Goal: Task Accomplishment & Management: Use online tool/utility

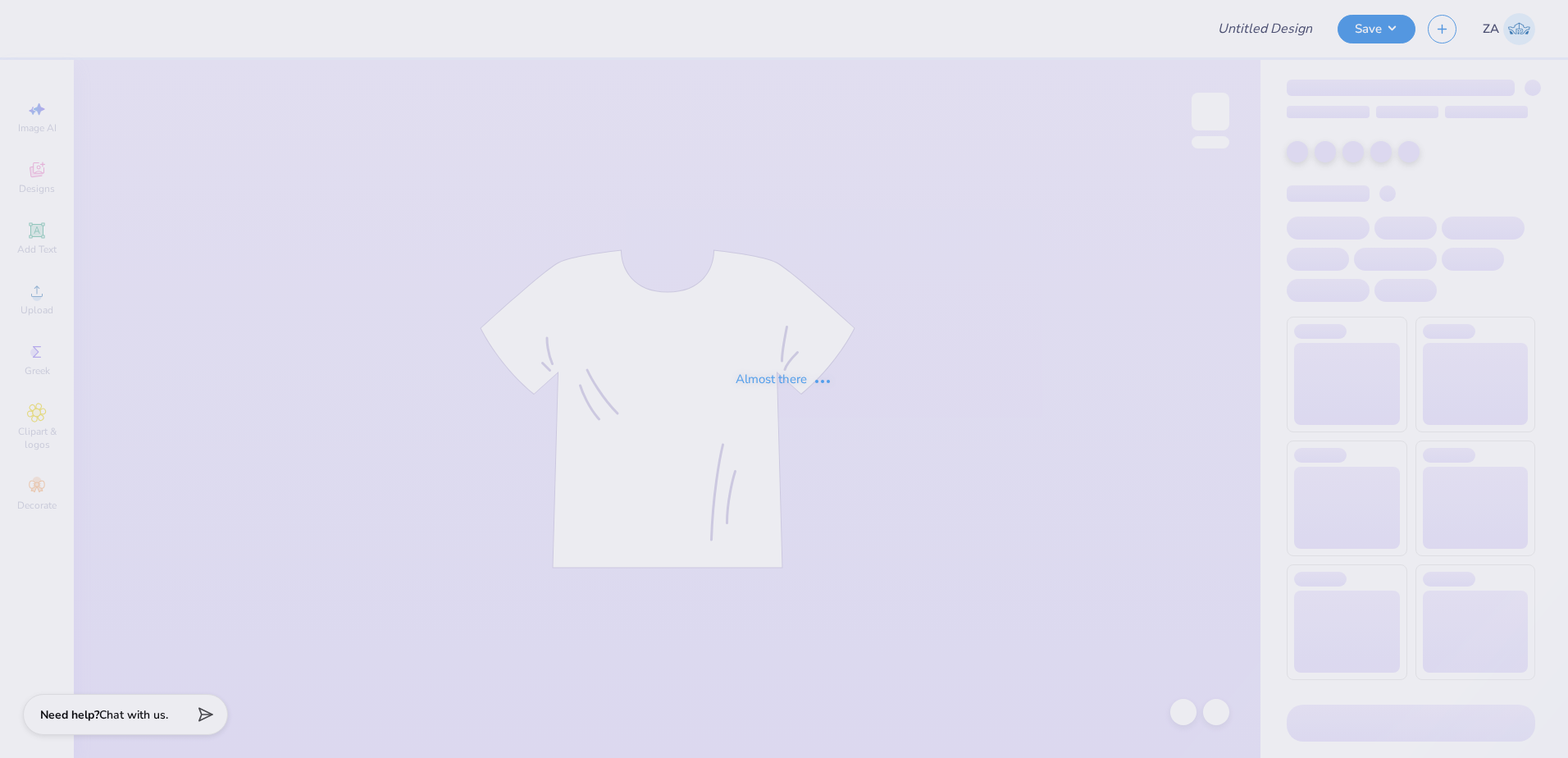
type input "[GEOGRAPHIC_DATA] : [PERSON_NAME]"
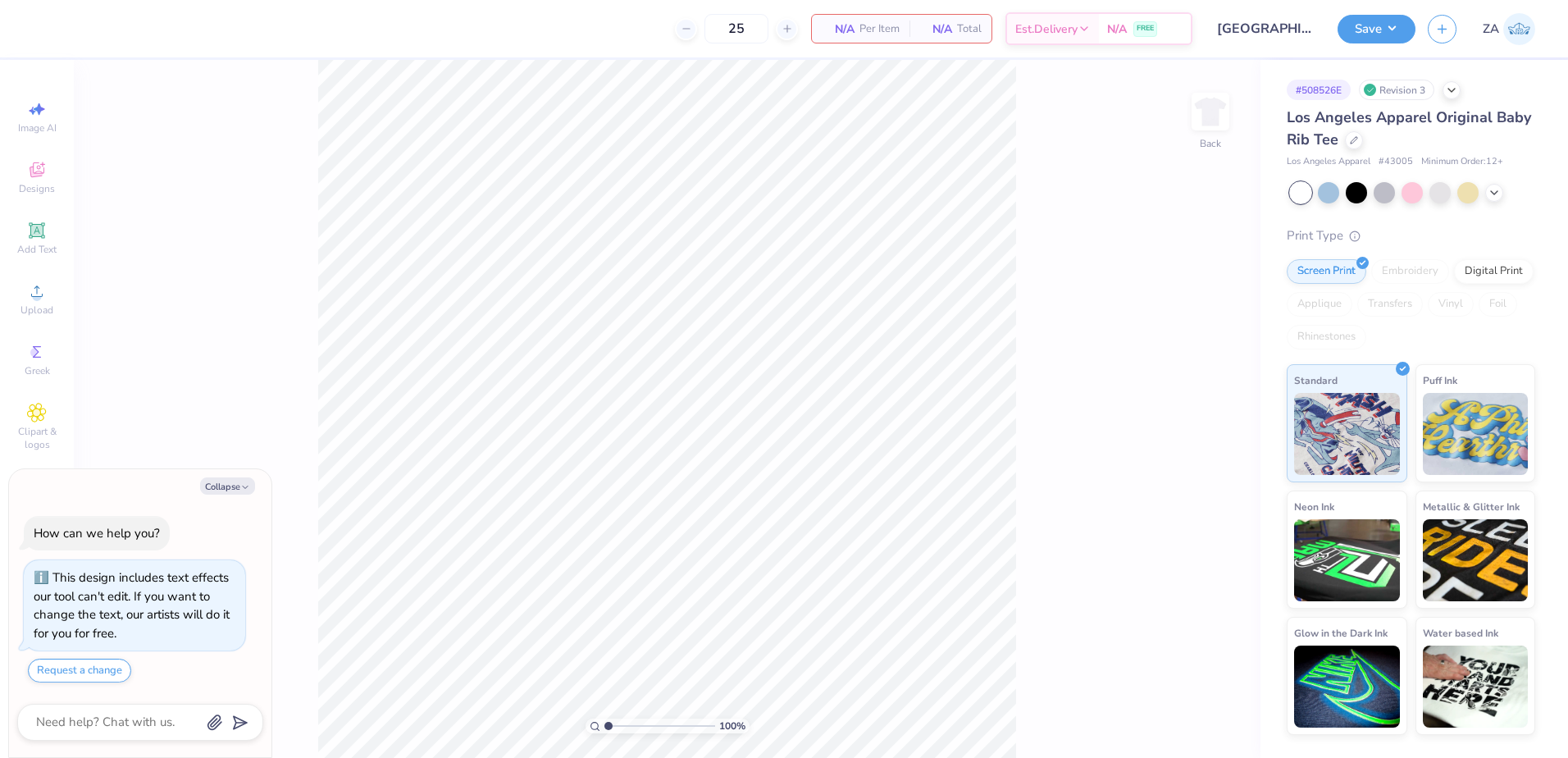
type textarea "x"
type input "1.48"
click at [613, 728] on input "range" at bounding box center [660, 725] width 111 height 15
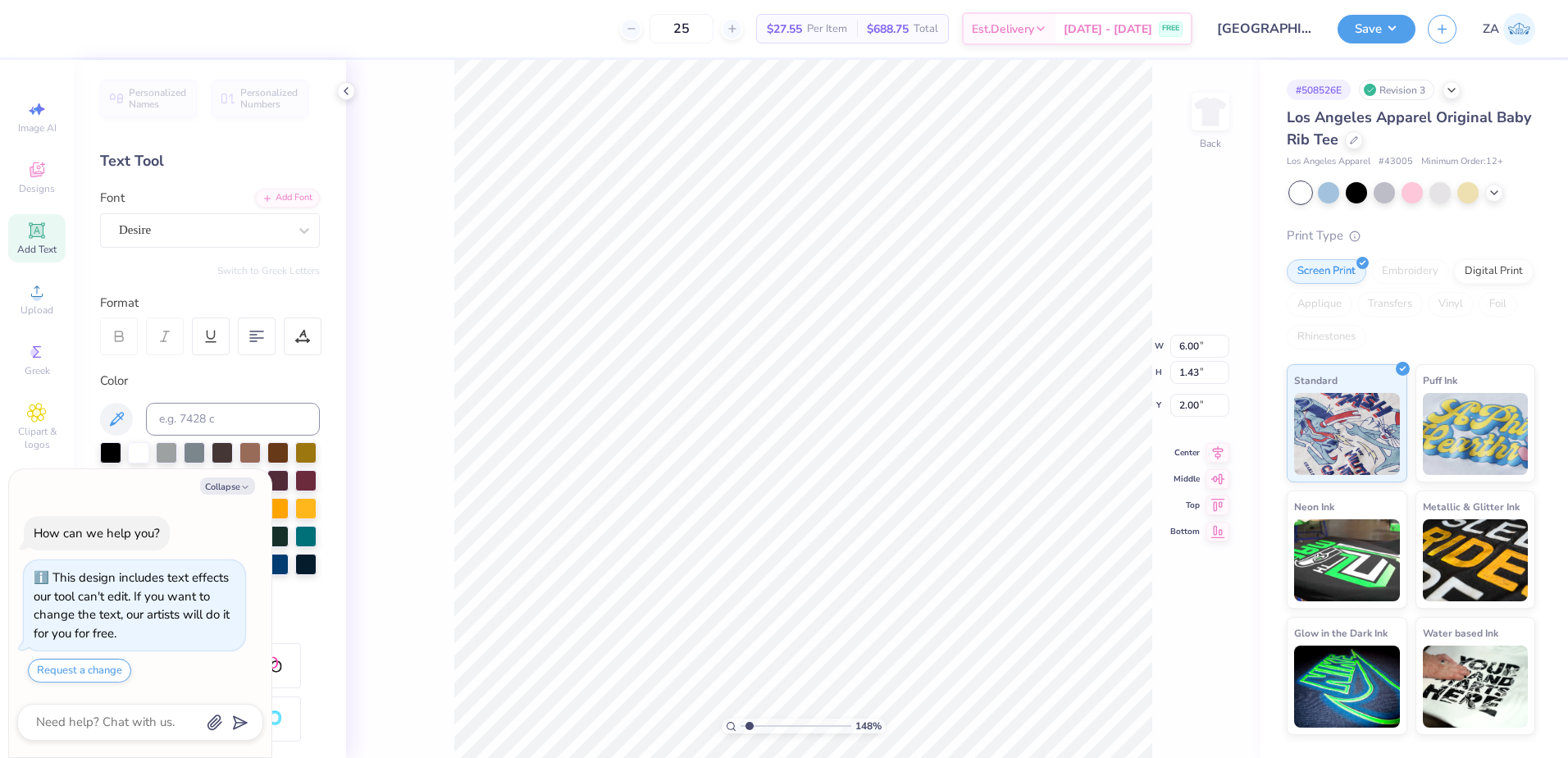
scroll to position [14, 2]
type textarea "x"
click at [303, 346] on div at bounding box center [303, 336] width 38 height 38
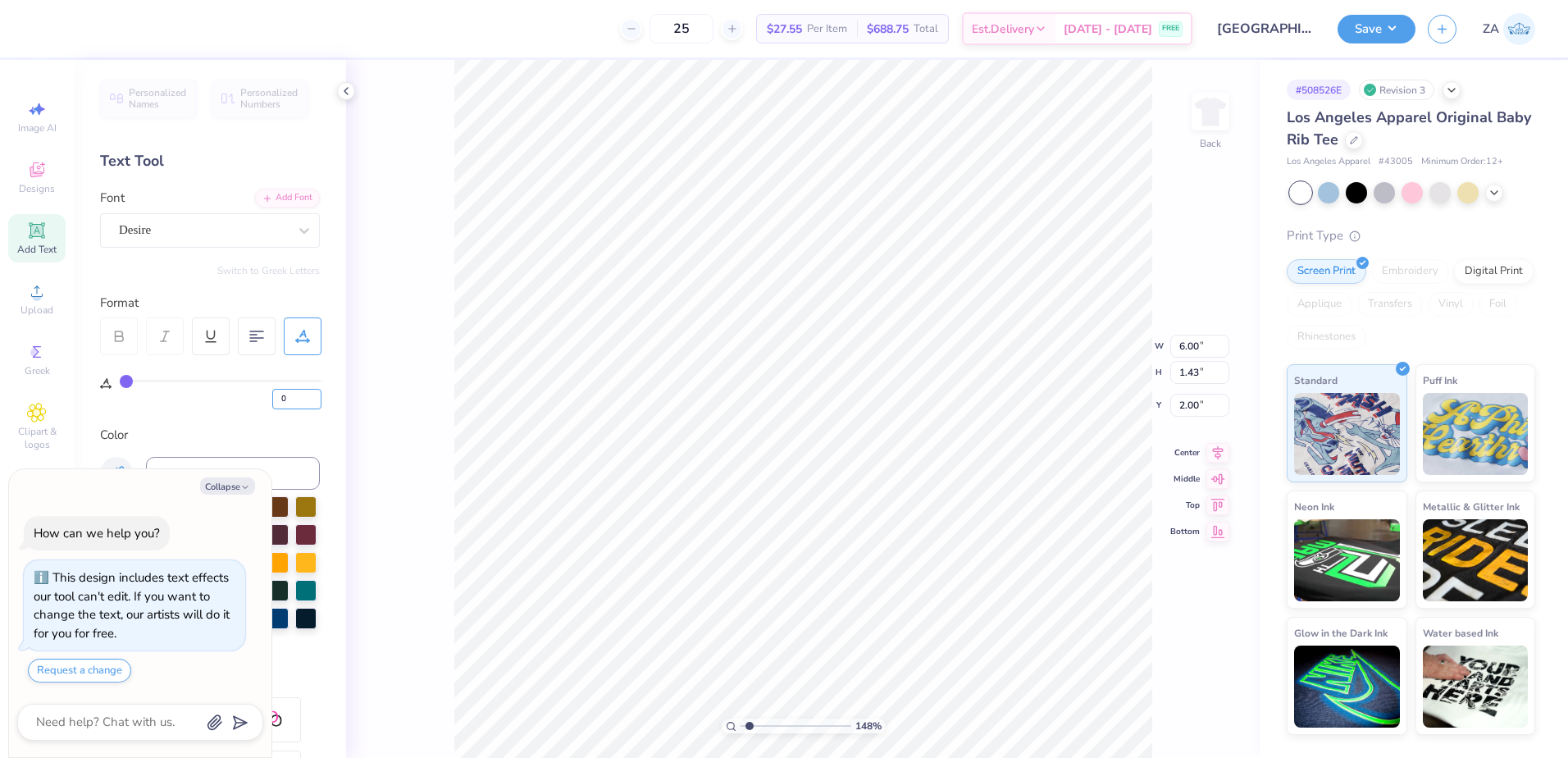
drag, startPoint x: 295, startPoint y: 392, endPoint x: 270, endPoint y: 394, distance: 25.1
click at [270, 394] on div "0" at bounding box center [220, 394] width 202 height 29
type input "5"
type textarea "x"
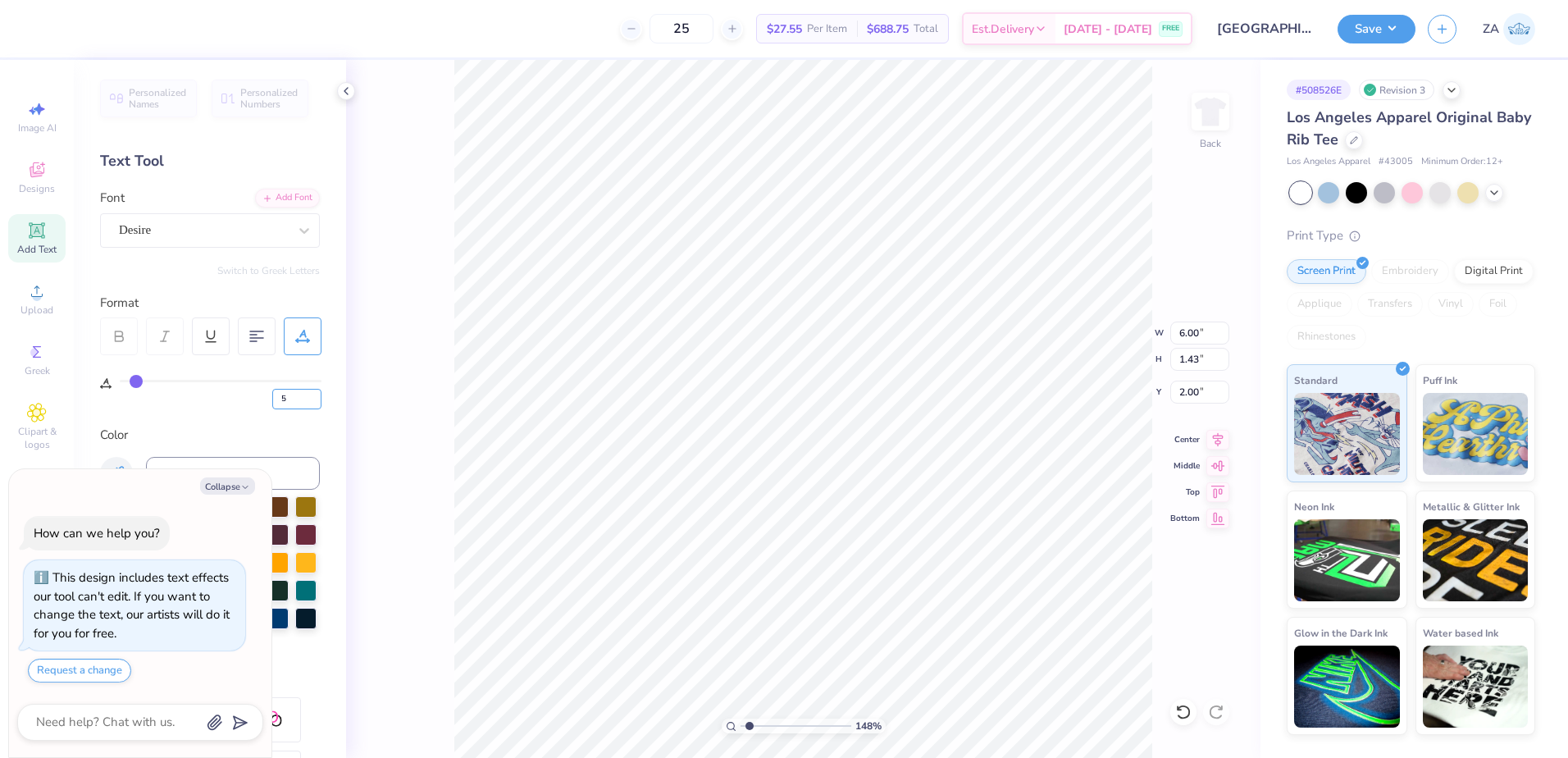
type input "6.81"
type textarea "x"
type input "2.02"
type textarea "x"
type input "0"
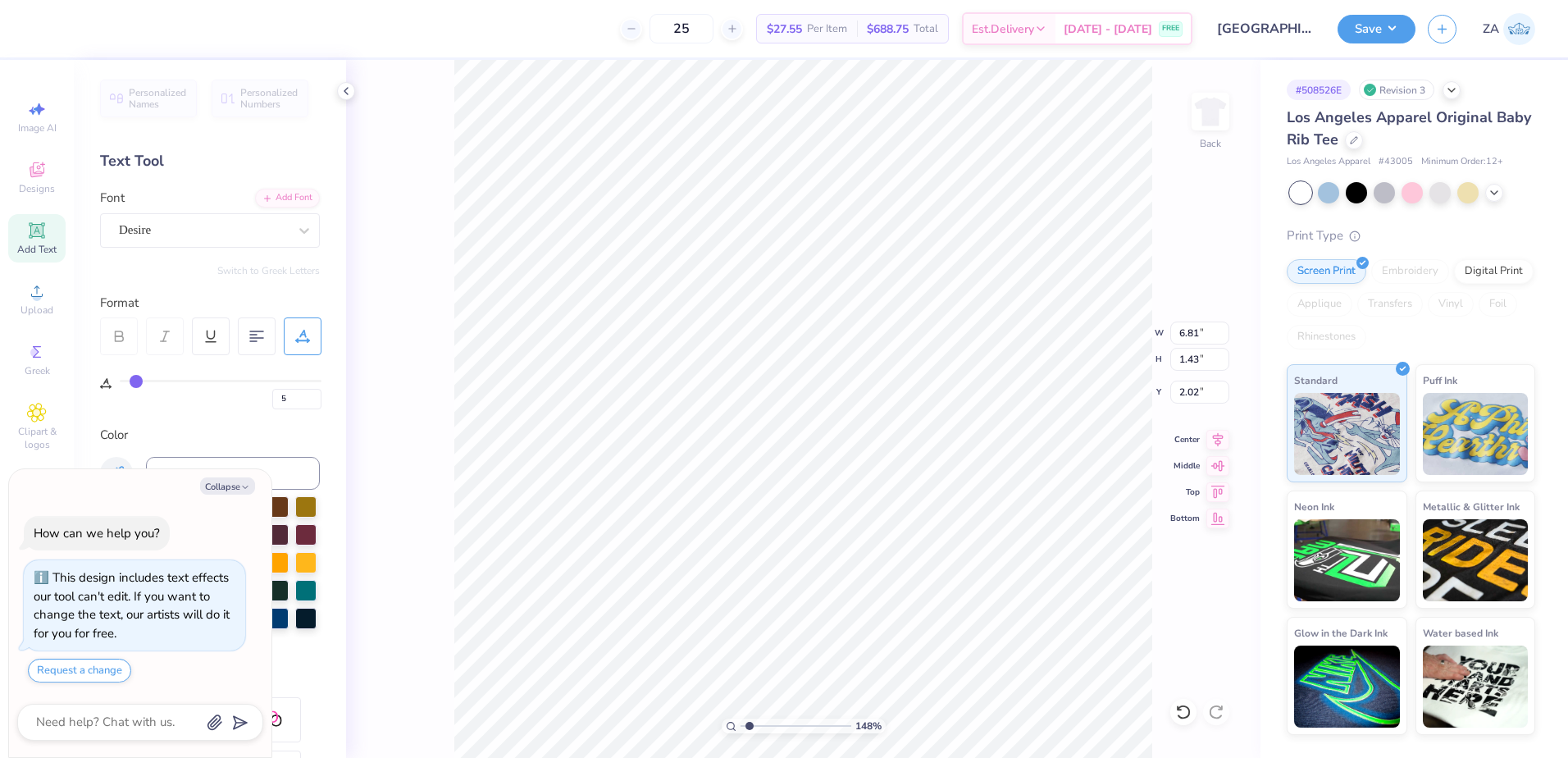
type input "0"
type input "2.54"
type input "1.00"
type input "3.58"
type textarea "x"
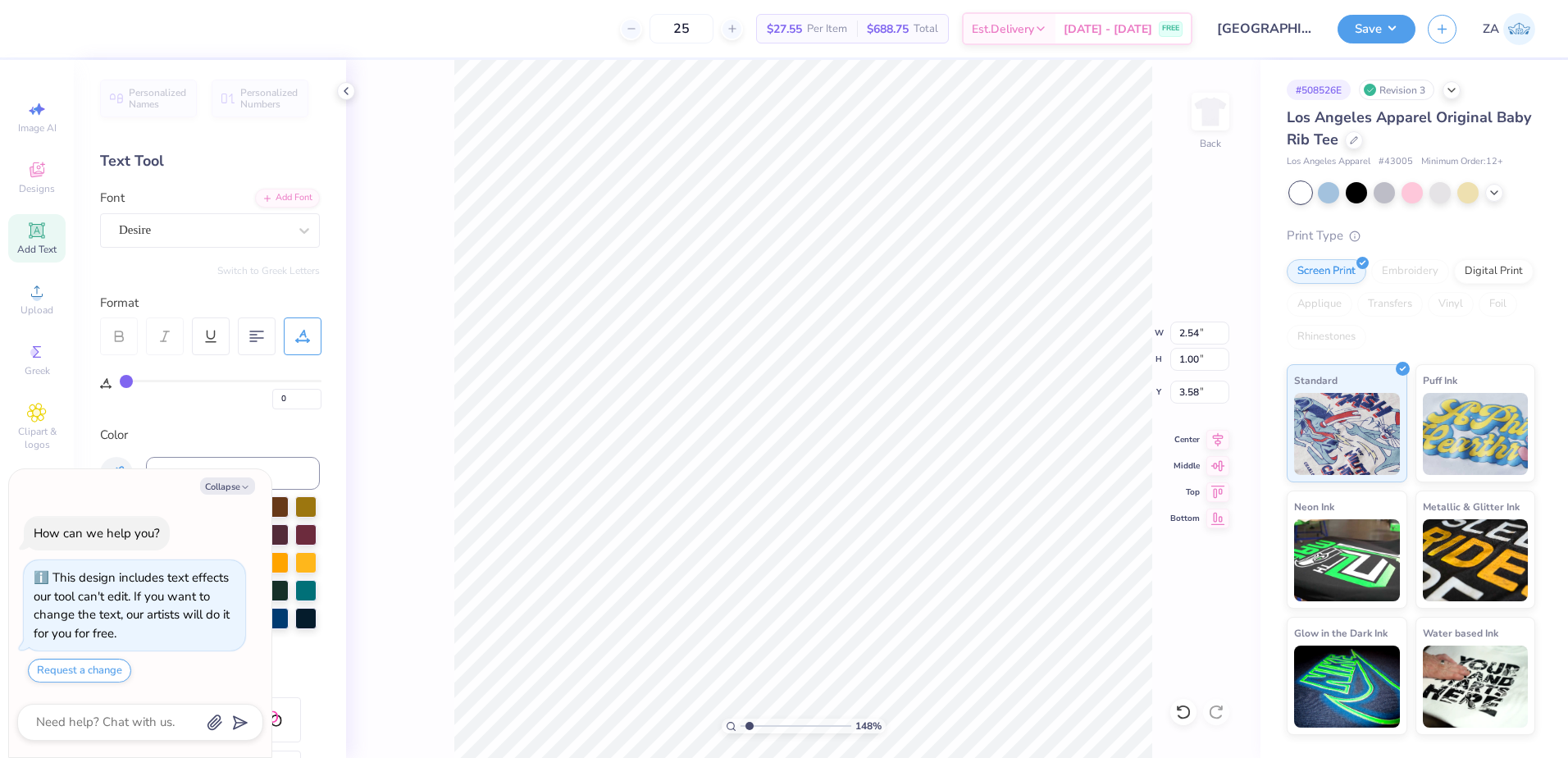
type input "3.59"
type textarea "x"
type input "5"
type textarea "x"
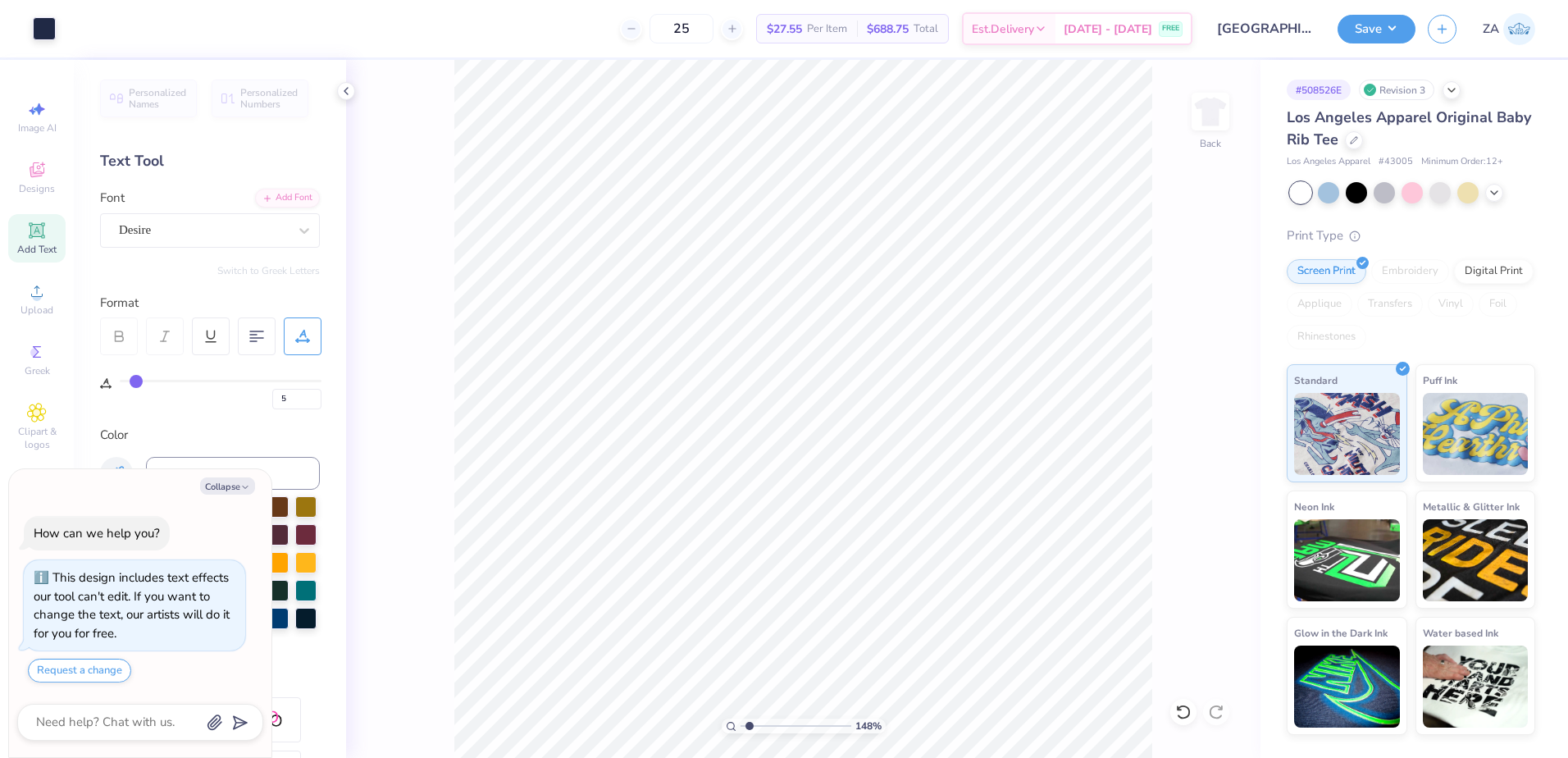
type input "0"
drag, startPoint x: 299, startPoint y: 399, endPoint x: 281, endPoint y: 399, distance: 18.0
click at [281, 399] on input "0" at bounding box center [296, 399] width 49 height 21
type input "5"
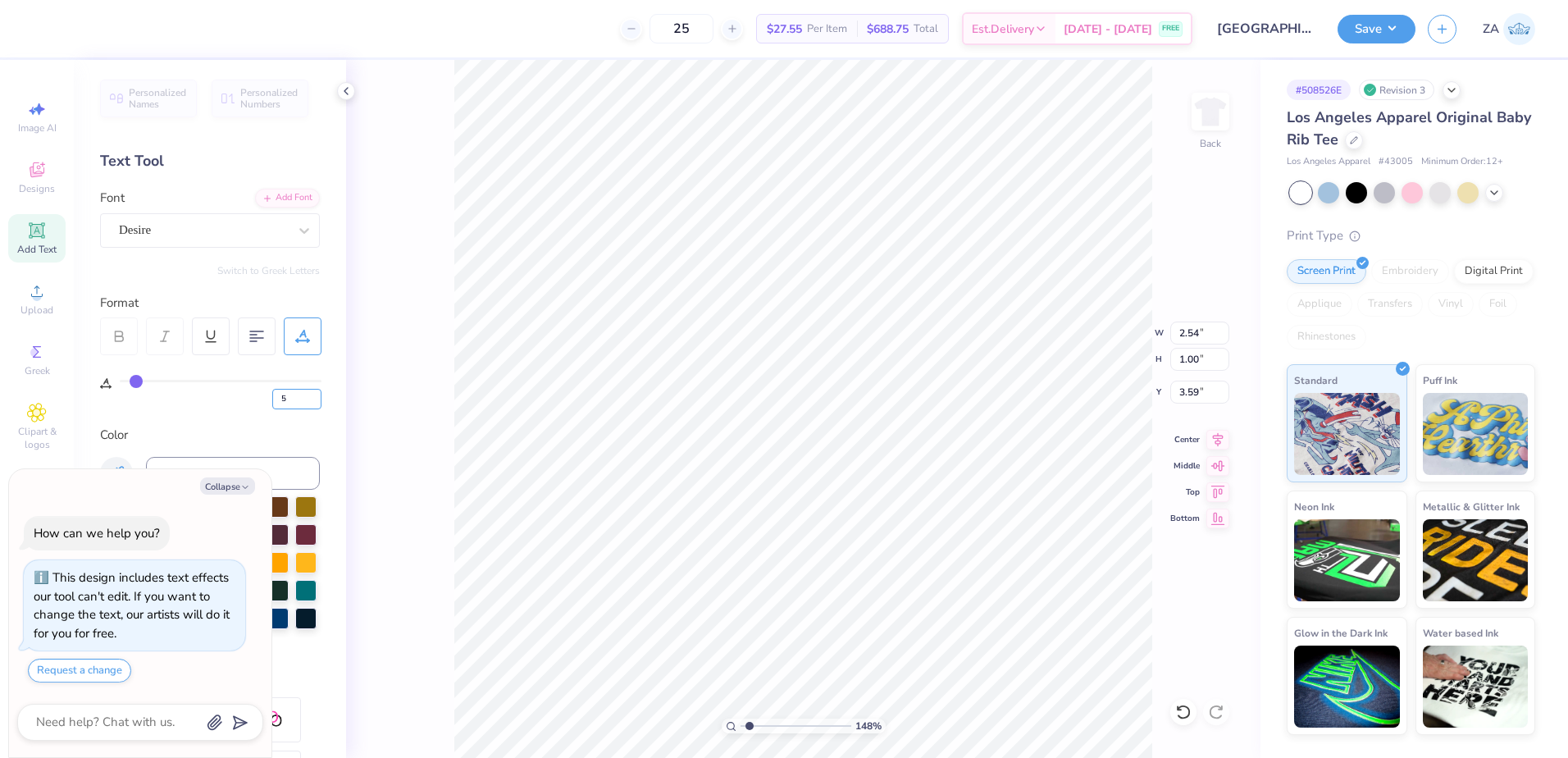
type textarea "x"
type input "2.82"
type textarea "x"
type input "2.00"
drag, startPoint x: 753, startPoint y: 729, endPoint x: 765, endPoint y: 729, distance: 12.0
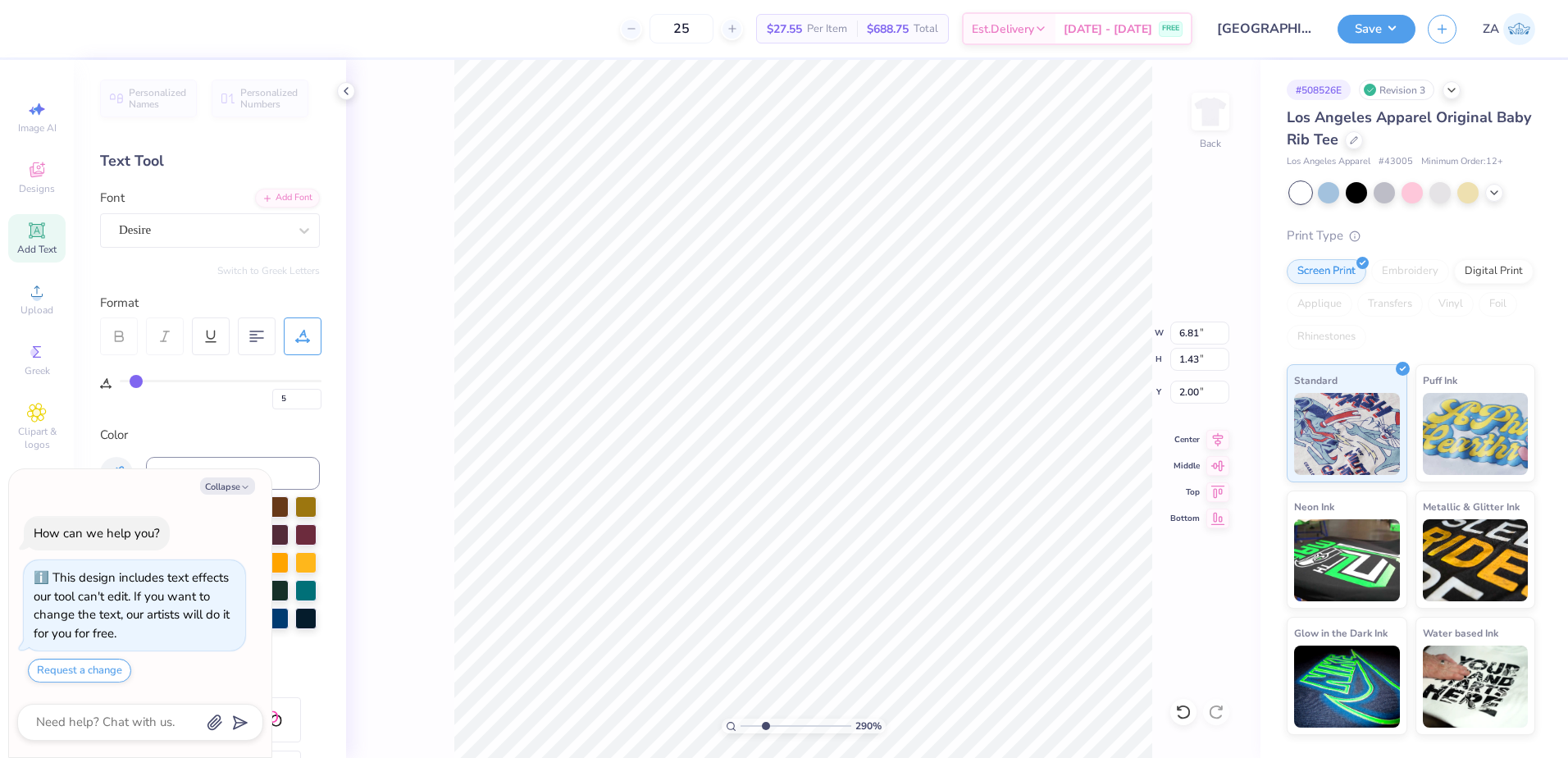
type input "2.9"
click at [765, 729] on input "range" at bounding box center [796, 725] width 111 height 15
type textarea "x"
type input "0"
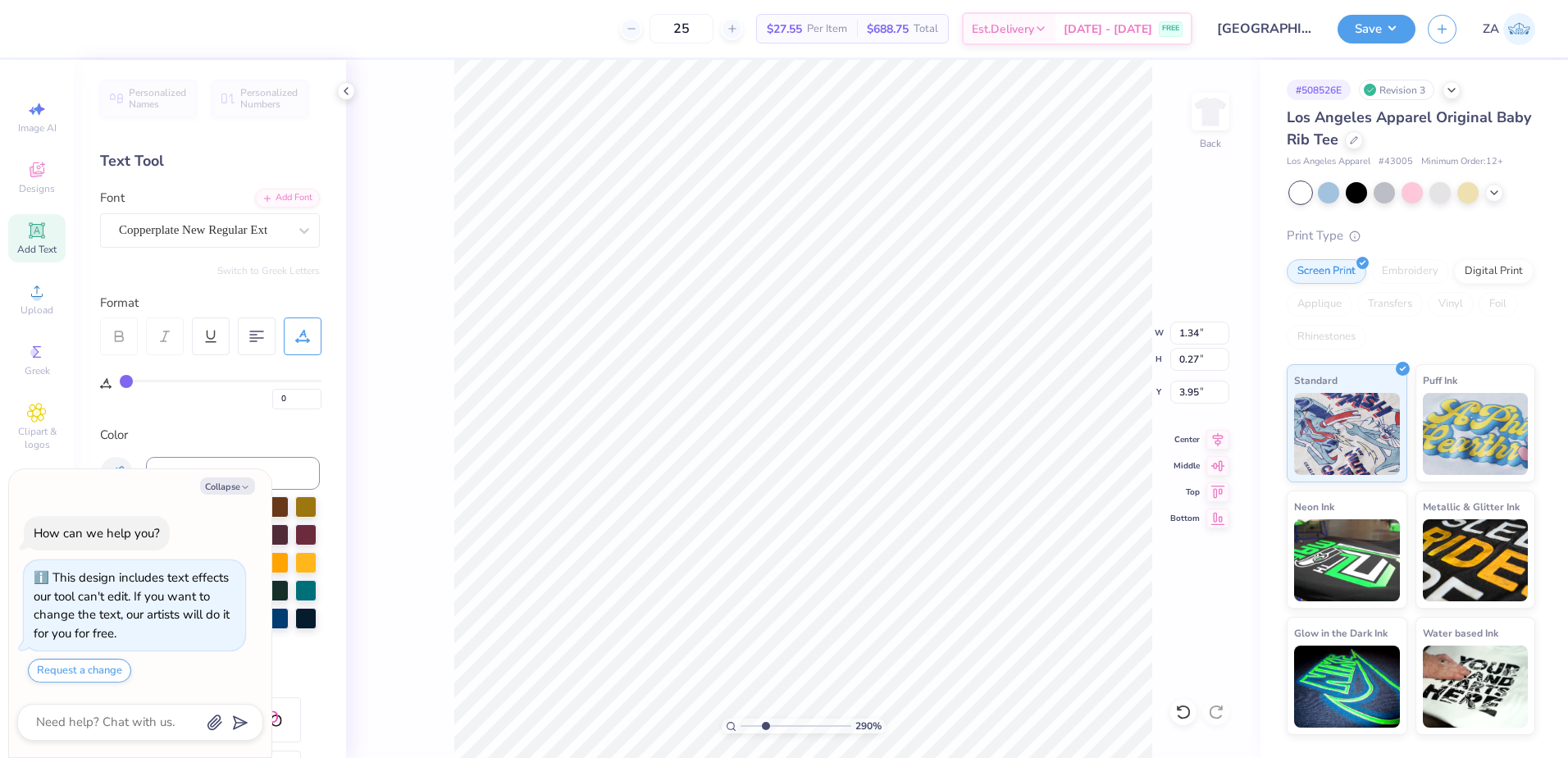
type textarea "x"
drag, startPoint x: 296, startPoint y: 396, endPoint x: 276, endPoint y: 397, distance: 20.0
click at [276, 397] on input "0" at bounding box center [296, 399] width 49 height 21
type input "2"
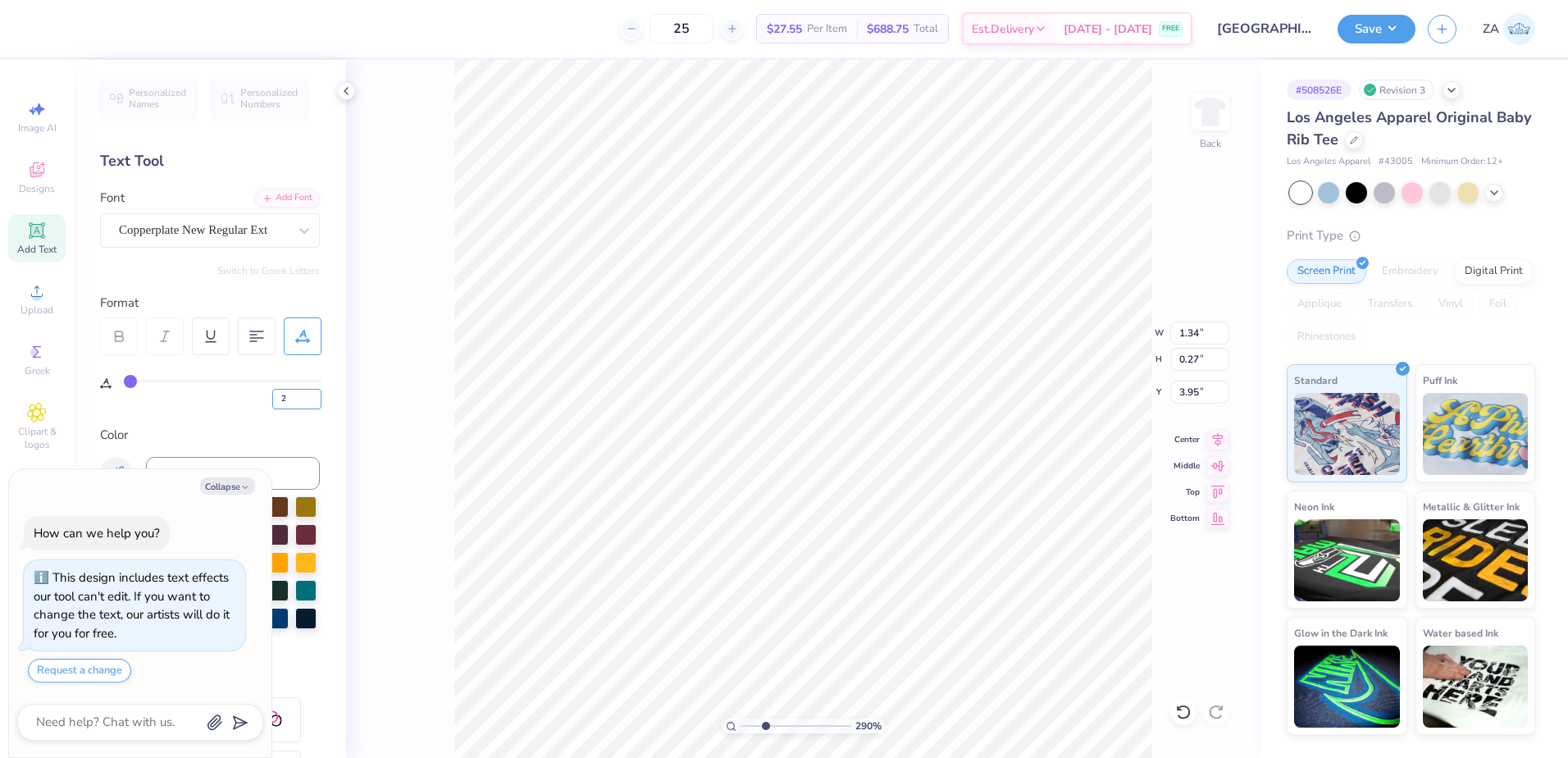
type textarea "x"
type input "1.35"
type input "0.25"
type input "3.99"
type textarea "x"
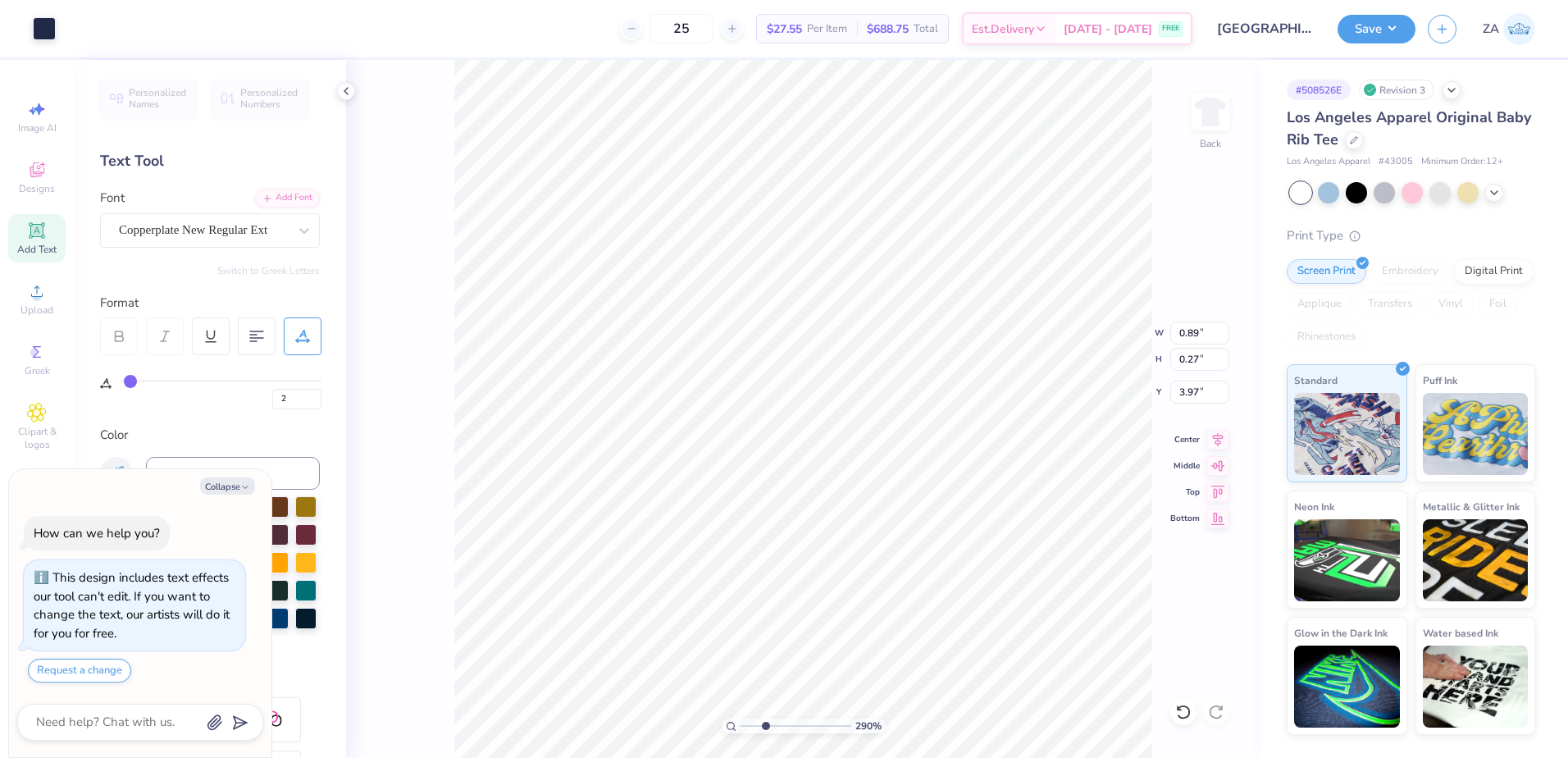
type input "0"
type textarea "x"
type input "5"
type input "2.82"
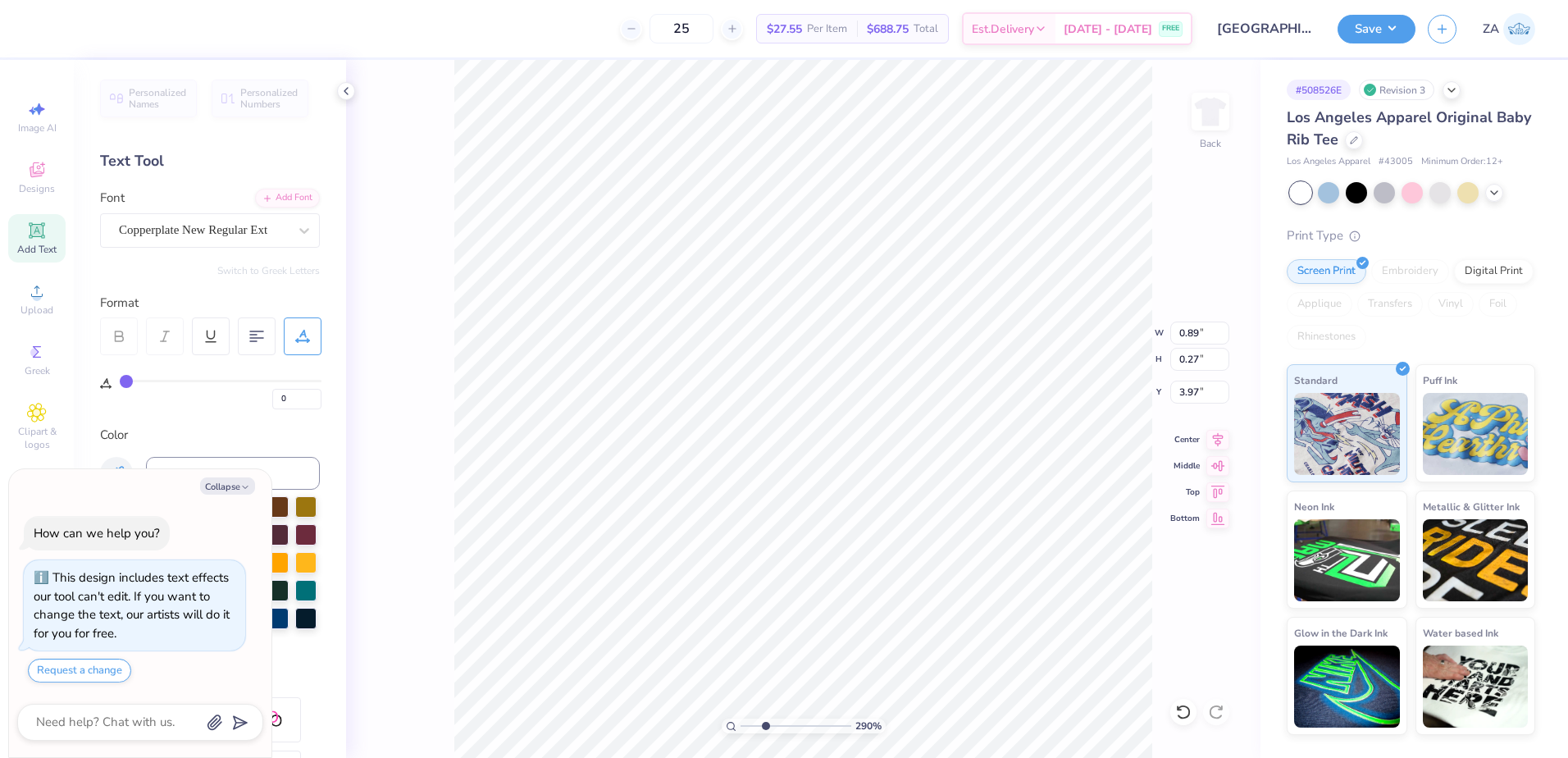
type input "1.00"
type input "3.59"
type input "5"
type textarea "x"
type input "5.66"
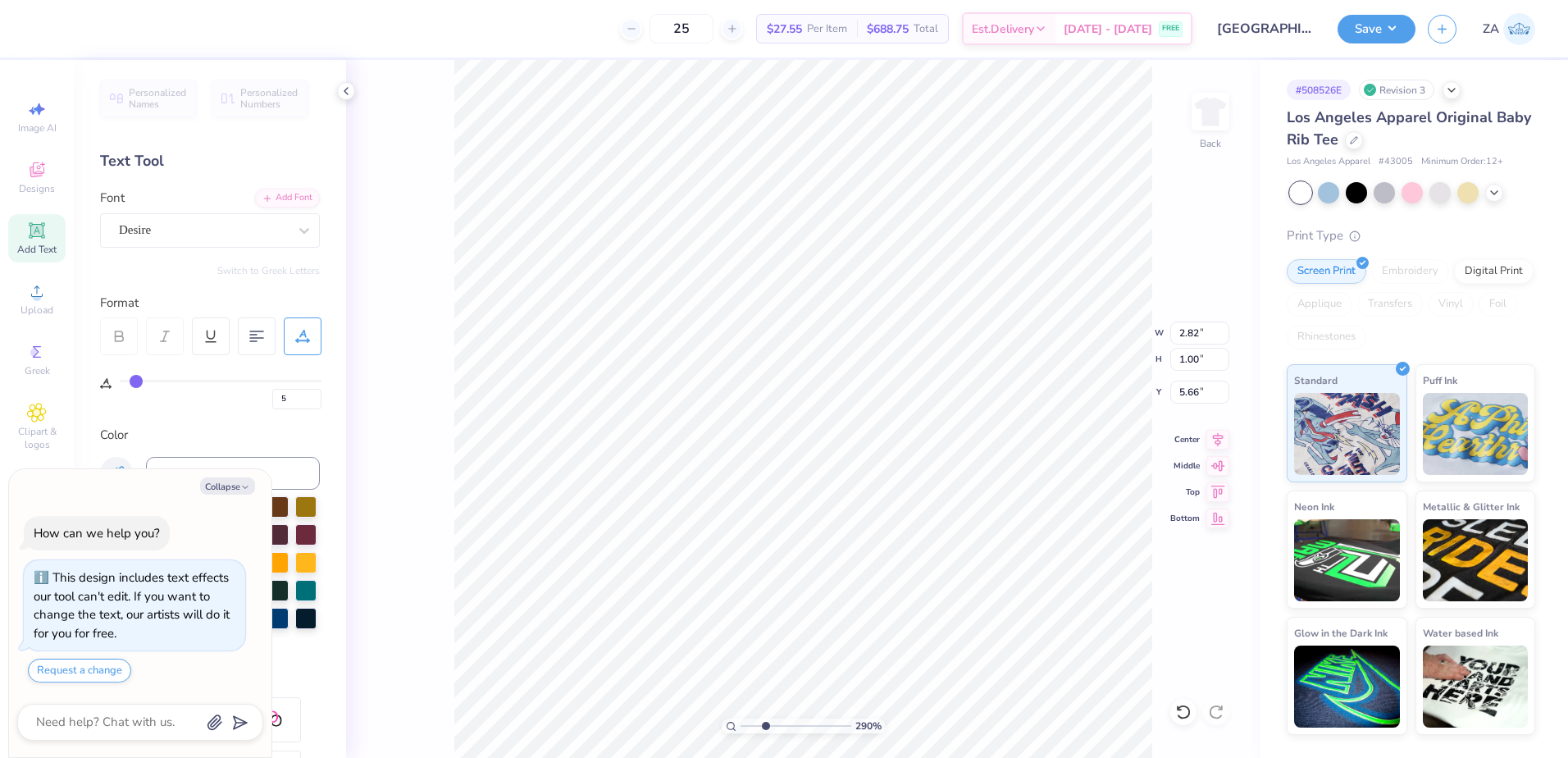
type textarea "x"
type input "0"
type input "0.89"
type input "0.27"
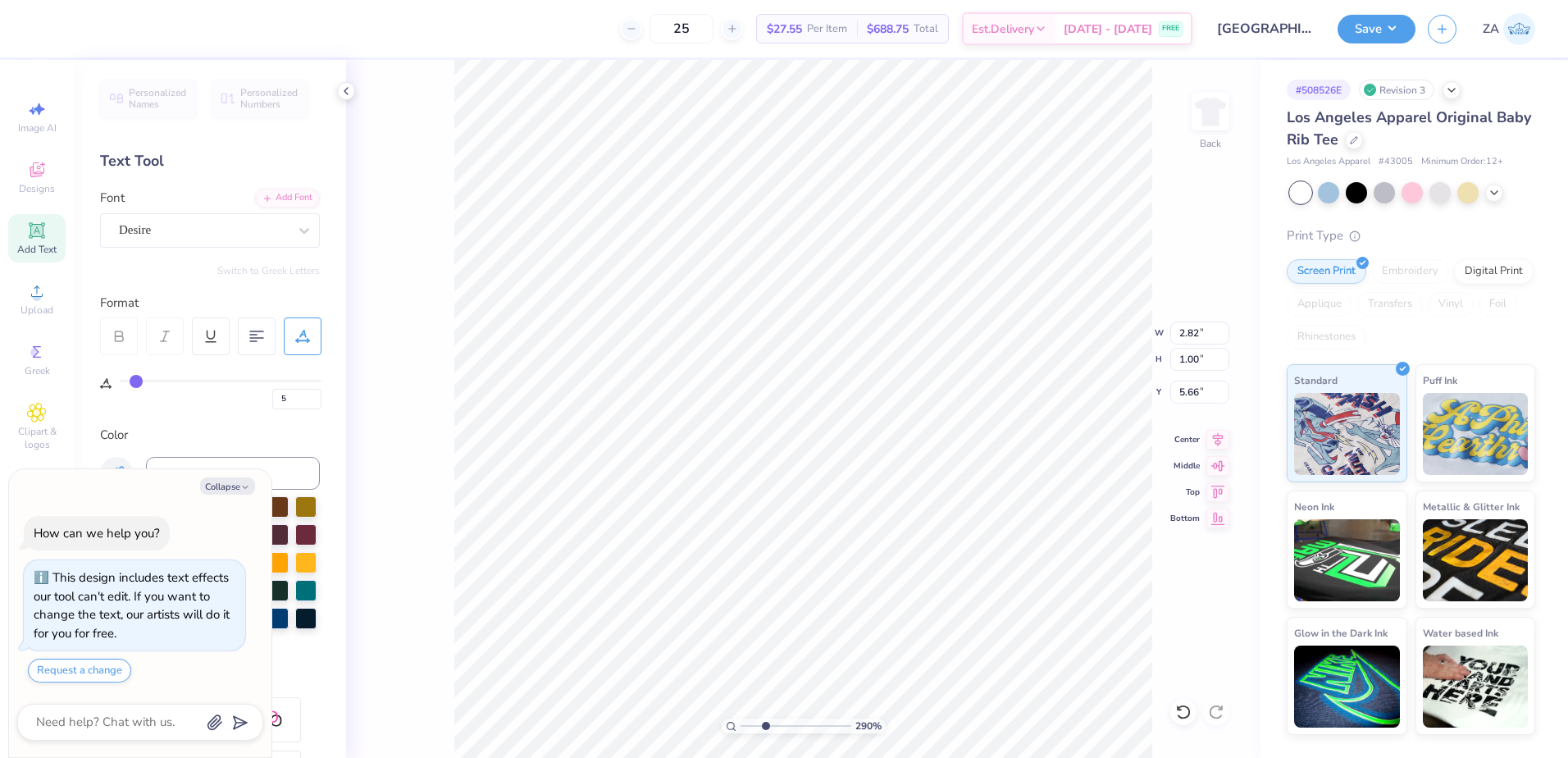
type input "3.97"
type textarea "x"
type input "3.99"
type textarea "x"
type input "2"
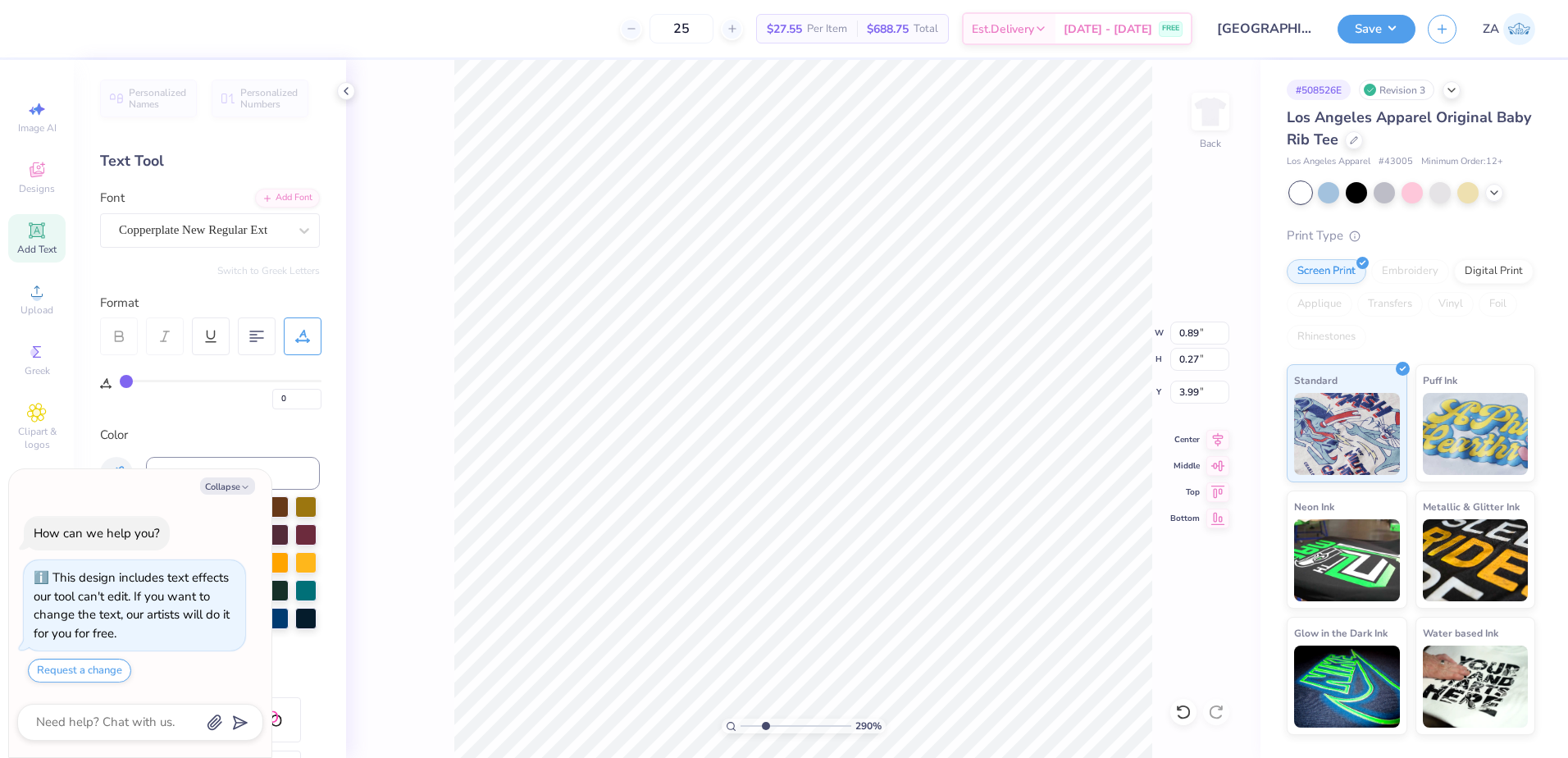
type input "2"
type input "1.35"
type input "0.25"
type textarea "x"
type input "4.60"
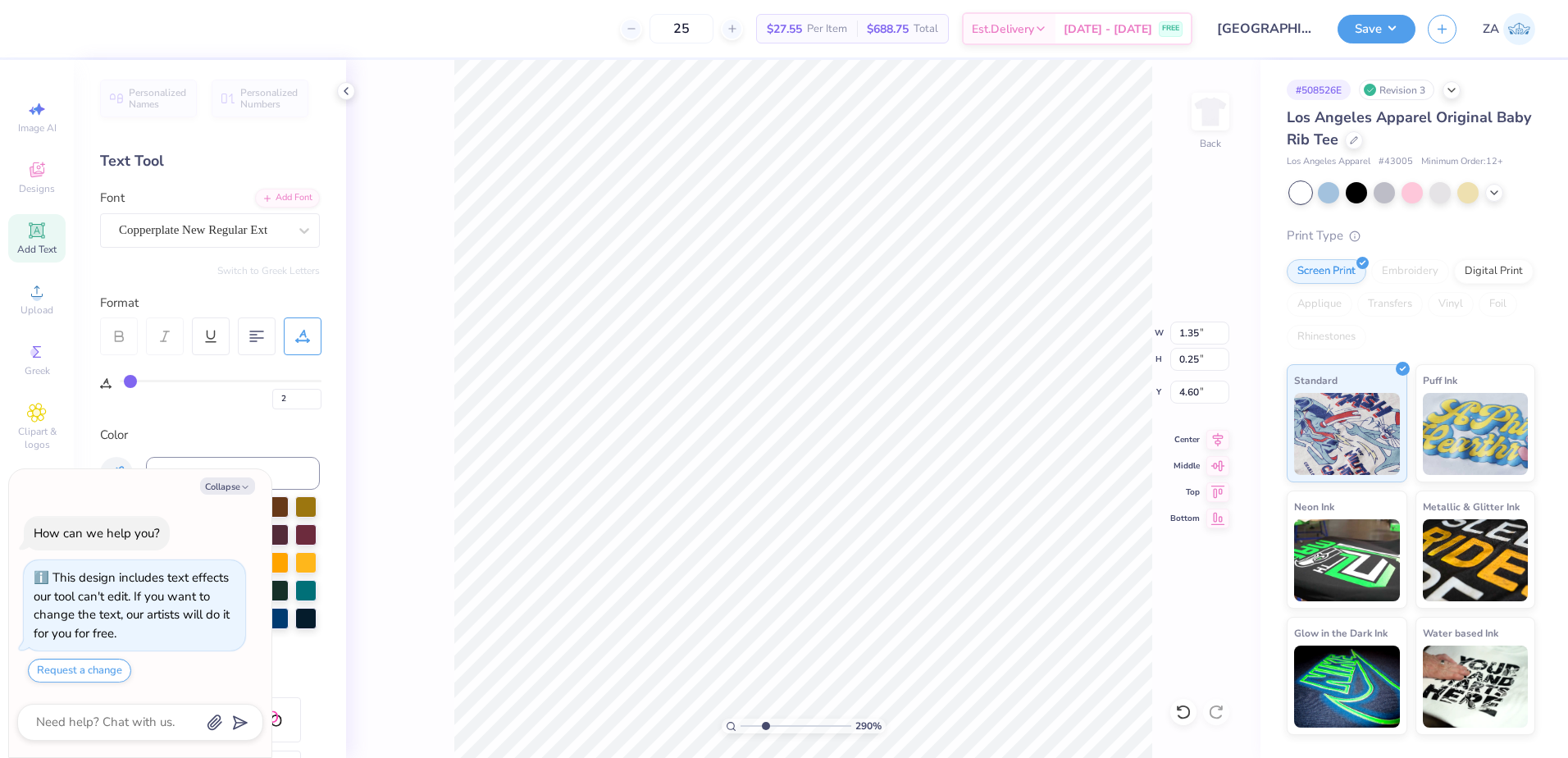
type textarea "x"
type textarea "1"
type textarea "x"
type textarea "19"
type textarea "x"
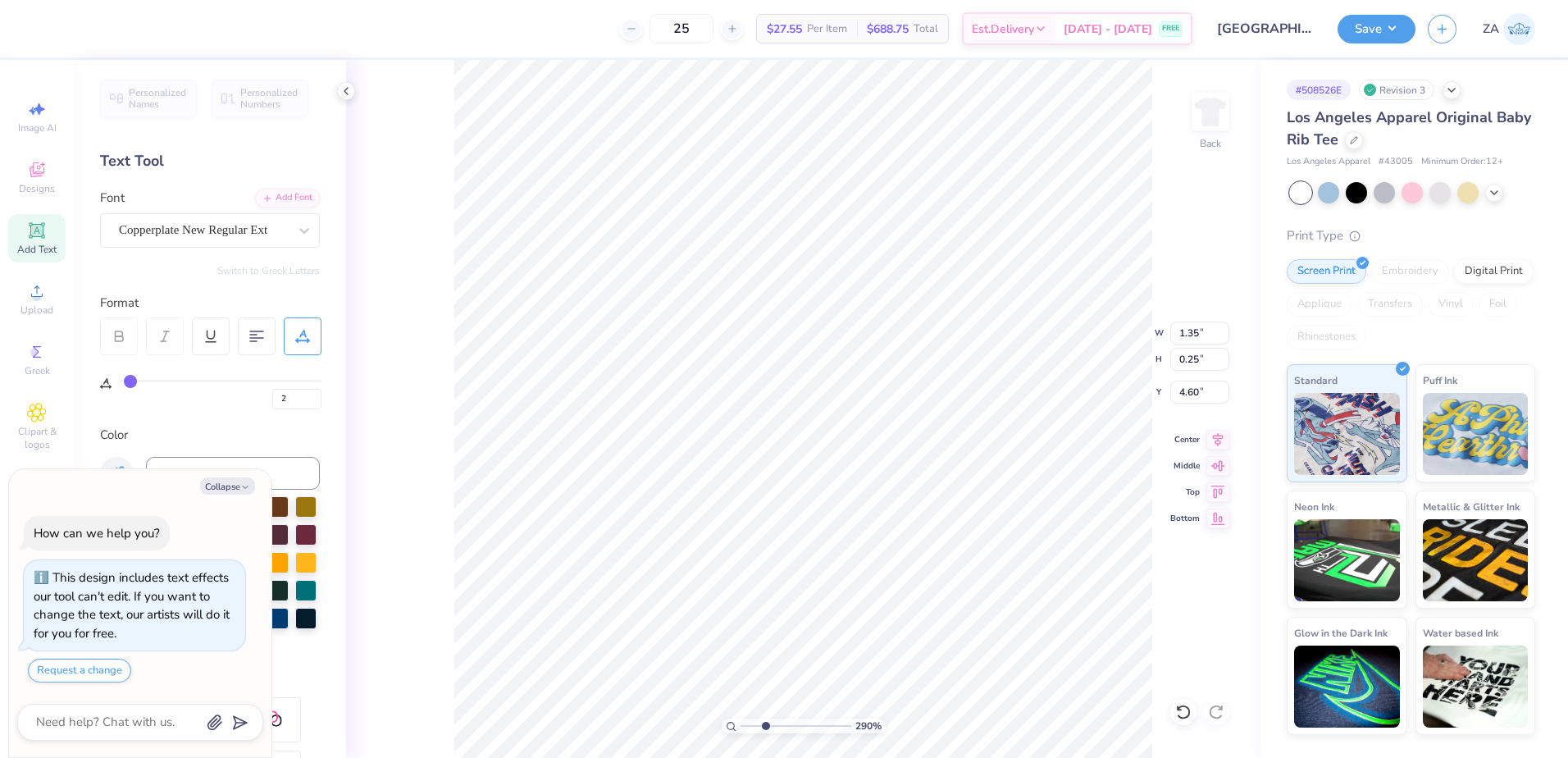
type textarea "1913"
type textarea "x"
type textarea "19136"
type textarea "x"
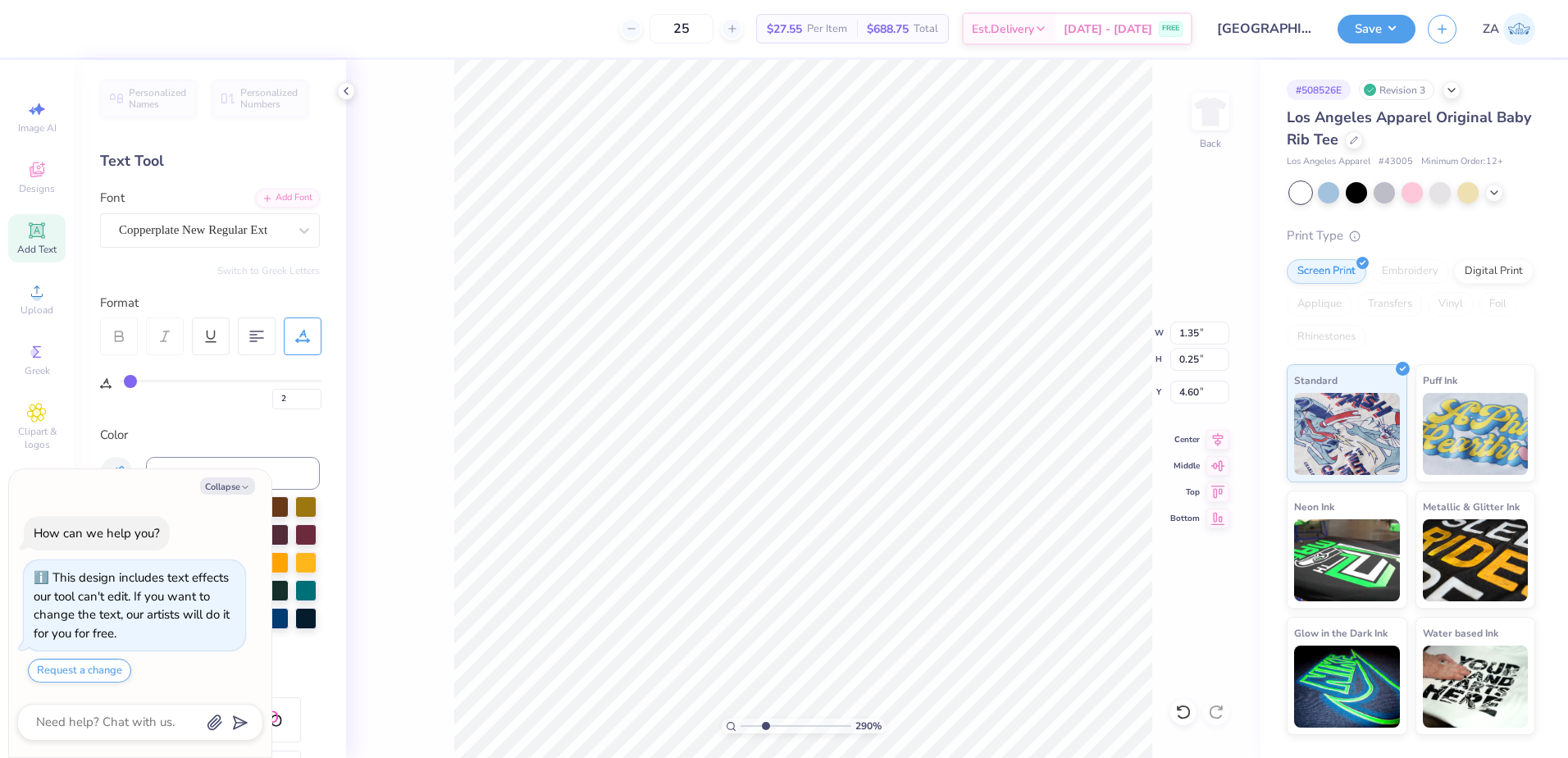
type textarea "1913"
type textarea "x"
type input "0"
type textarea "x"
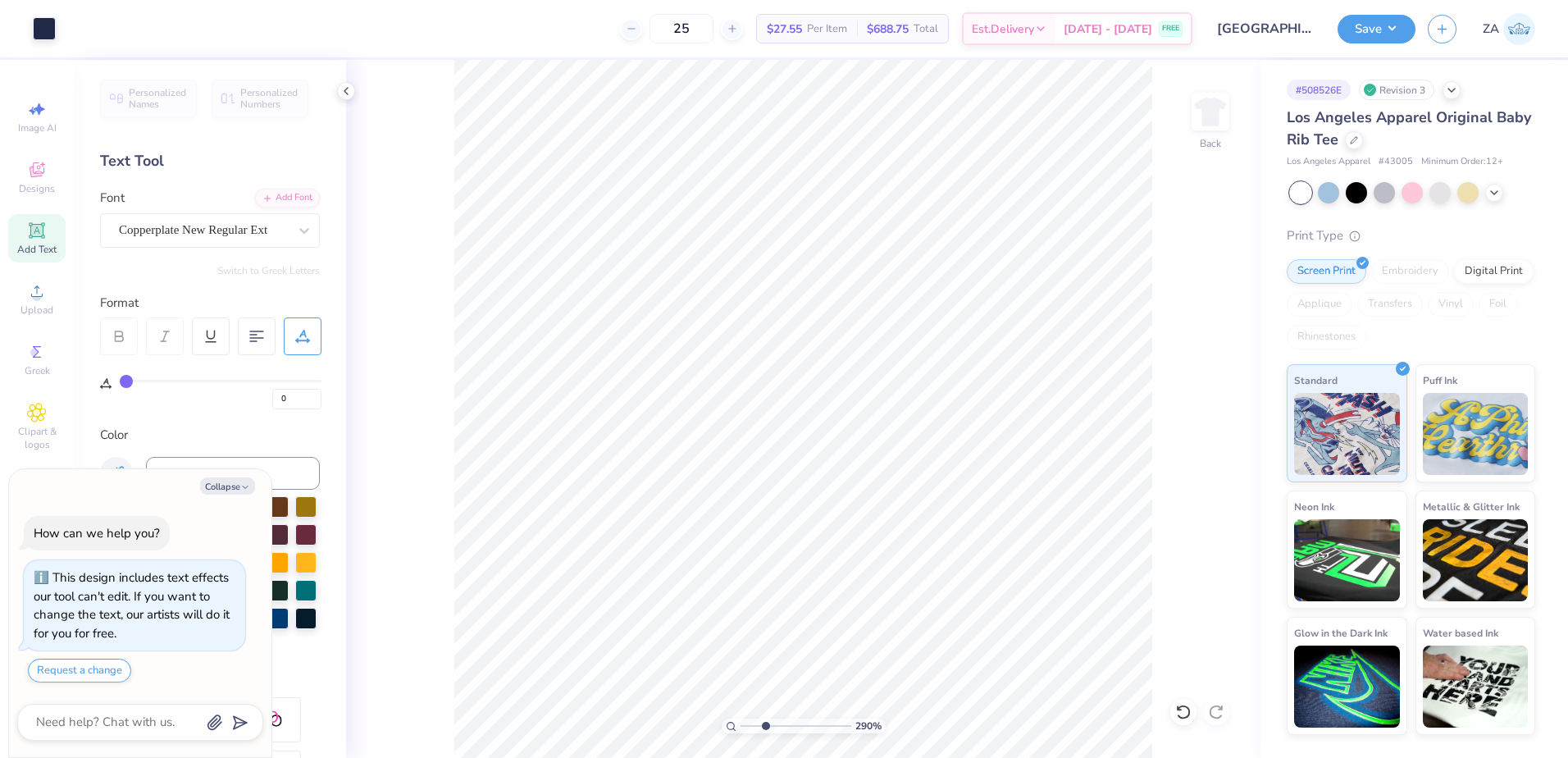
type input "2"
type textarea "x"
type input "3.99"
drag, startPoint x: 292, startPoint y: 400, endPoint x: 271, endPoint y: 400, distance: 21.0
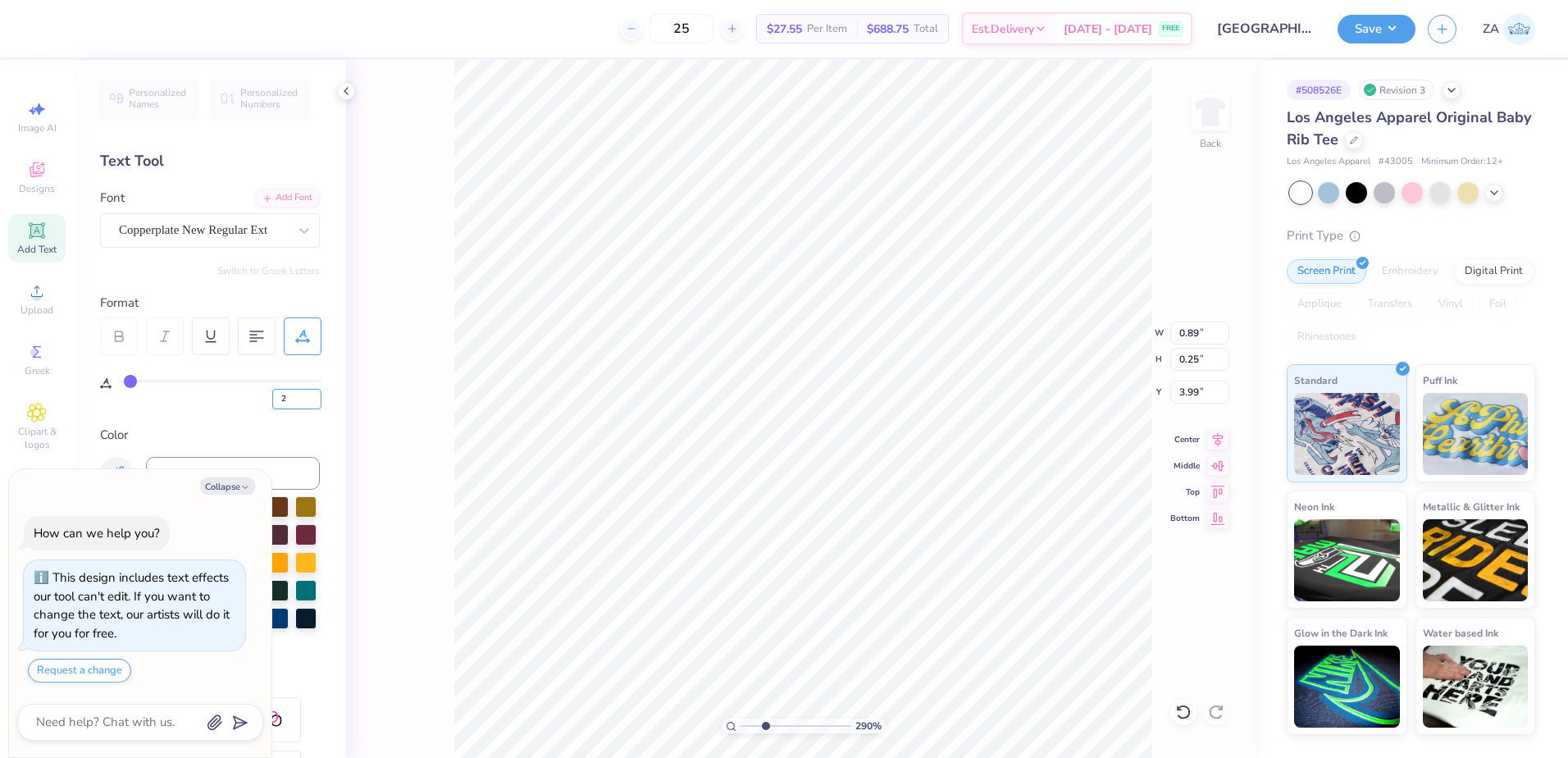
click at [271, 400] on div "2" at bounding box center [220, 394] width 202 height 29
type input "5"
type textarea "x"
type input "0.92"
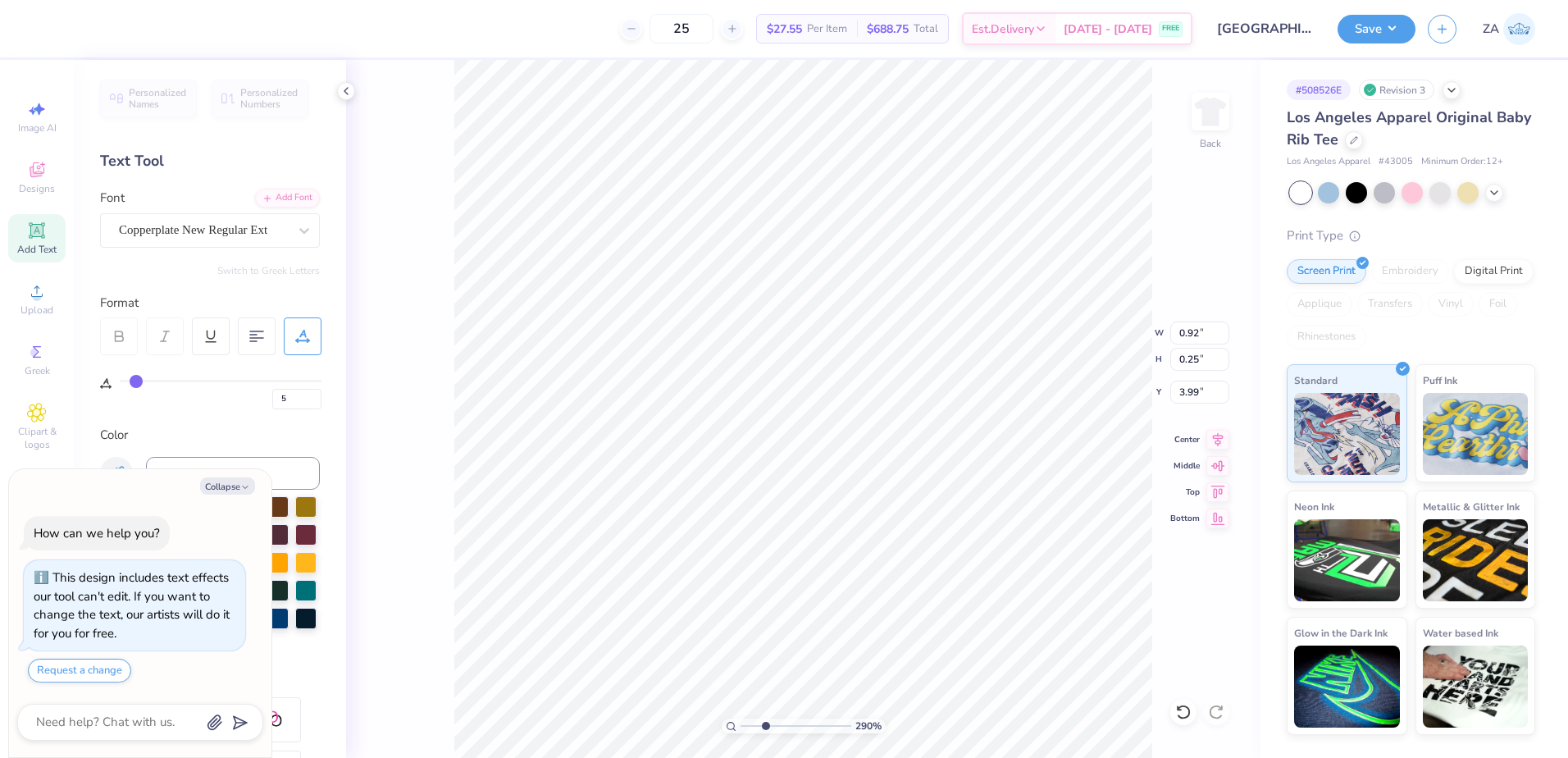
type textarea "x"
type input "2.82"
type input "1.00"
type input "5.66"
type textarea "x"
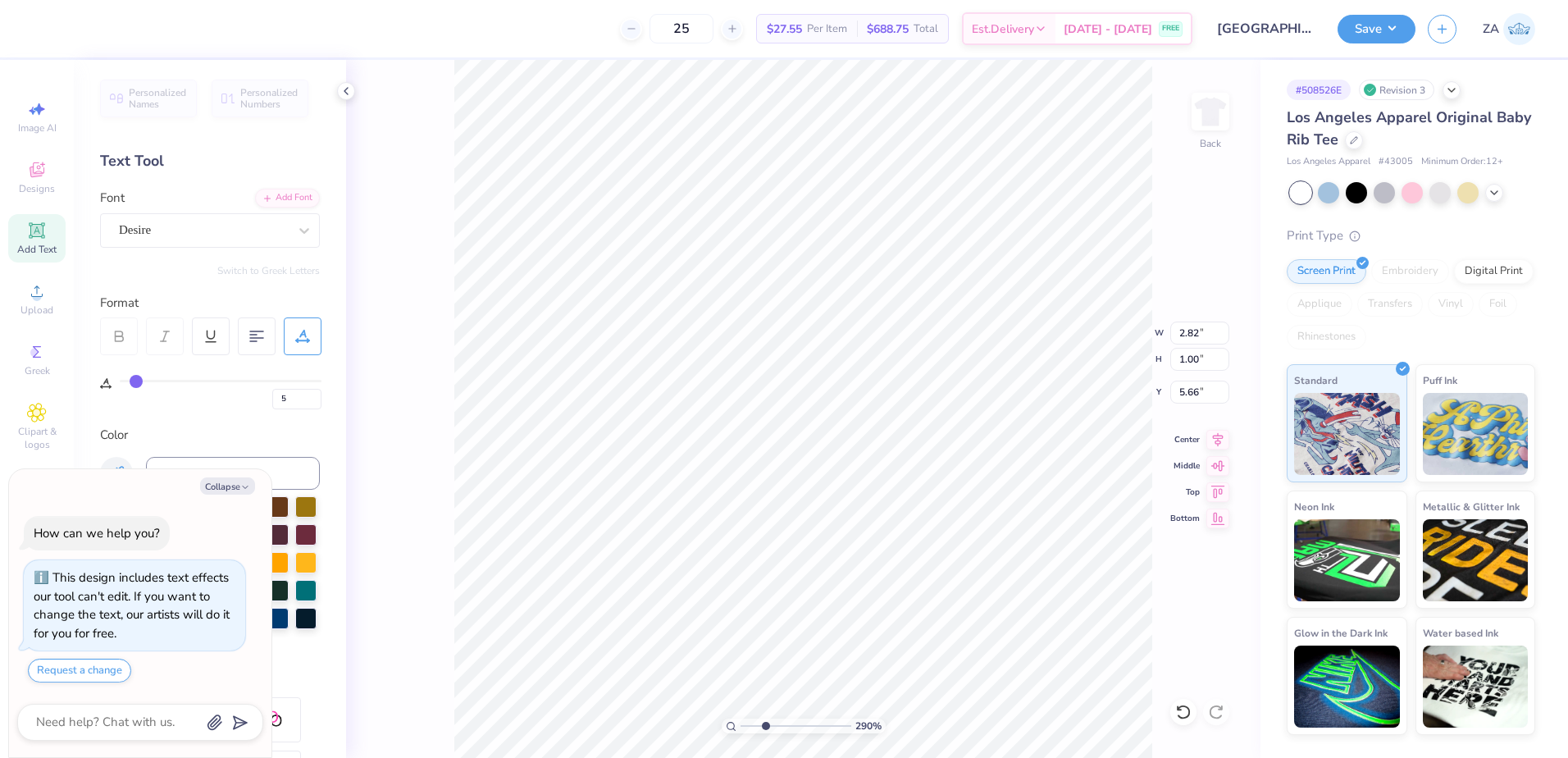
type input "3.74"
type textarea "x"
type input "6.81"
type input "1.43"
type input "2.00"
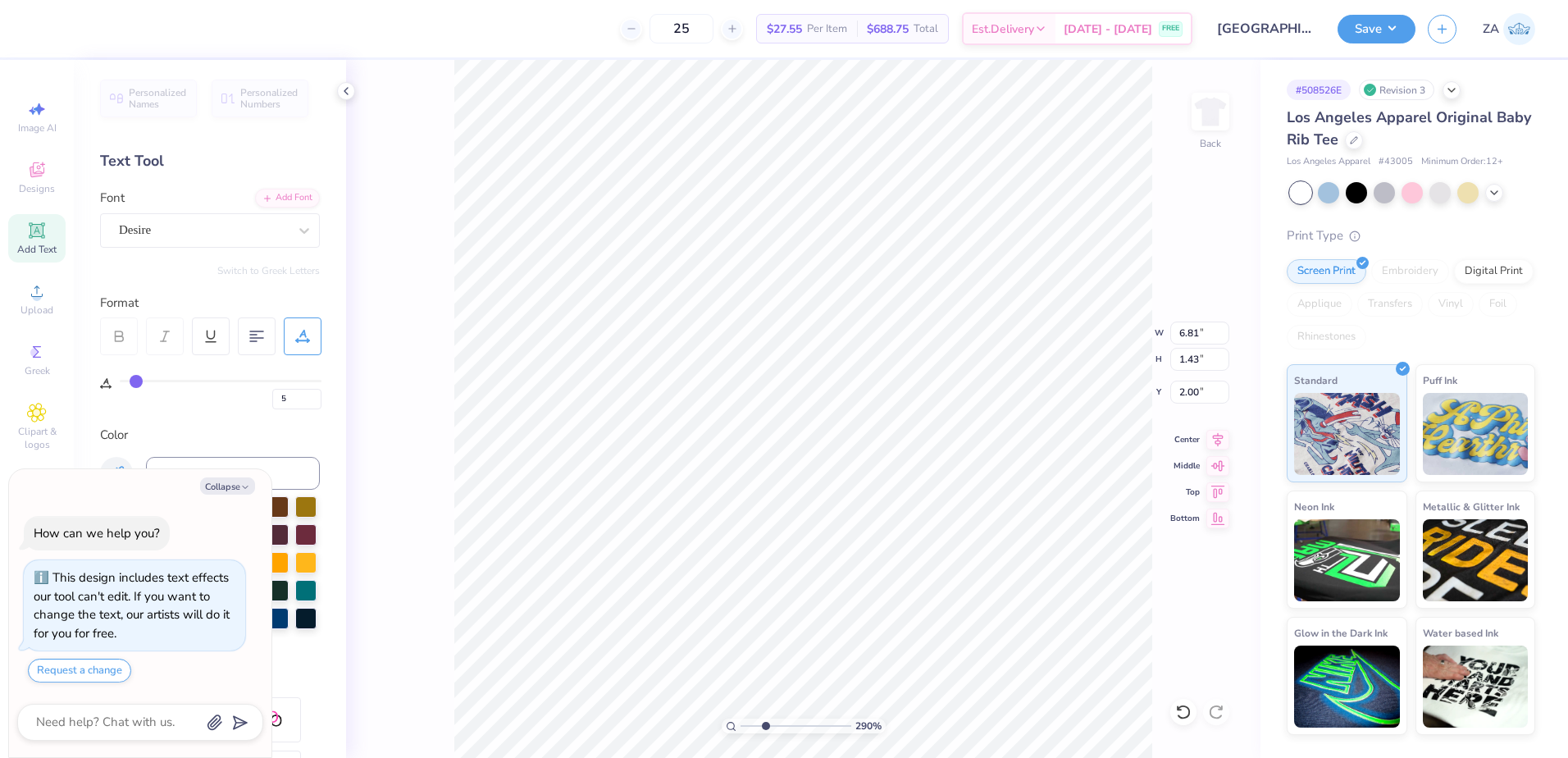
type textarea "x"
type input "2.82"
type input "1.00"
type input "3.74"
type textarea "x"
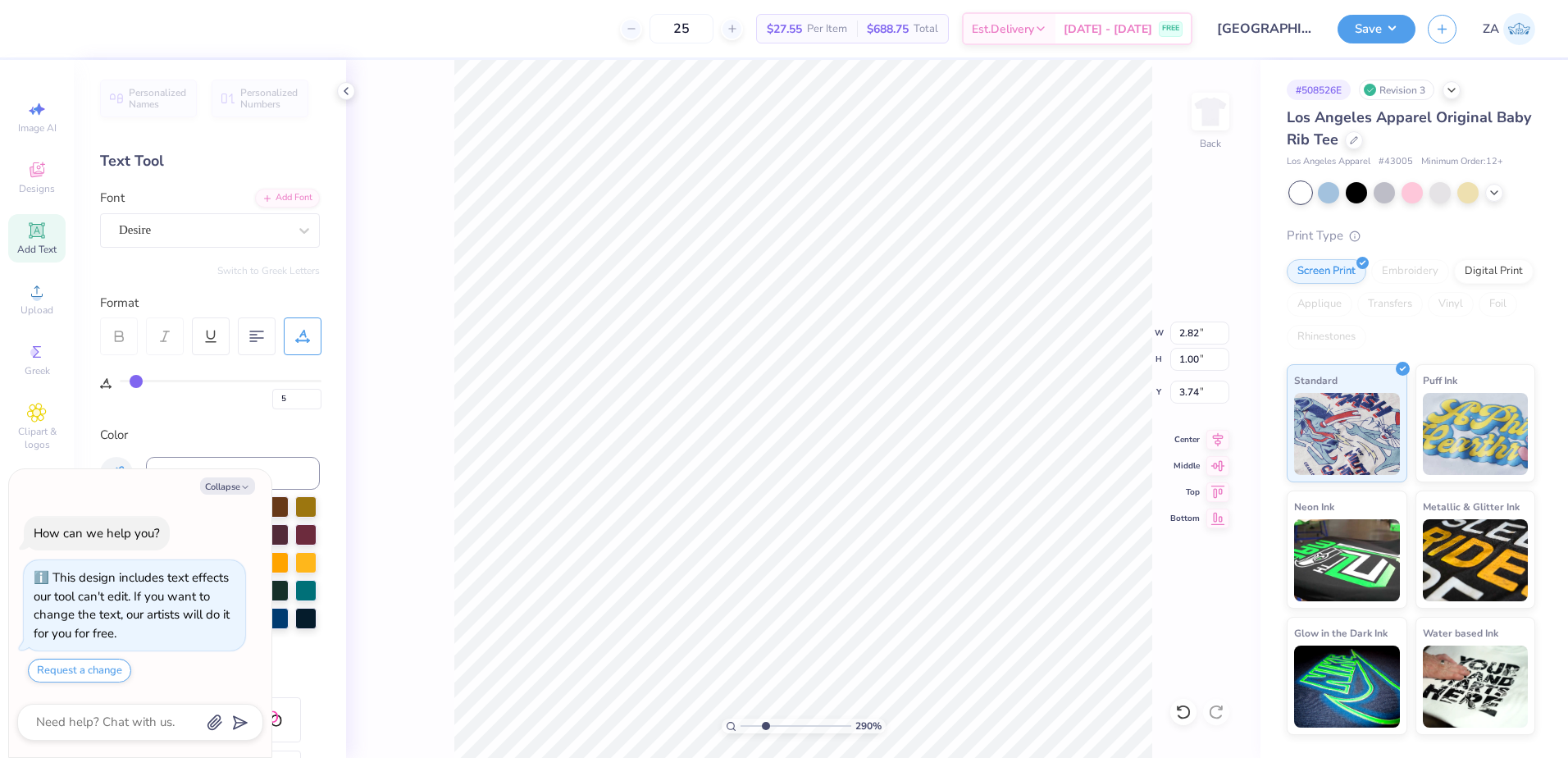
type input "6.81"
type input "1.43"
type input "2.00"
type textarea "x"
type input "2.82"
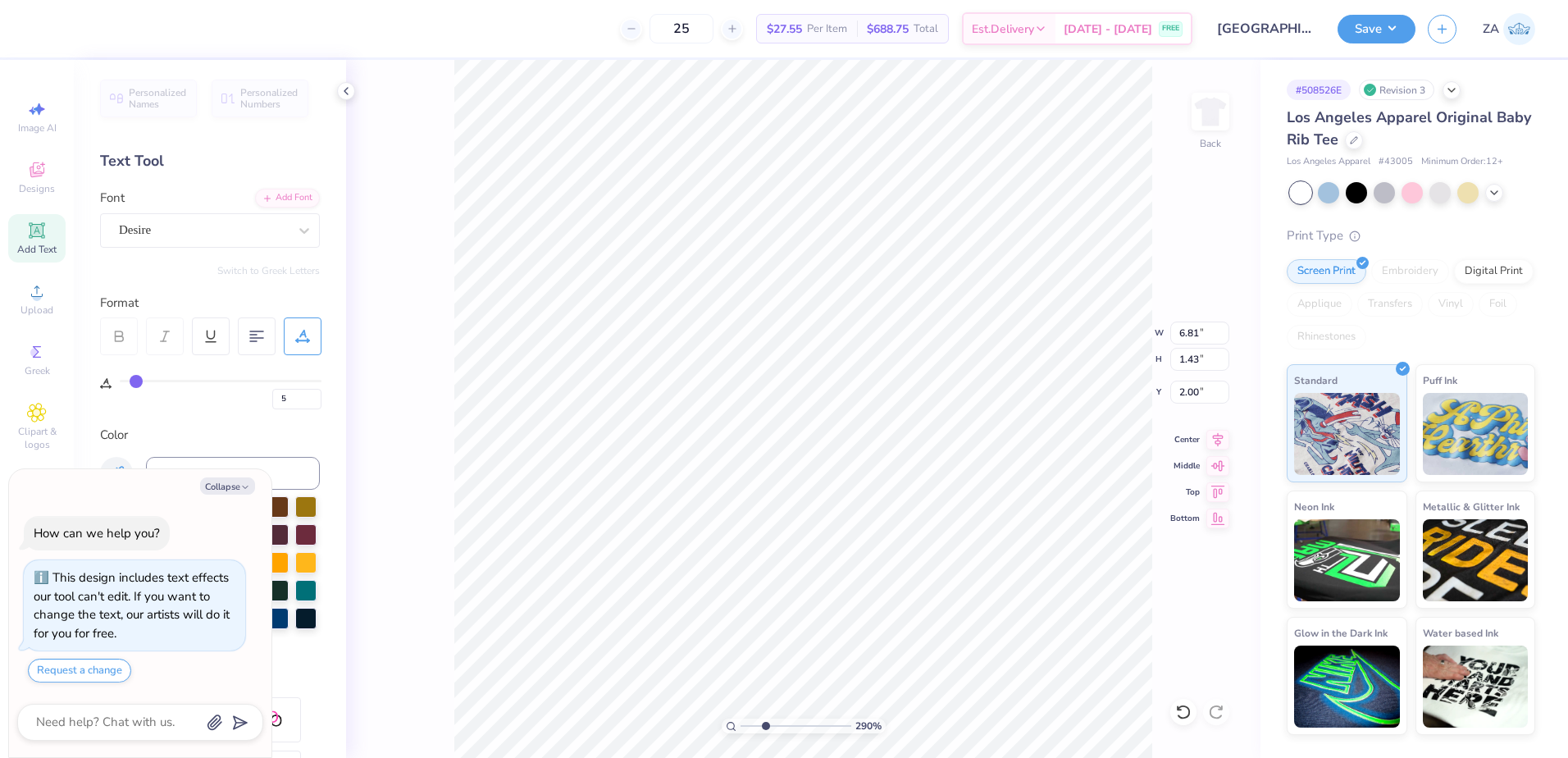
type input "1.00"
type input "3.74"
drag, startPoint x: 1192, startPoint y: 364, endPoint x: 1179, endPoint y: 364, distance: 13.0
click at [1179, 364] on input "1.00" at bounding box center [1200, 358] width 59 height 23
type input "1.43"
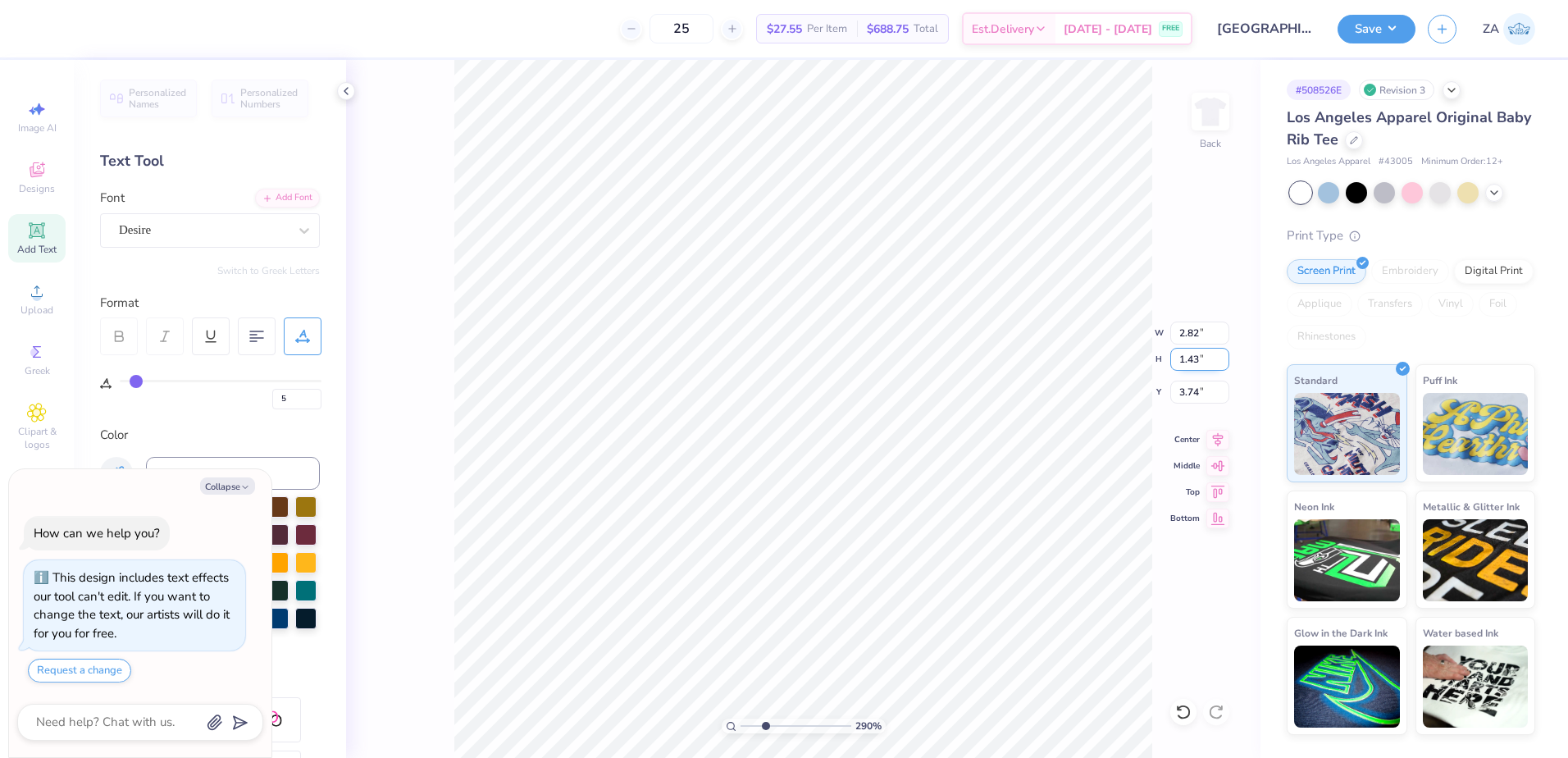
type textarea "x"
type input "4.04"
type input "3.52"
type textarea "x"
type input "6.81"
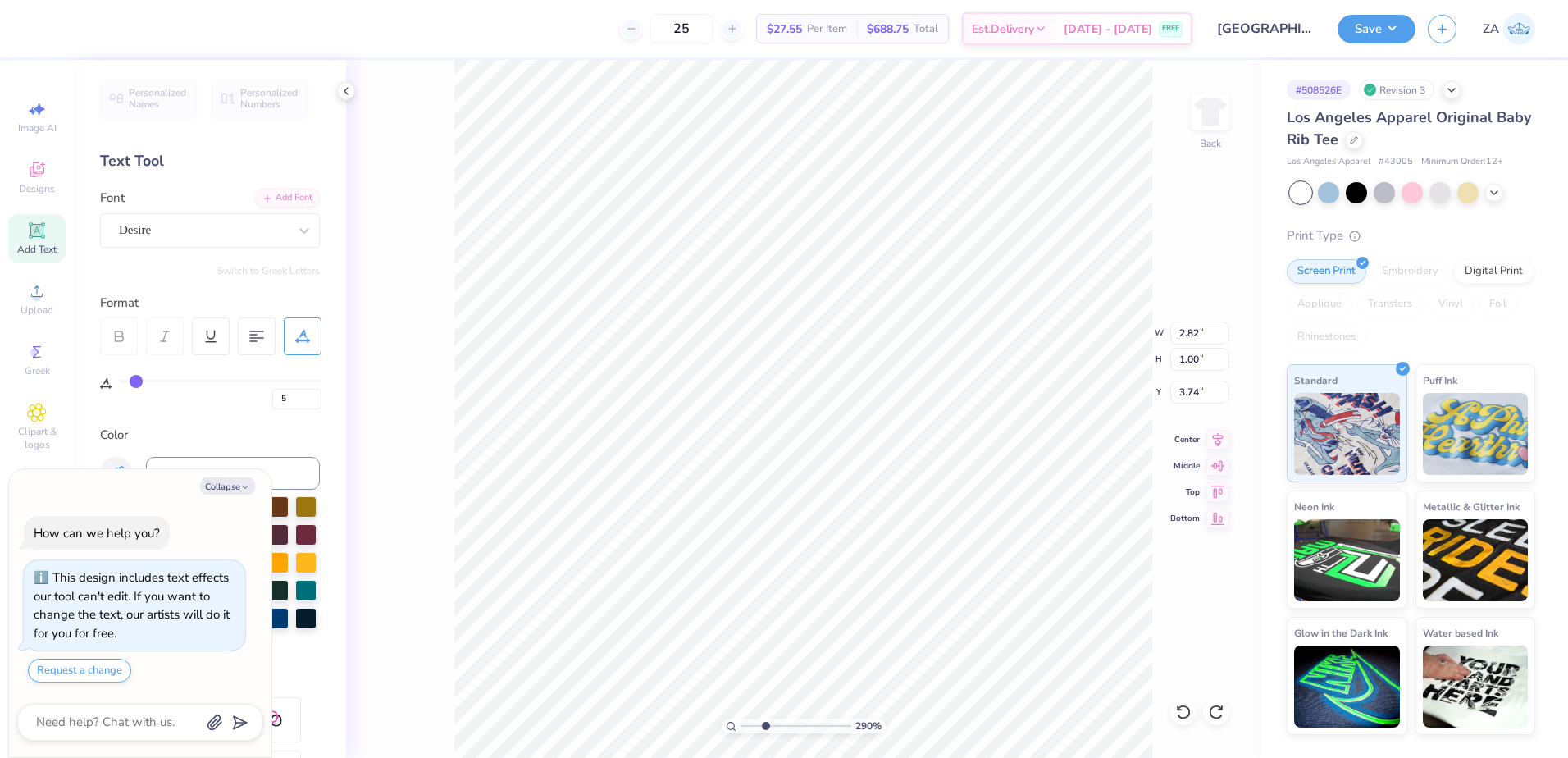
type input "1.43"
type input "2.00"
drag, startPoint x: 291, startPoint y: 403, endPoint x: 268, endPoint y: 401, distance: 23.1
click at [268, 401] on div "5" at bounding box center [220, 394] width 202 height 29
type input "10"
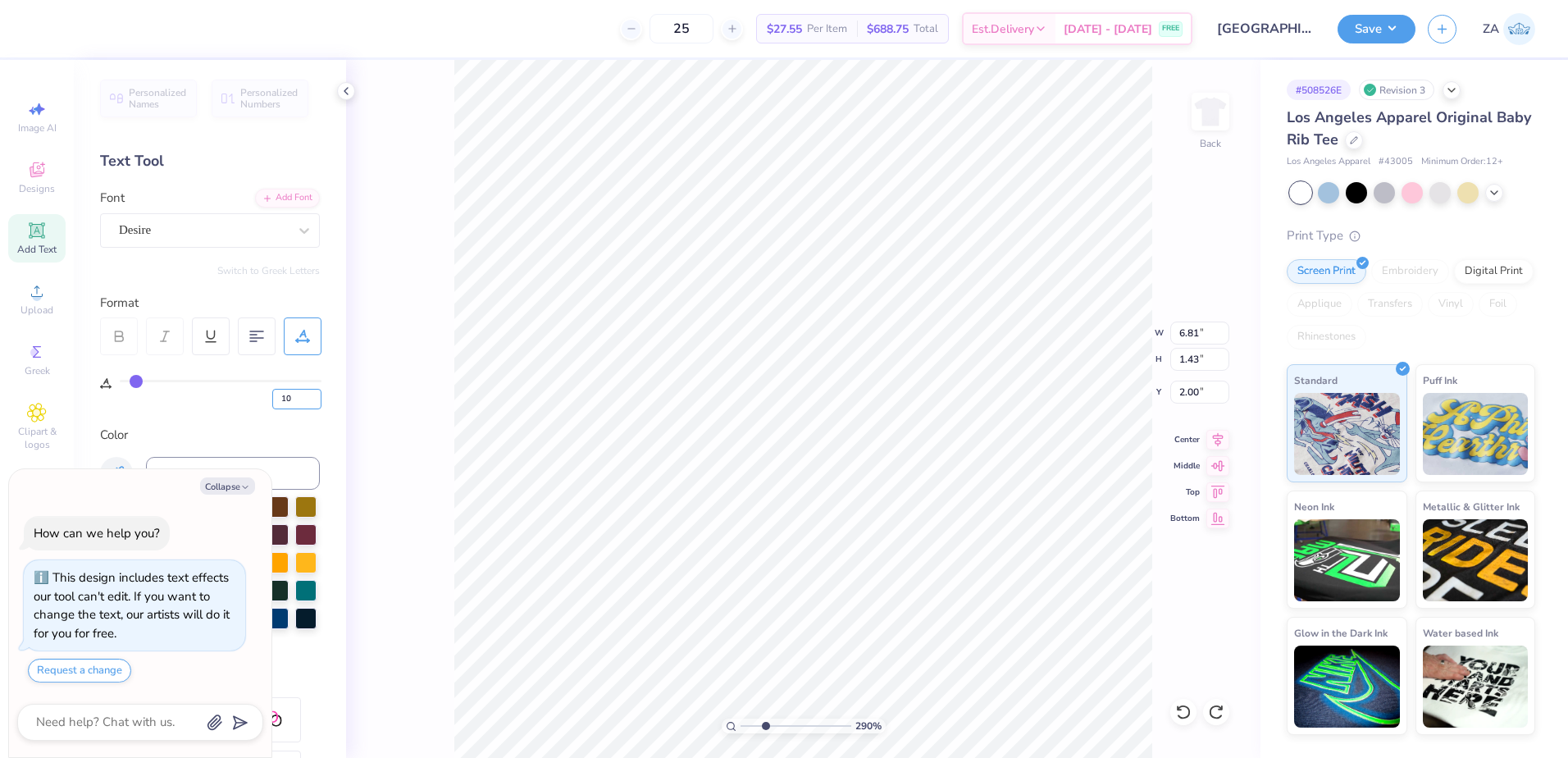
type input "10"
type textarea "x"
type input "7.00"
type input "1.32"
type input "2.06"
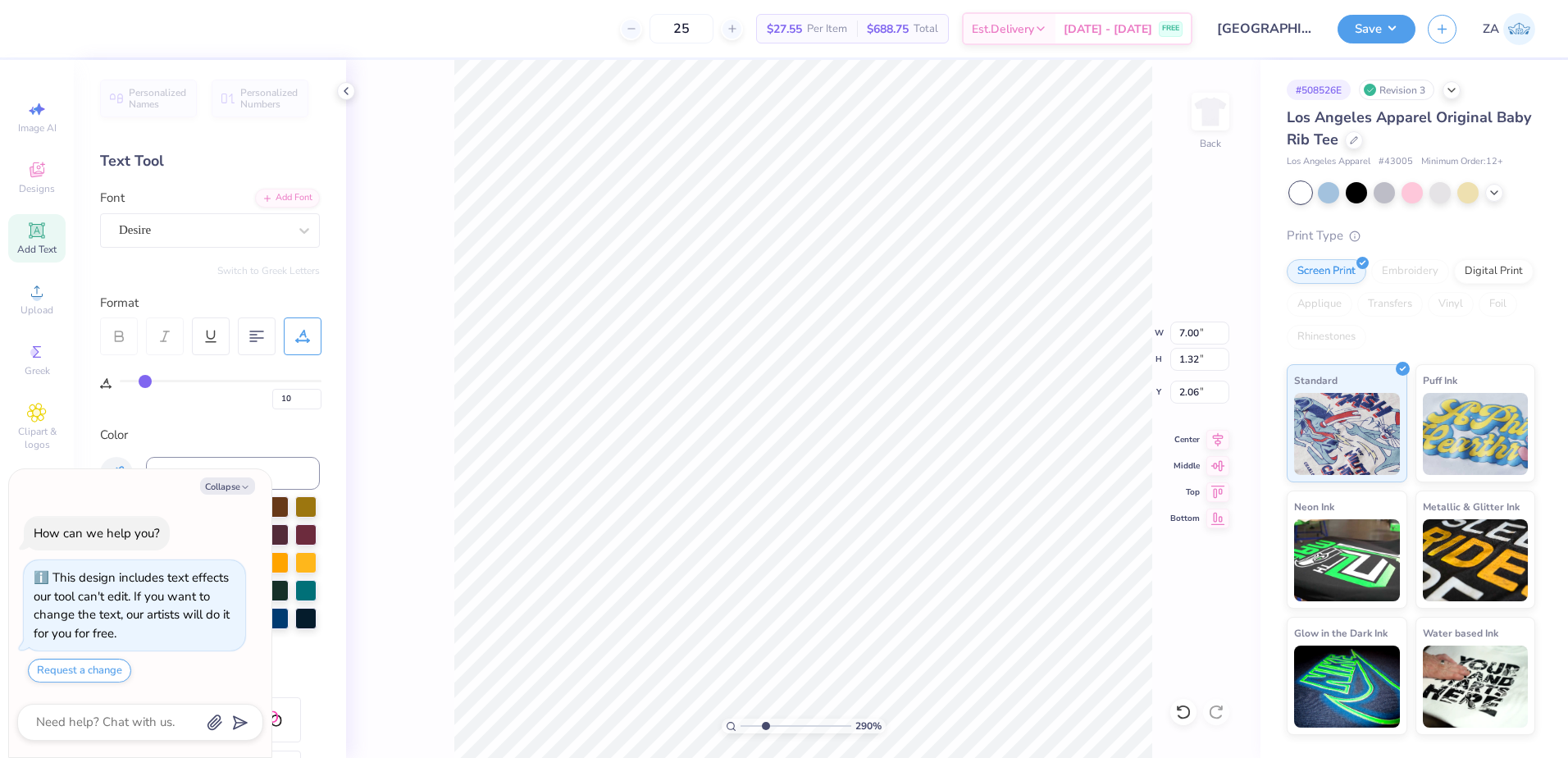
click at [239, 412] on div "Personalized Names Personalized Numbers Text Tool Add Font Font Desire Switch t…" at bounding box center [209, 409] width 272 height 698
type textarea "x"
type input "5"
type textarea "x"
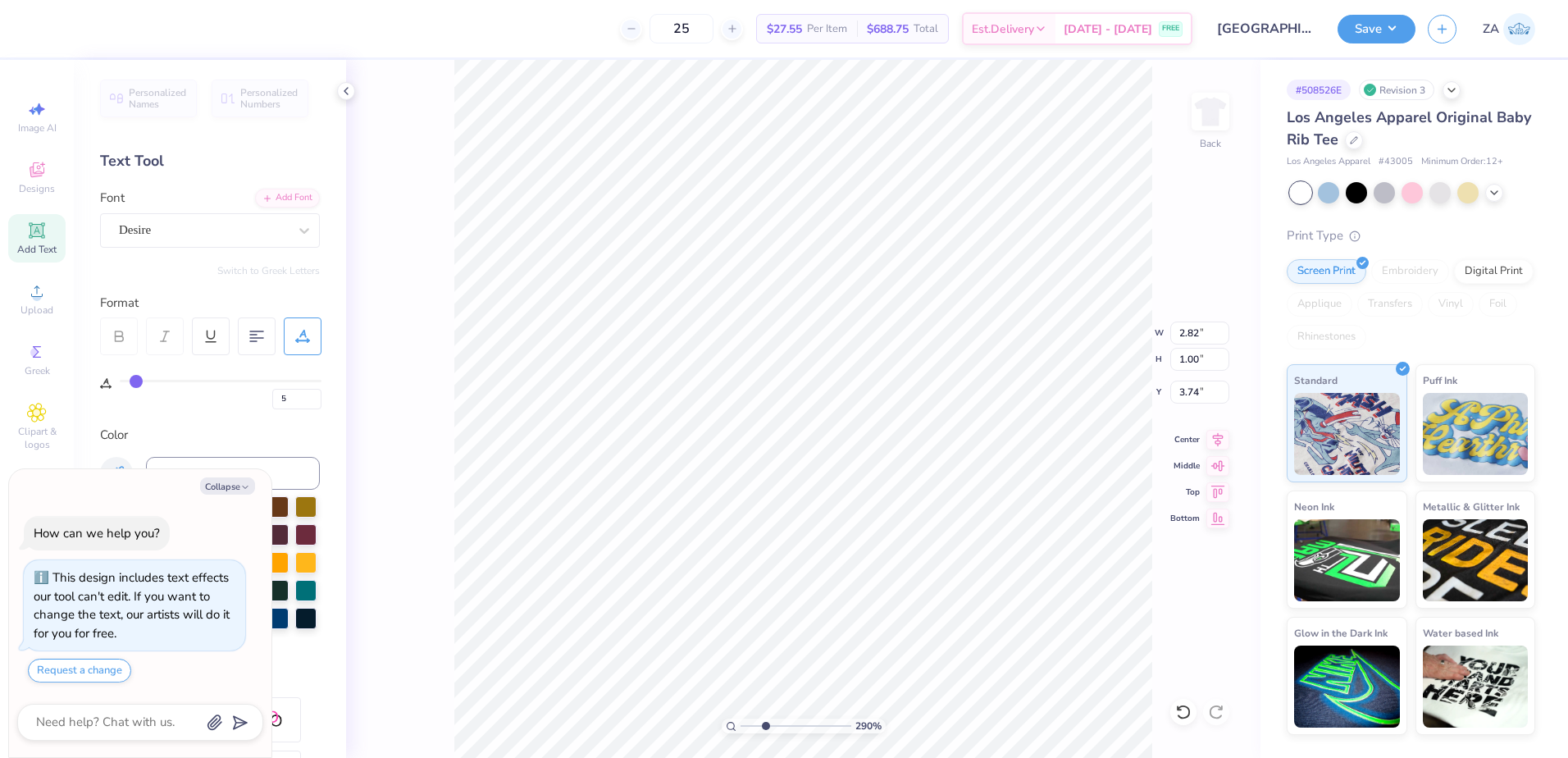
type input "3.61"
type textarea "x"
type input "2"
type textarea "x"
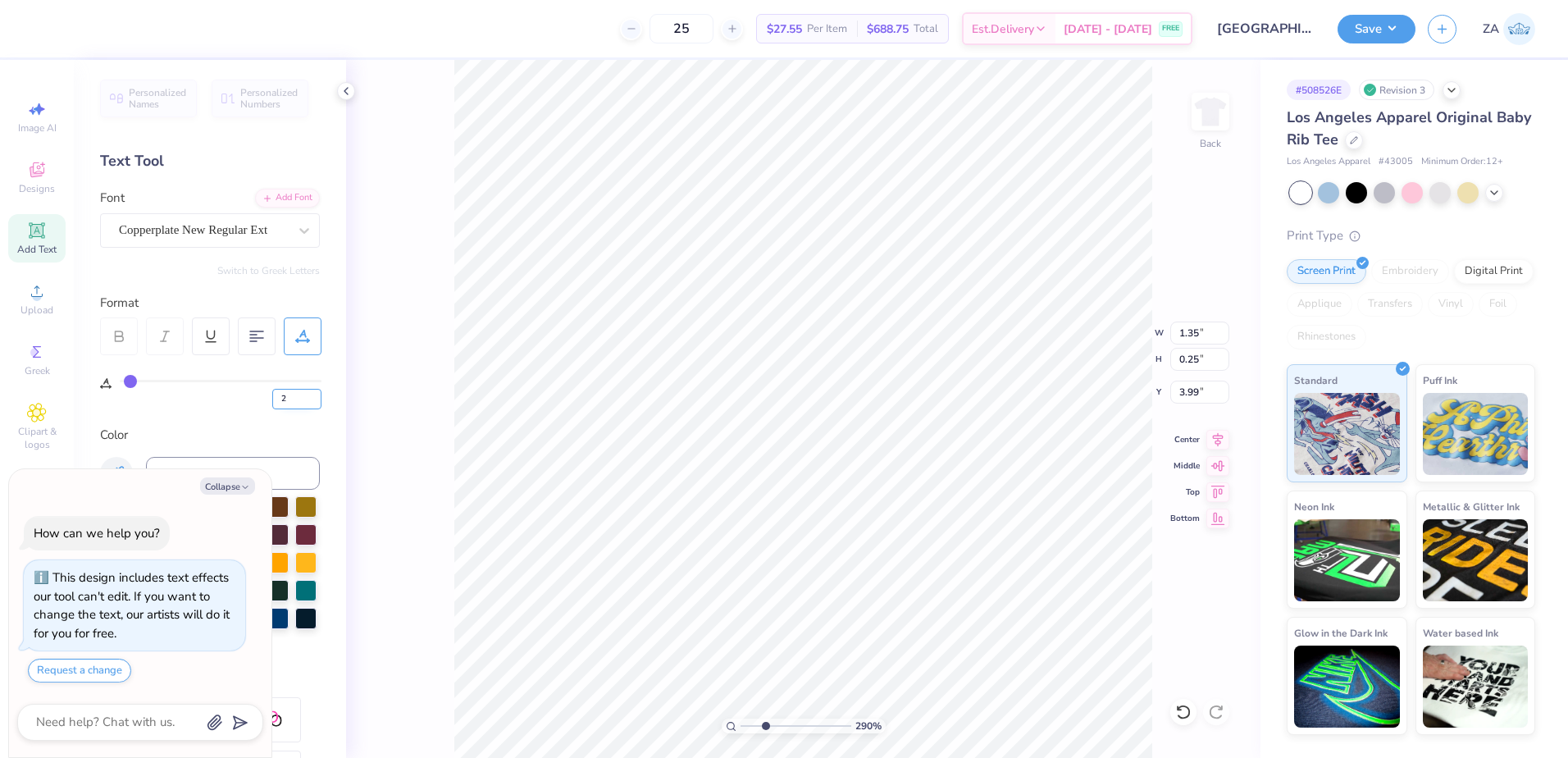
type input "3.86"
drag, startPoint x: 292, startPoint y: 399, endPoint x: 263, endPoint y: 399, distance: 29.0
click at [263, 399] on div "2" at bounding box center [220, 394] width 202 height 29
type input "5"
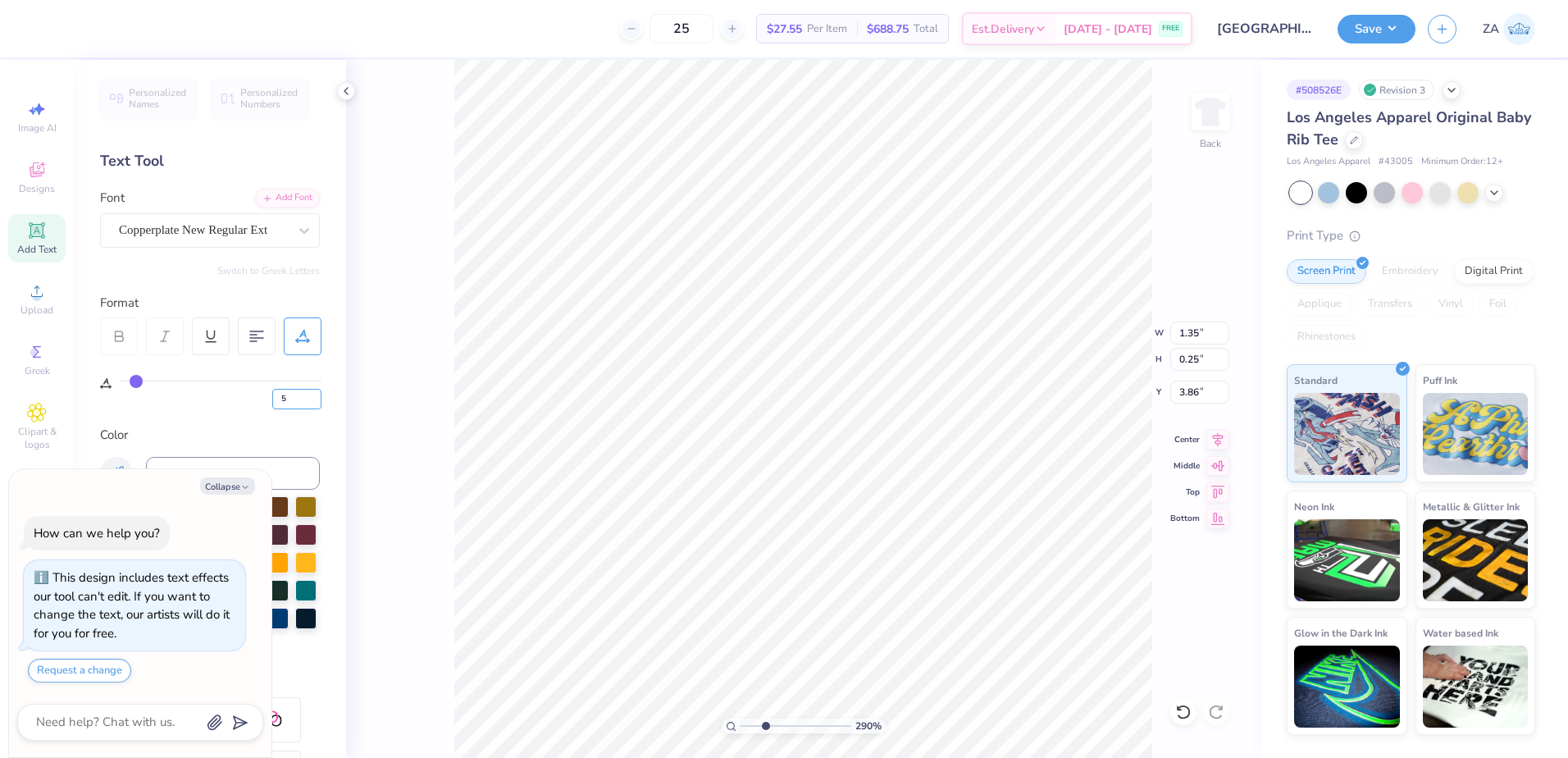
type textarea "x"
type input "1.39"
drag, startPoint x: 299, startPoint y: 399, endPoint x: 268, endPoint y: 399, distance: 31.0
click at [268, 399] on div "5" at bounding box center [220, 394] width 202 height 29
type input "10"
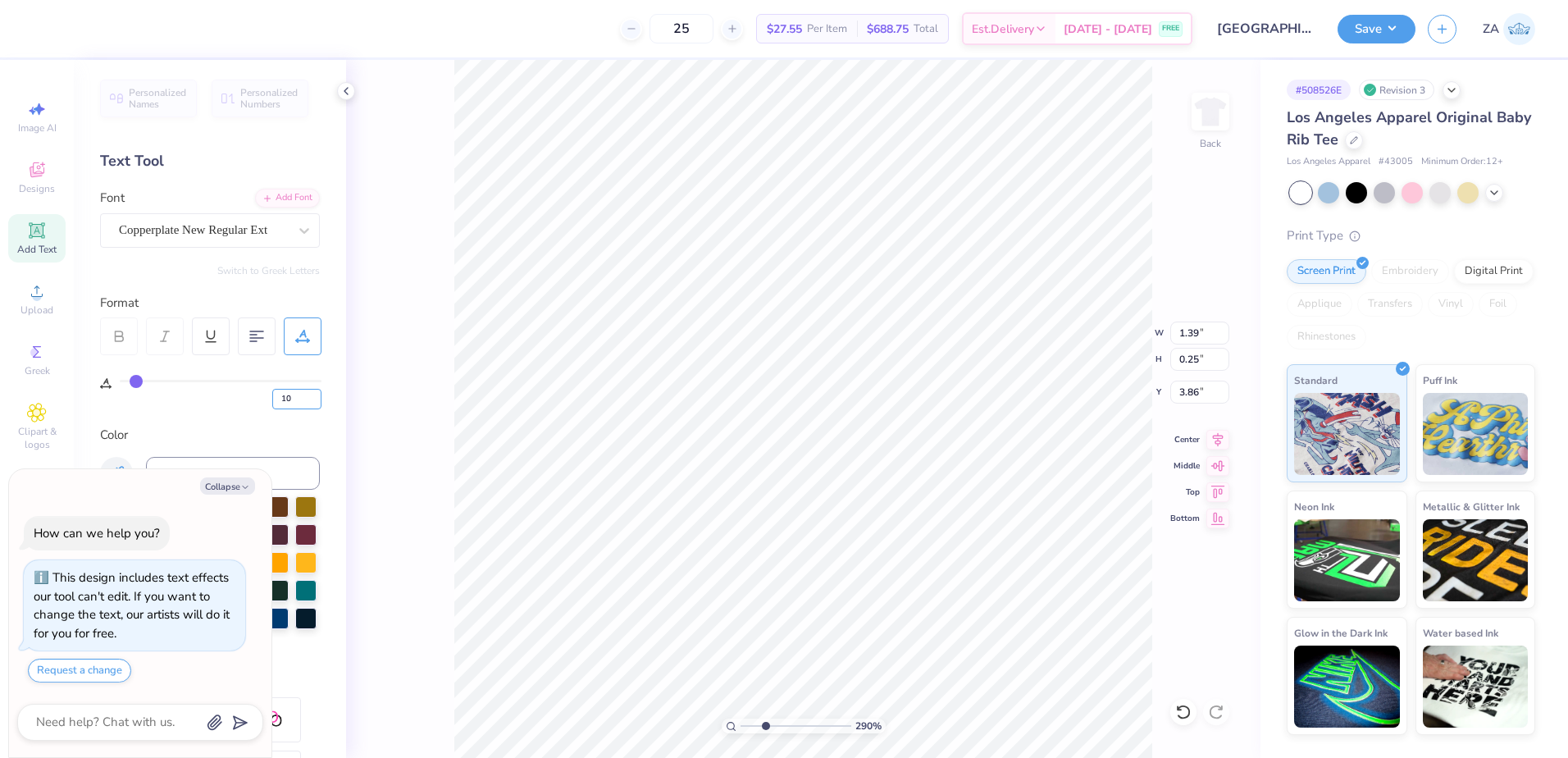
type input "10"
type textarea "x"
type input "1.46"
type textarea "x"
type input "5"
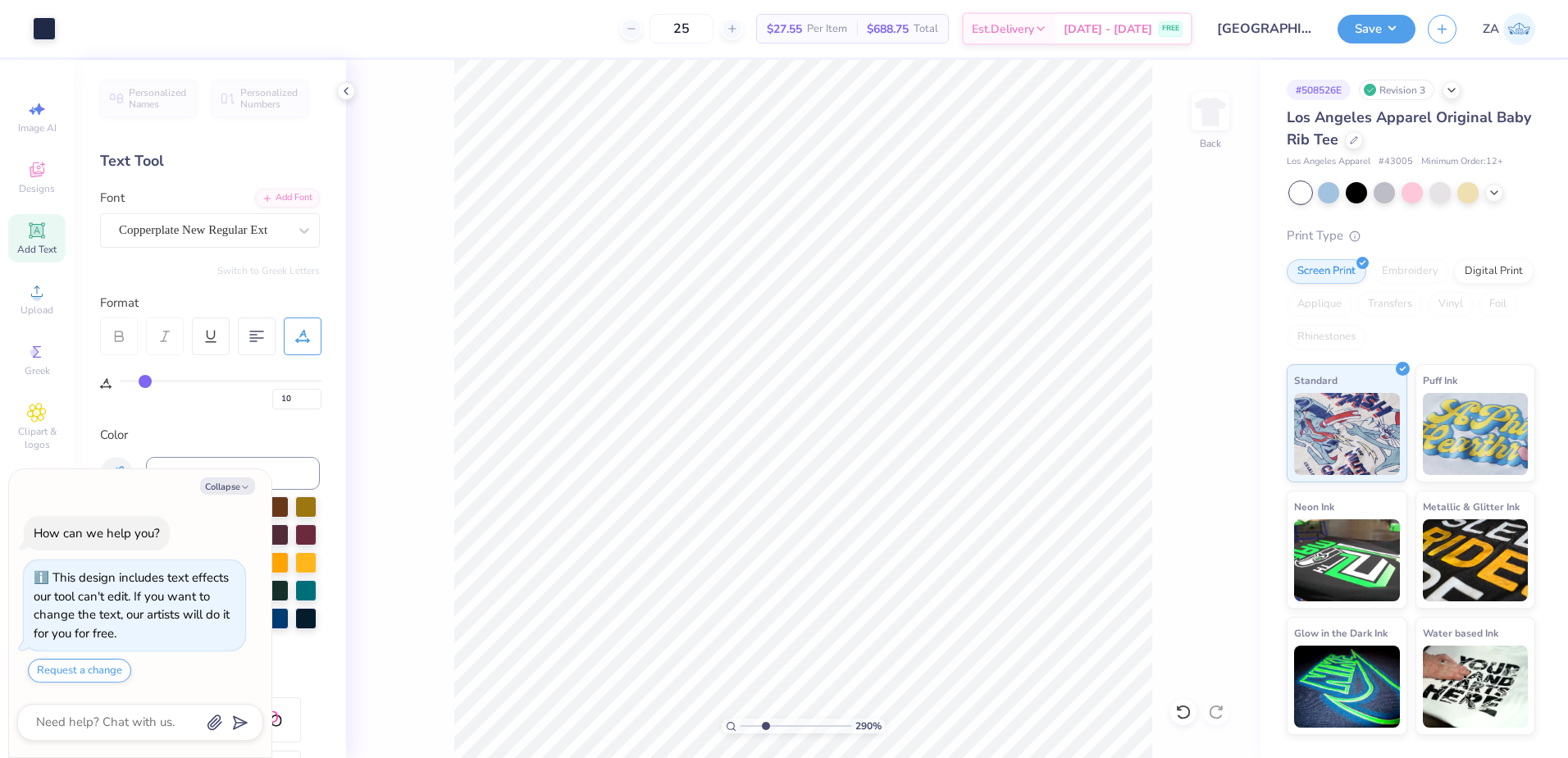
type input "5"
type textarea "x"
type input "3.86"
type textarea "x"
drag, startPoint x: 286, startPoint y: 400, endPoint x: 273, endPoint y: 400, distance: 13.0
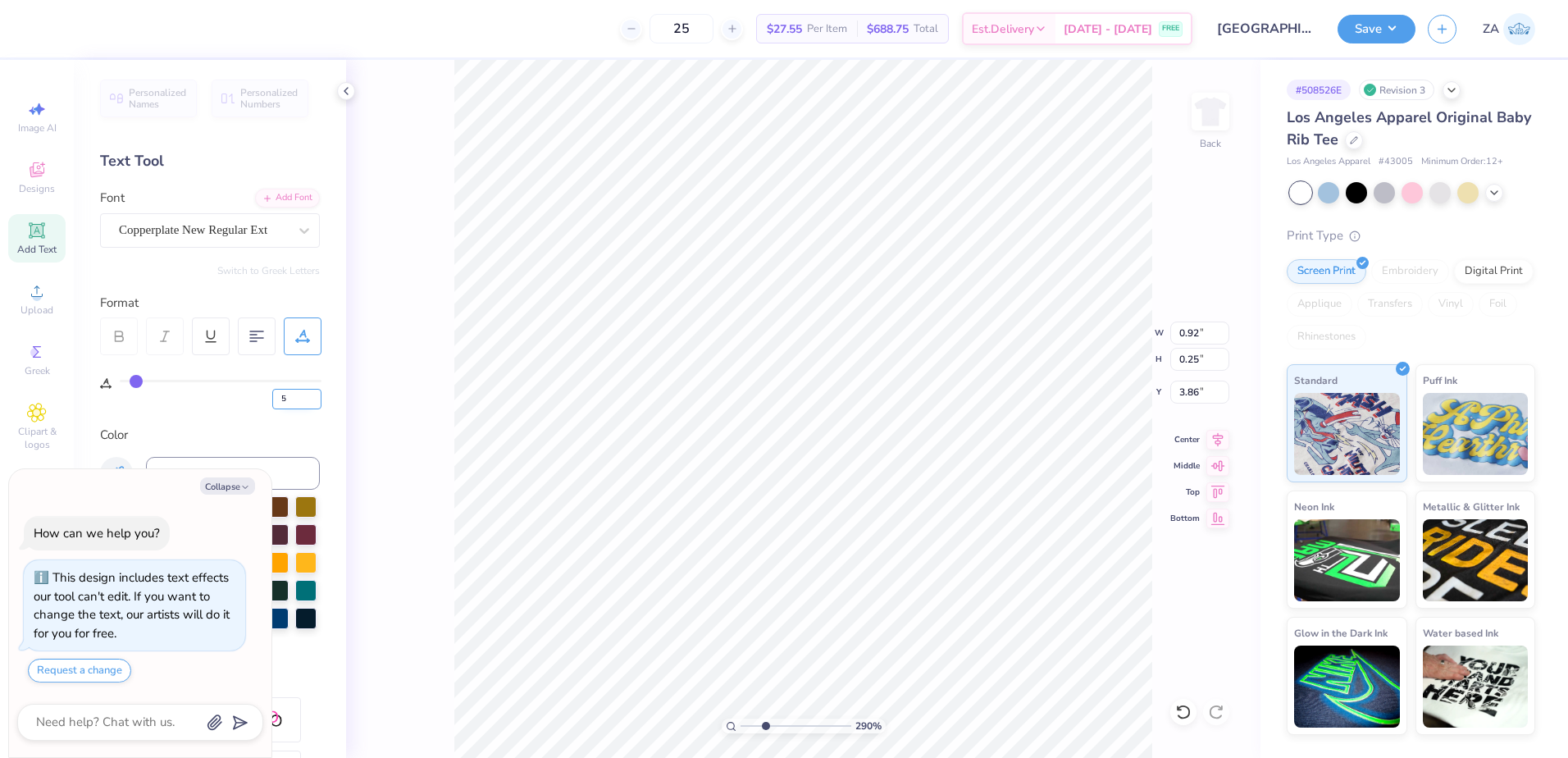
click at [273, 400] on input "5" at bounding box center [296, 399] width 49 height 21
type input "10"
type textarea "x"
type input "0.97"
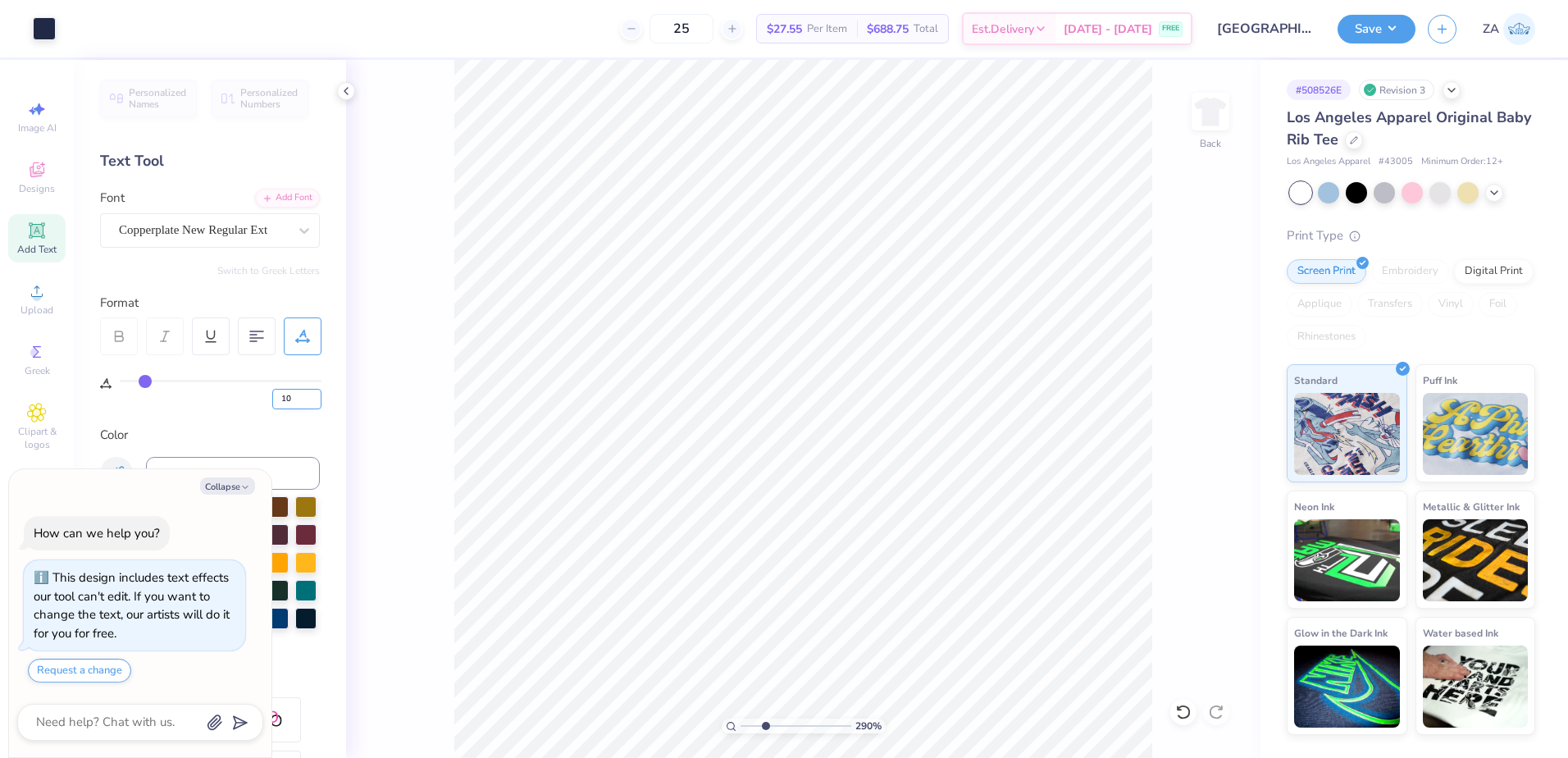
type textarea "x"
type input "5"
type textarea "x"
type input "10"
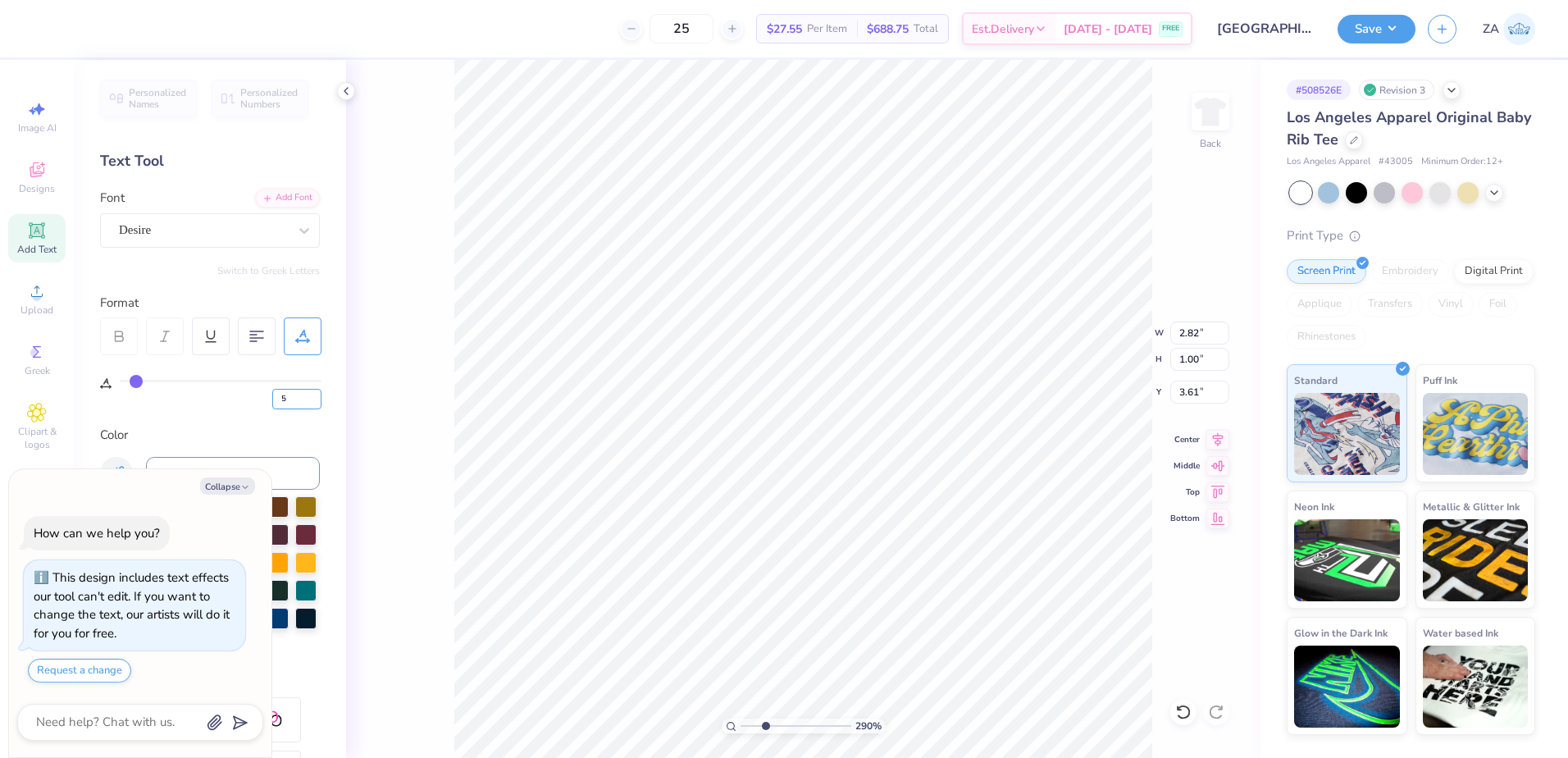
type input "10"
type input "0.97"
type input "0.25"
type input "3.86"
type textarea "x"
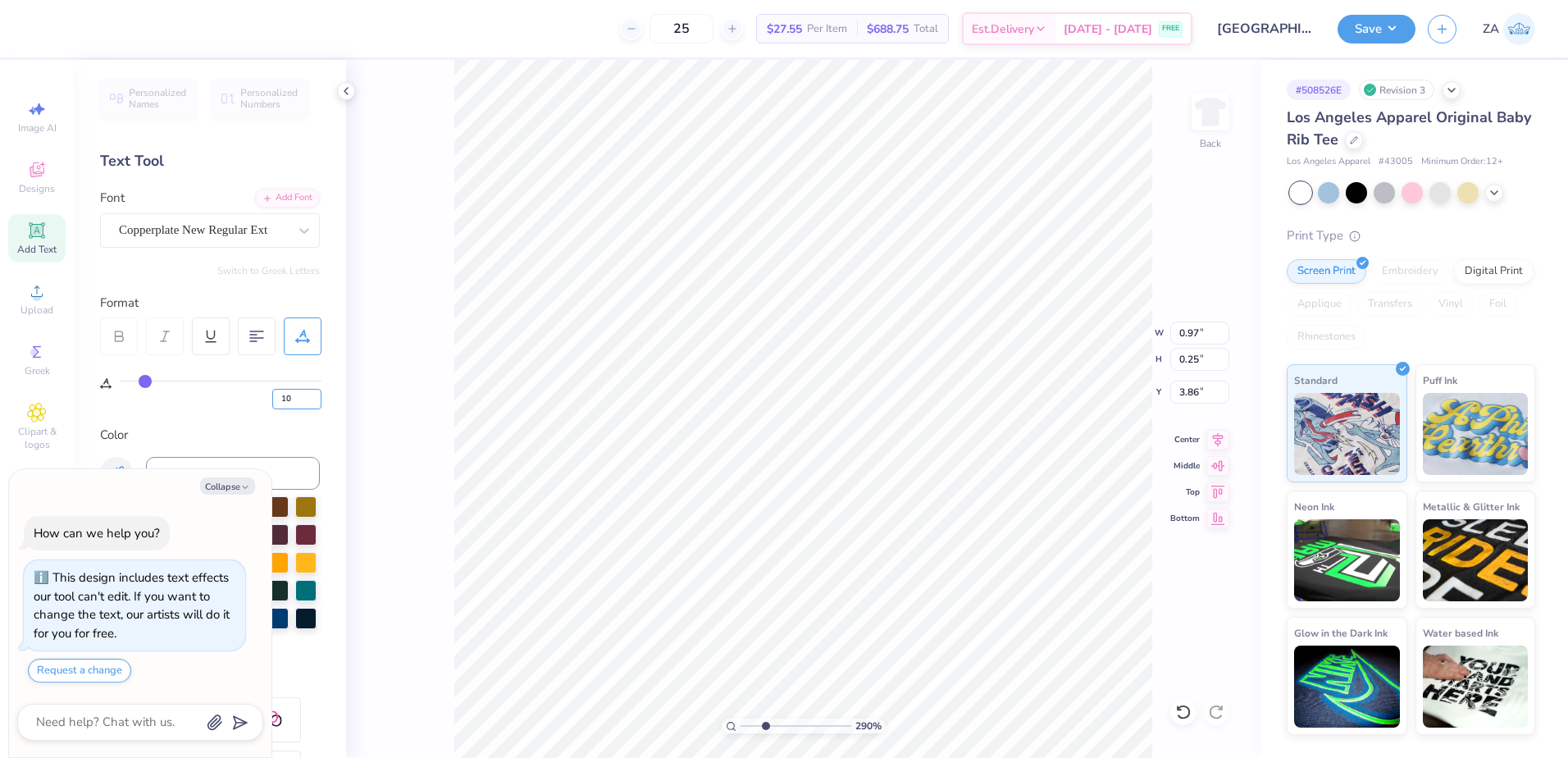
type input "3.99"
type textarea "x"
type input "1.46"
type input "3.86"
type textarea "x"
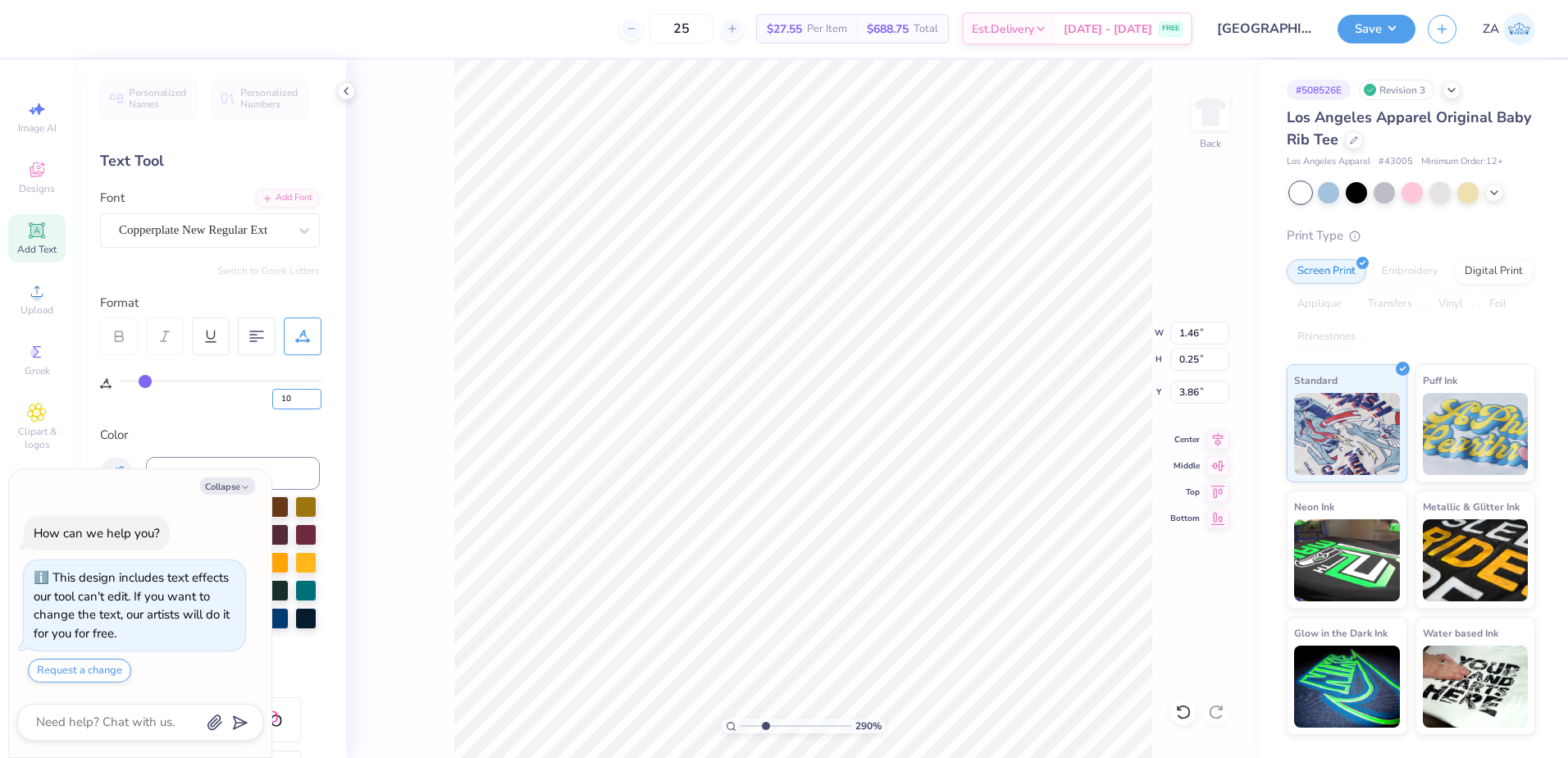
type input "3.99"
drag, startPoint x: 763, startPoint y: 724, endPoint x: 722, endPoint y: 721, distance: 41.1
type input "1"
click at [741, 721] on input "range" at bounding box center [796, 725] width 111 height 15
type textarea "x"
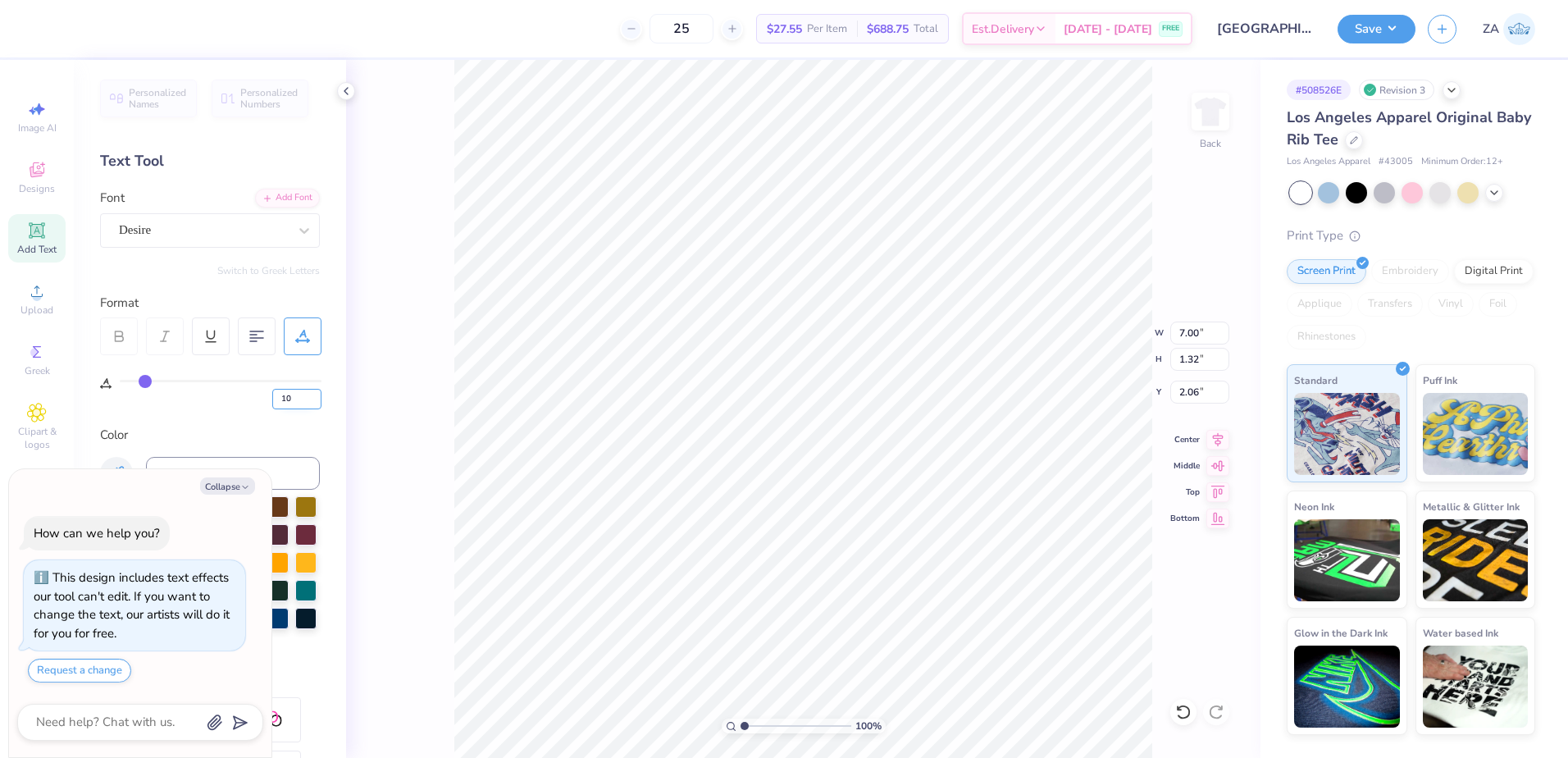
drag, startPoint x: 299, startPoint y: 401, endPoint x: 280, endPoint y: 401, distance: 19.0
click at [280, 401] on input "10" at bounding box center [296, 399] width 49 height 21
type input "8.00"
type input "8"
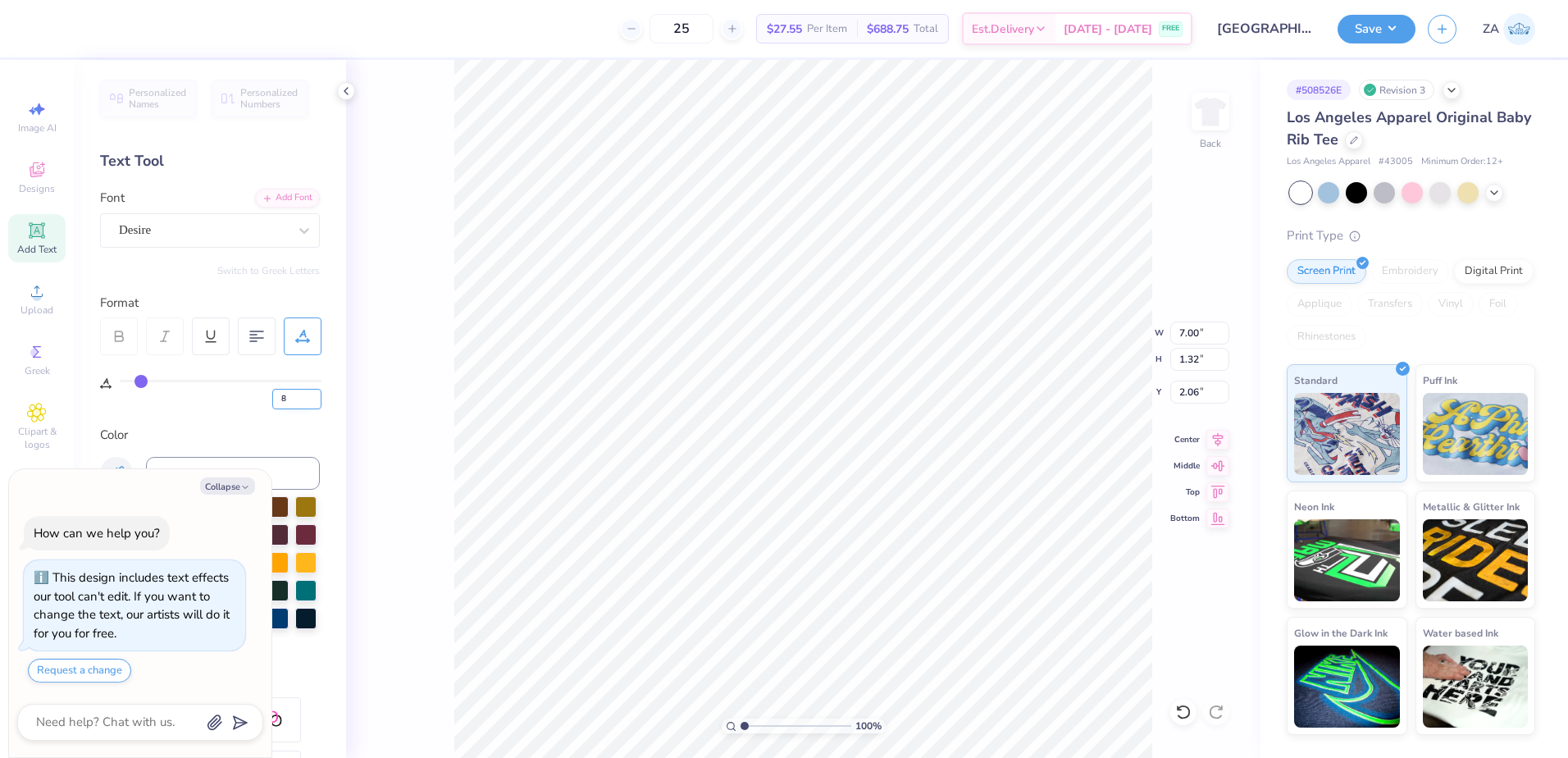
type textarea "x"
type input "6.70"
type textarea "x"
type input "5"
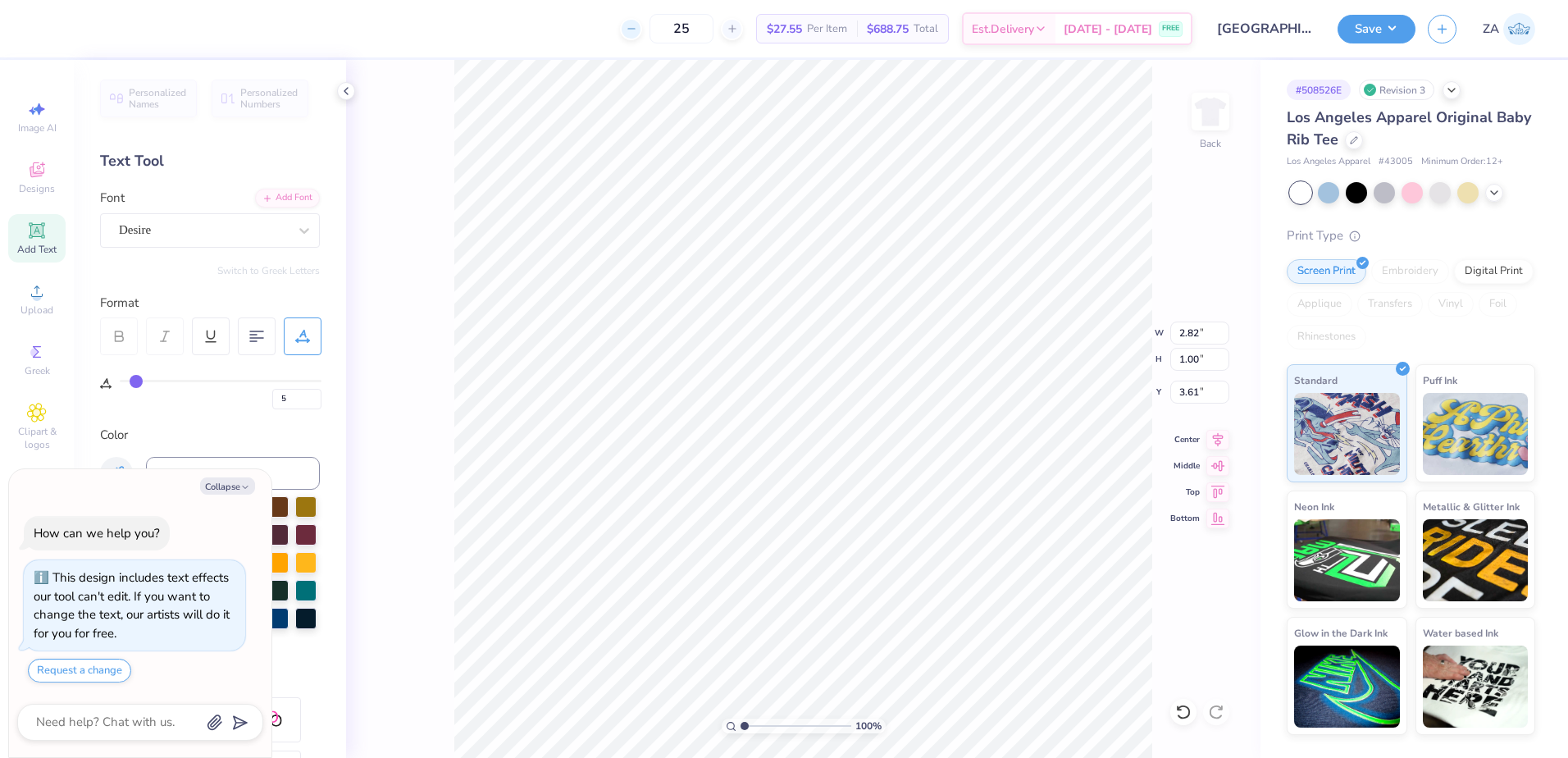
type textarea "x"
type input "2.59"
type input "0.92"
type textarea "x"
type input "3.66"
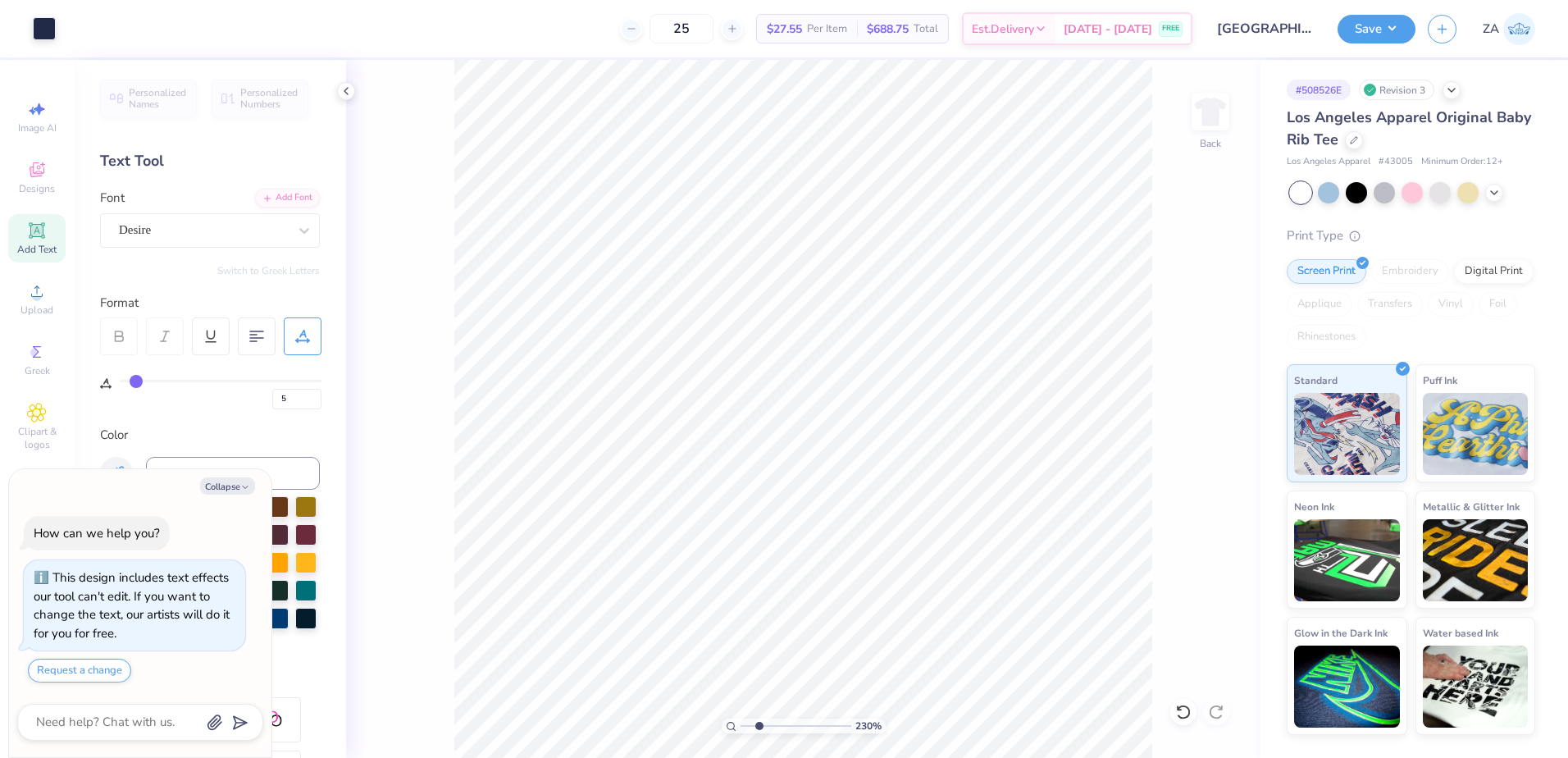
type input "2.3"
click at [759, 726] on input "range" at bounding box center [796, 725] width 111 height 15
type textarea "x"
type input "1.46"
type input "0.25"
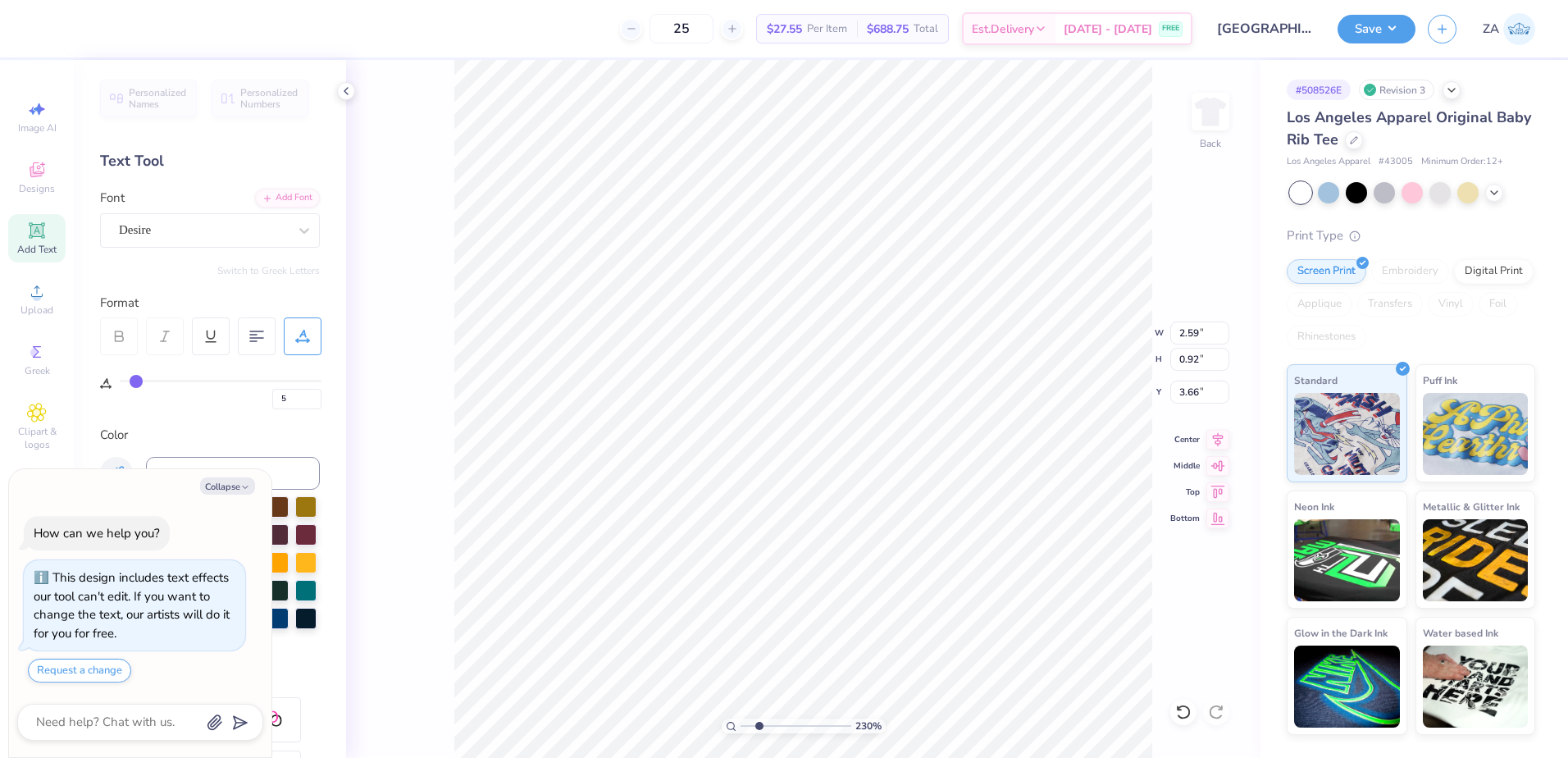
type input "3.99"
type input "10"
type textarea "x"
type input "4.11"
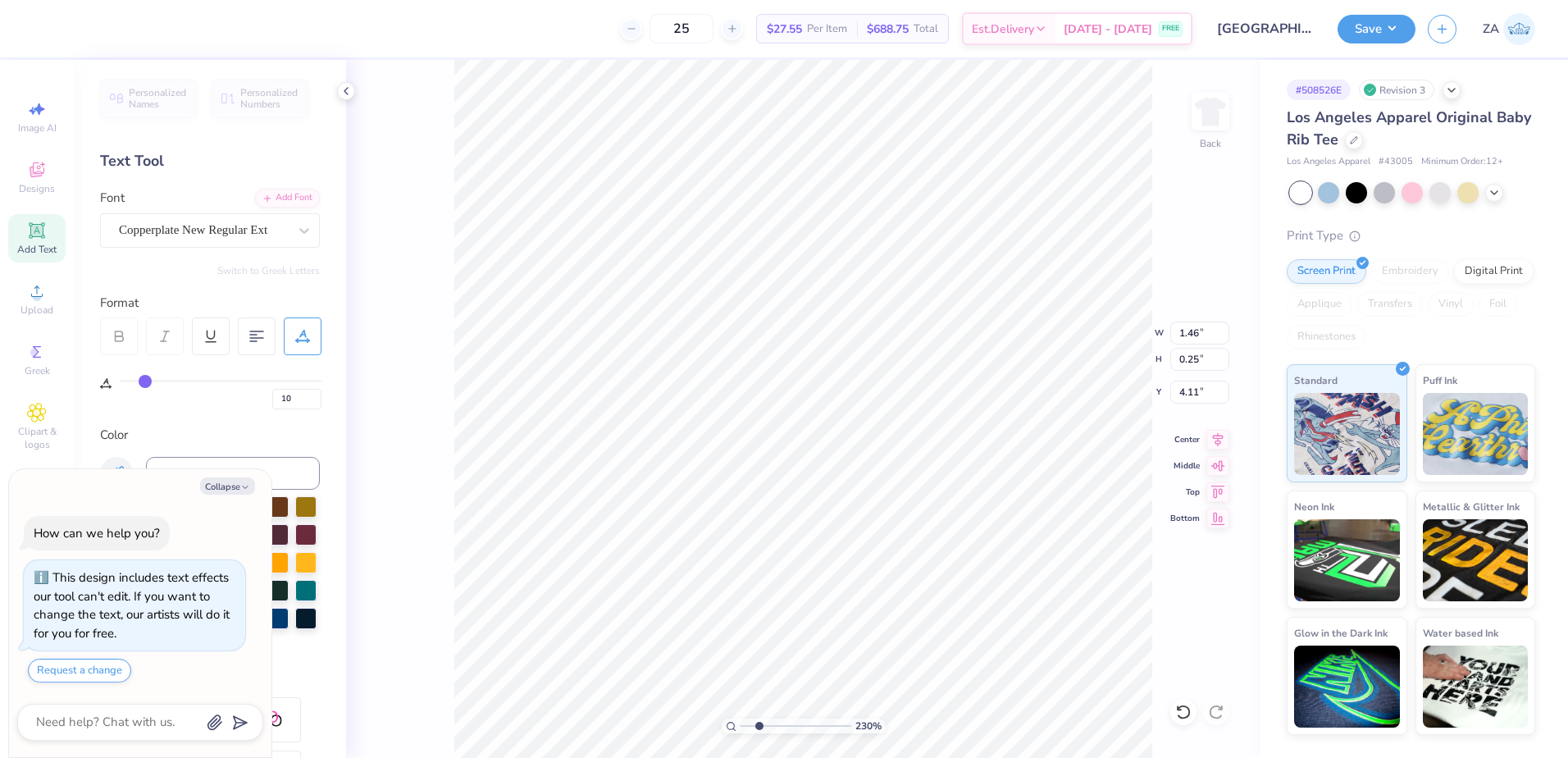
type textarea "x"
type input "0.97"
type input "3.99"
type textarea "x"
type input "1.46"
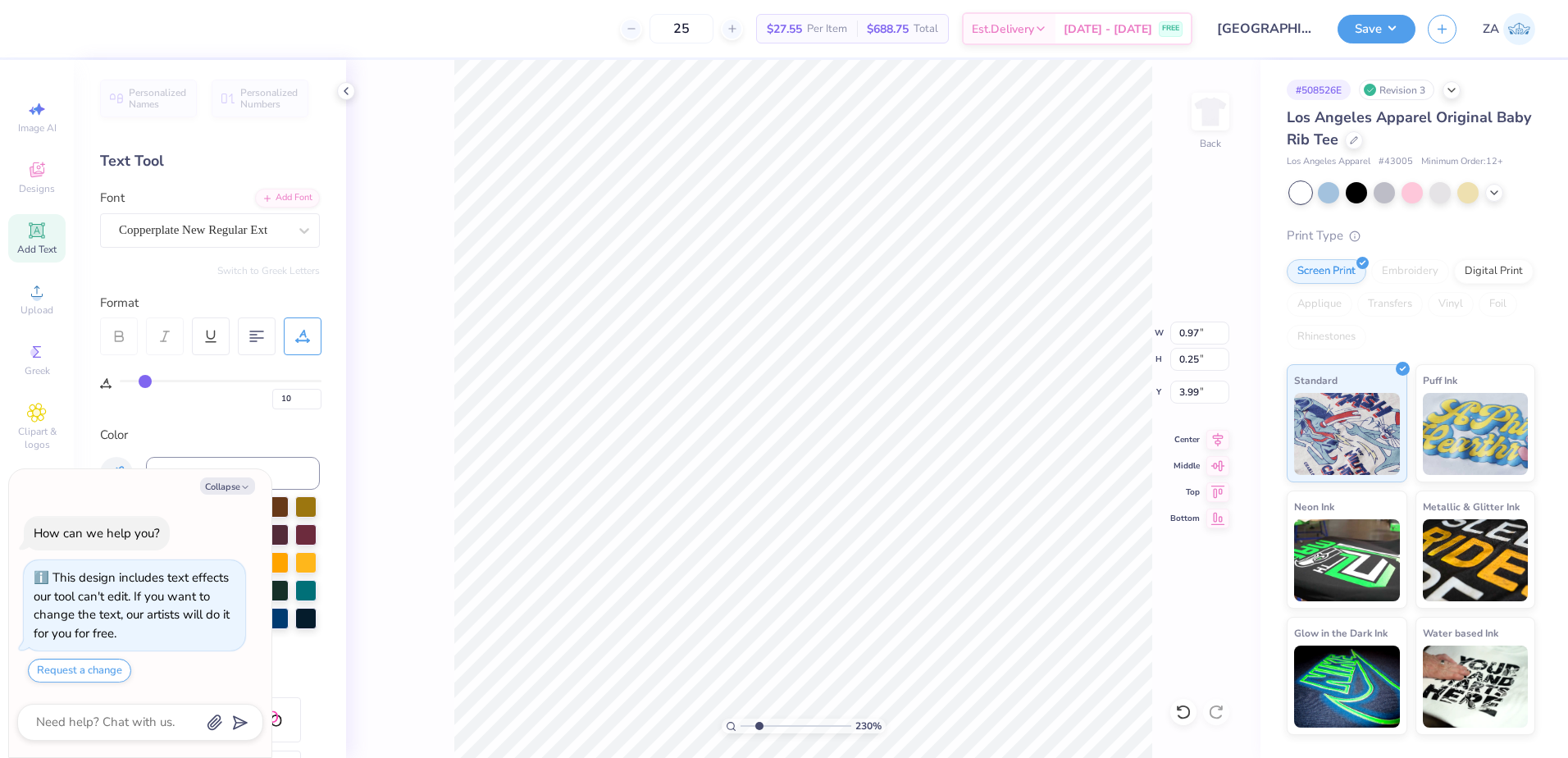
type input "4.11"
type textarea "x"
type input "0.97"
drag, startPoint x: 759, startPoint y: 726, endPoint x: 745, endPoint y: 719, distance: 15.7
click at [741, 725] on input "range" at bounding box center [796, 725] width 111 height 15
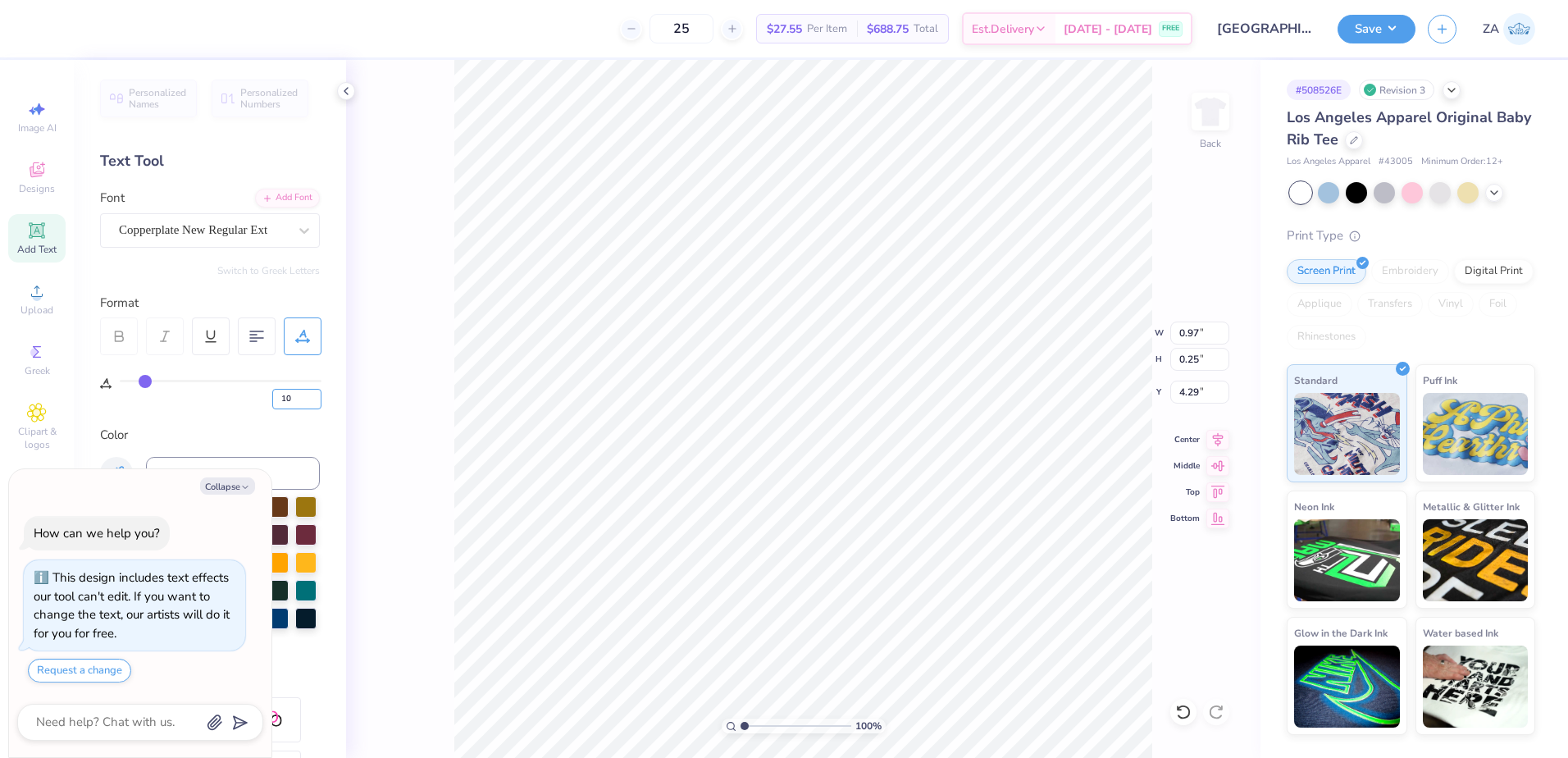
drag, startPoint x: 287, startPoint y: 402, endPoint x: 268, endPoint y: 401, distance: 19.0
click at [268, 401] on div "10" at bounding box center [220, 394] width 202 height 29
drag, startPoint x: 300, startPoint y: 397, endPoint x: 279, endPoint y: 398, distance: 21.0
click at [279, 398] on input "10" at bounding box center [296, 399] width 49 height 21
click at [763, 725] on input "range" at bounding box center [796, 725] width 111 height 15
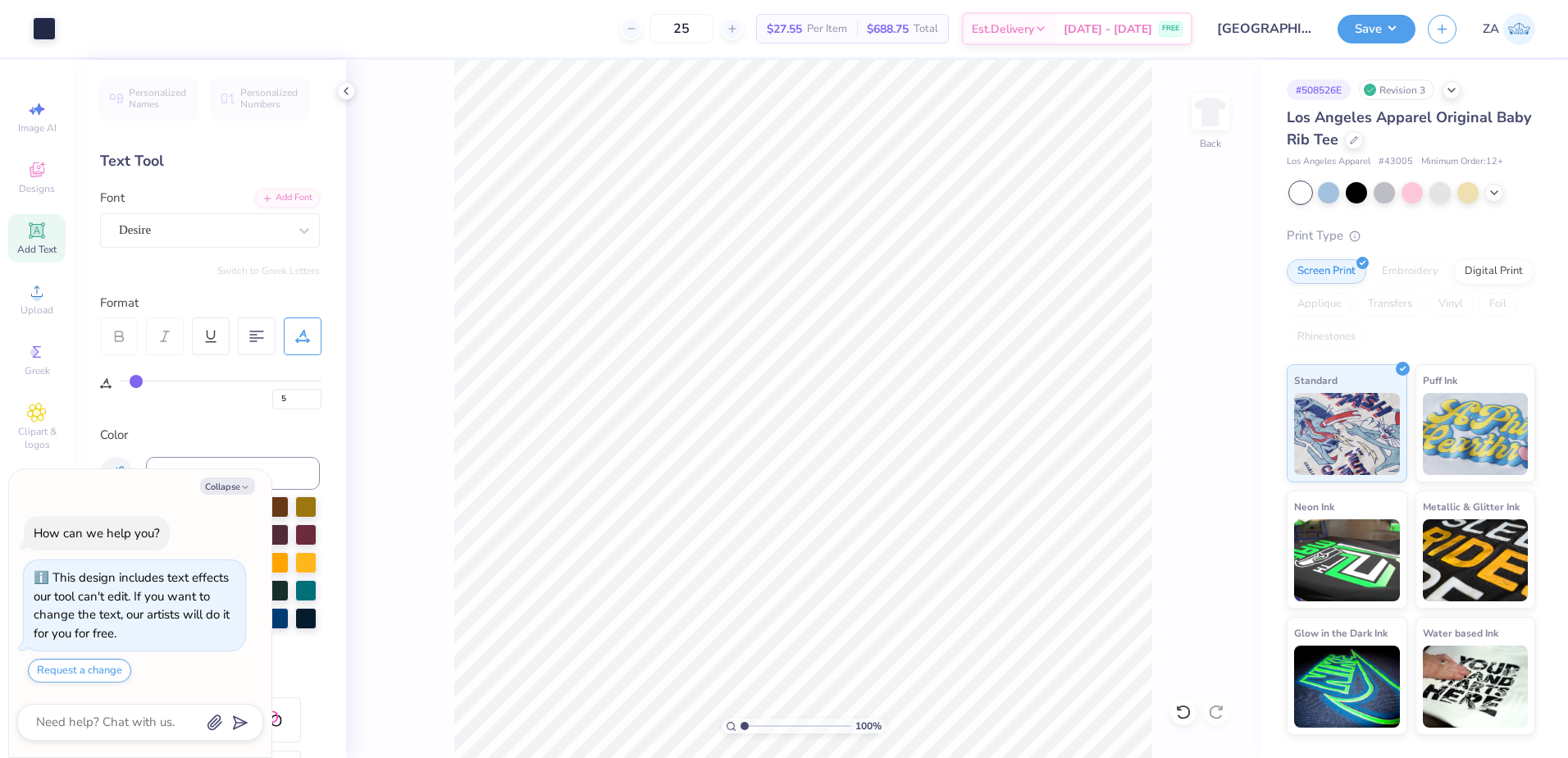
drag, startPoint x: 757, startPoint y: 724, endPoint x: 740, endPoint y: 725, distance: 17.0
click at [741, 725] on input "range" at bounding box center [796, 725] width 111 height 15
click at [769, 725] on input "range" at bounding box center [796, 725] width 111 height 15
drag, startPoint x: 305, startPoint y: 397, endPoint x: 279, endPoint y: 395, distance: 26.1
click at [279, 395] on input "15" at bounding box center [296, 399] width 49 height 21
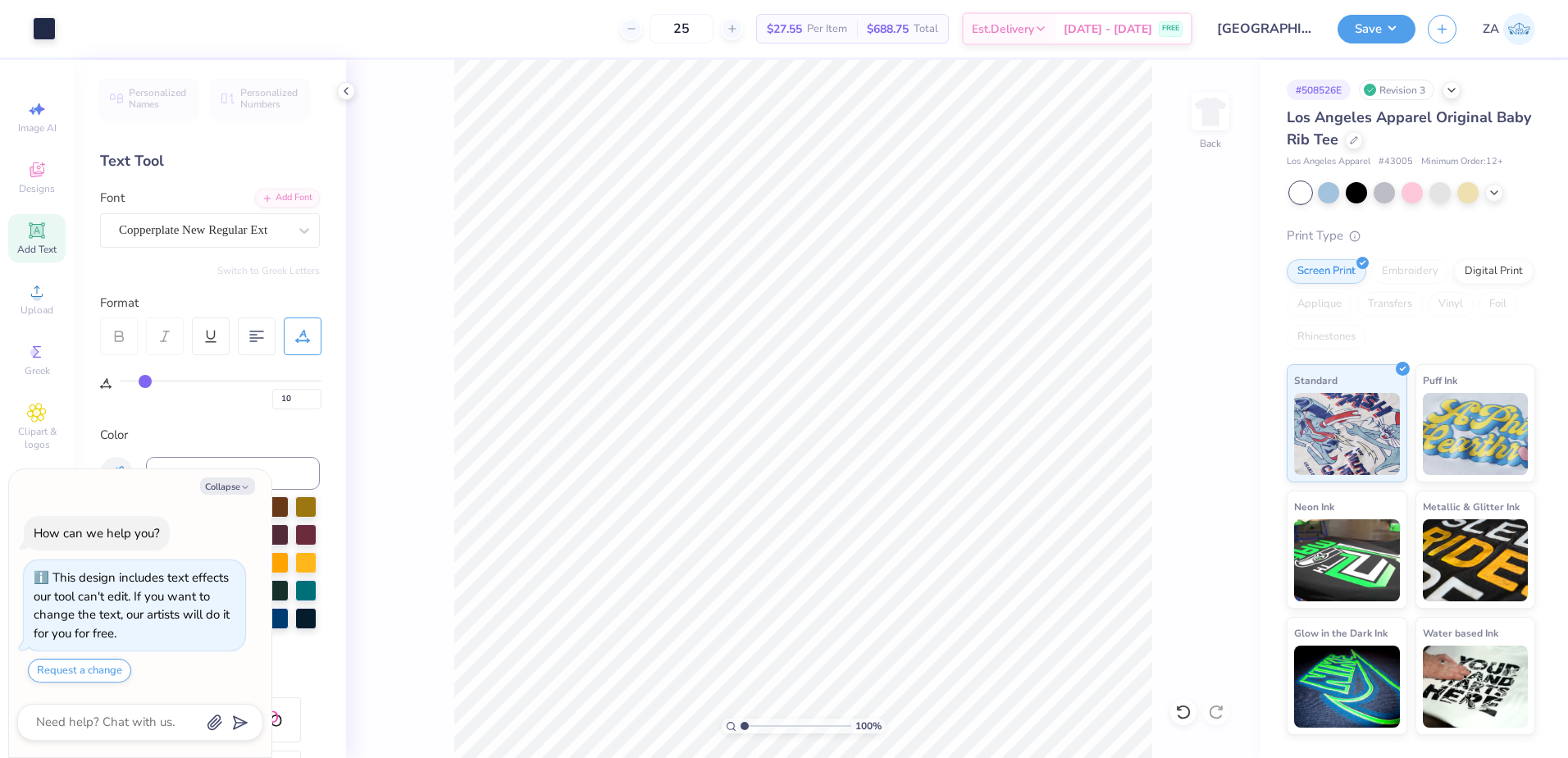
drag, startPoint x: 769, startPoint y: 725, endPoint x: 731, endPoint y: 724, distance: 38.0
click at [741, 724] on input "range" at bounding box center [796, 725] width 111 height 15
drag, startPoint x: 745, startPoint y: 727, endPoint x: 768, endPoint y: 724, distance: 23.2
click at [767, 726] on input "range" at bounding box center [796, 725] width 111 height 15
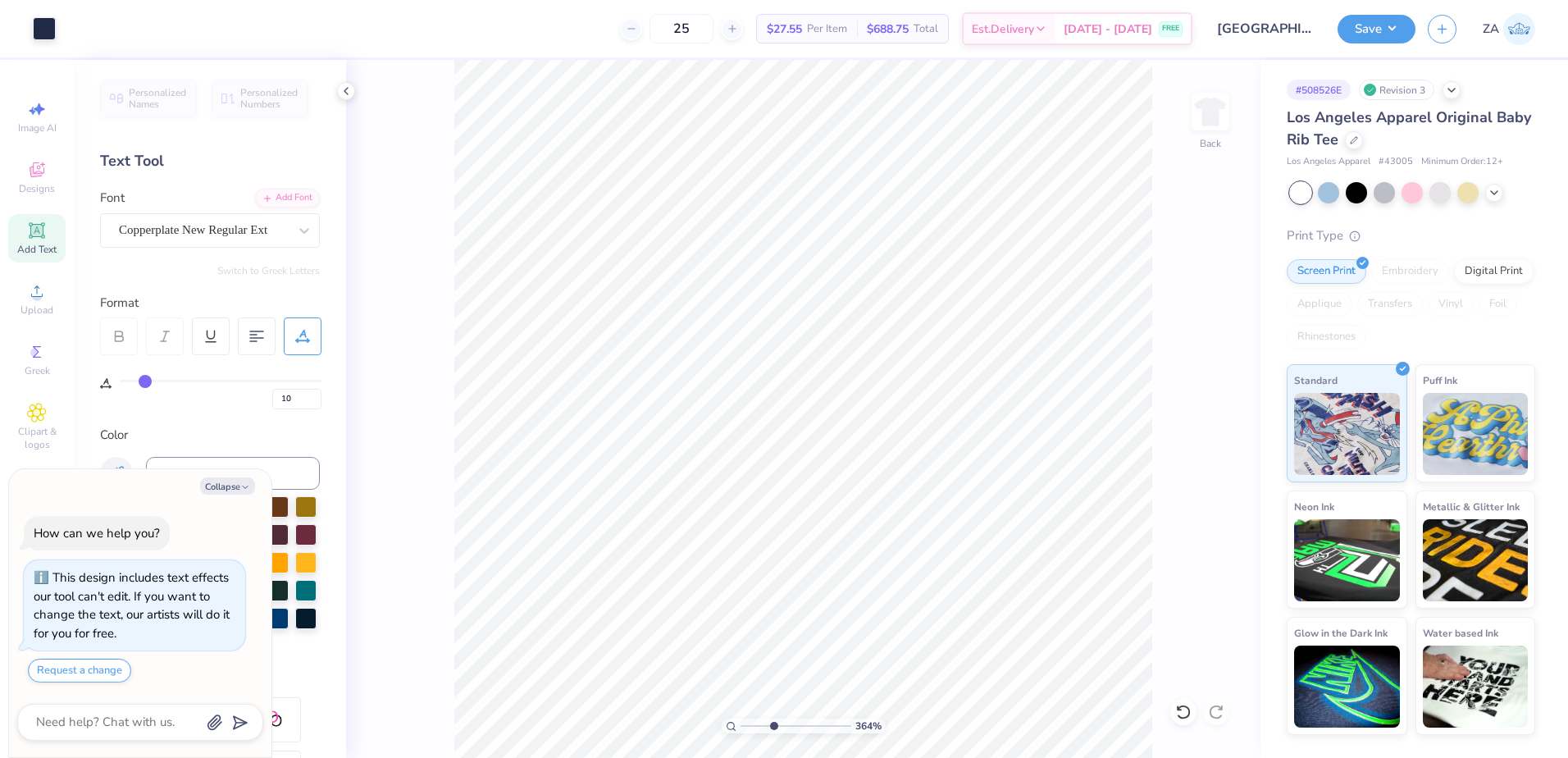
drag, startPoint x: 763, startPoint y: 725, endPoint x: 774, endPoint y: 729, distance: 11.7
click at [774, 729] on input "range" at bounding box center [796, 725] width 111 height 15
drag, startPoint x: 769, startPoint y: 724, endPoint x: 753, endPoint y: 726, distance: 16.1
click at [753, 726] on input "range" at bounding box center [796, 725] width 111 height 15
drag, startPoint x: 749, startPoint y: 722, endPoint x: 724, endPoint y: 722, distance: 25.0
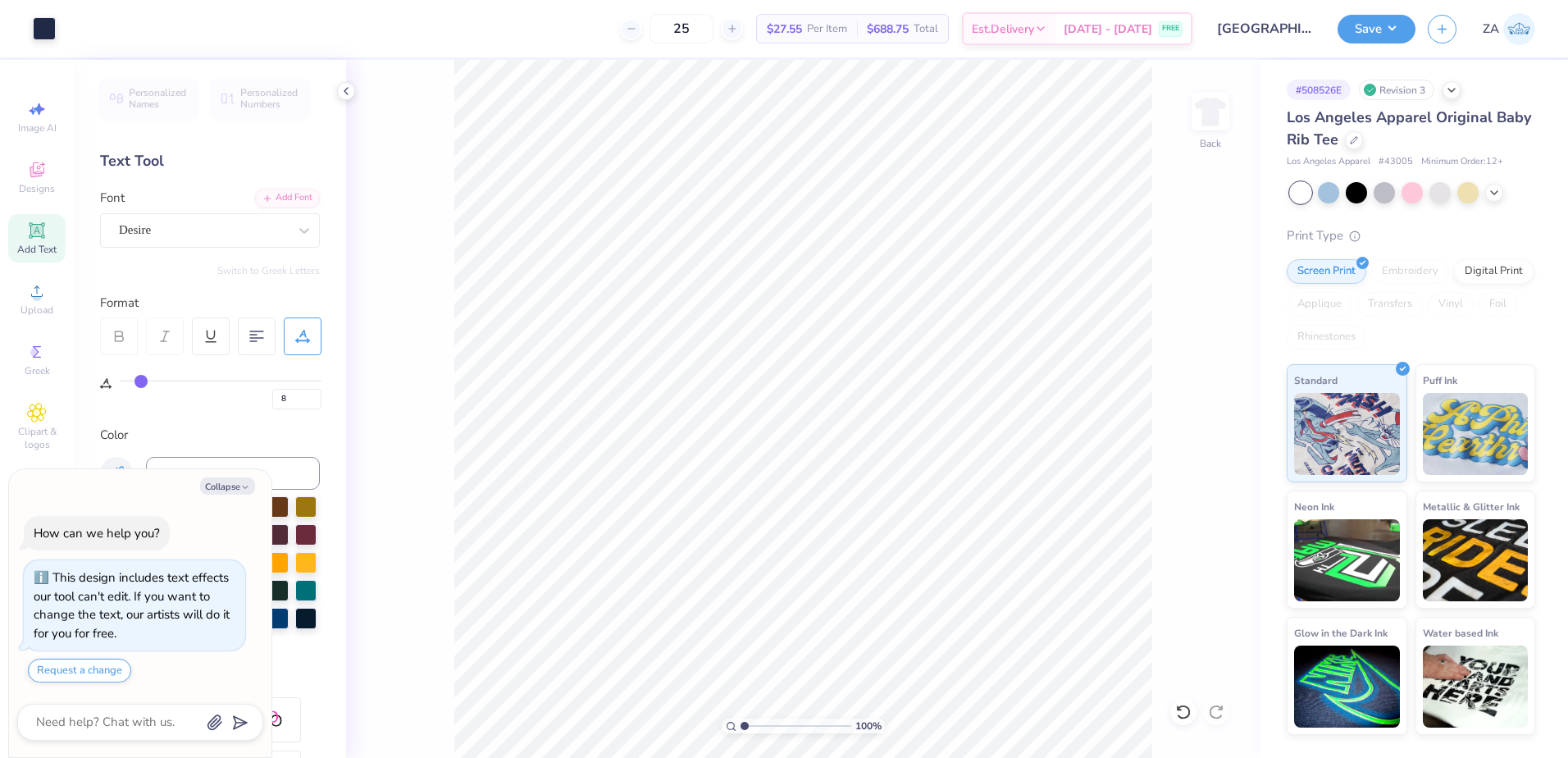
click at [741, 722] on input "range" at bounding box center [796, 725] width 111 height 15
click at [751, 725] on input "range" at bounding box center [796, 725] width 111 height 15
drag, startPoint x: 753, startPoint y: 728, endPoint x: 737, endPoint y: 730, distance: 16.1
click at [741, 731] on input "range" at bounding box center [796, 725] width 111 height 15
drag, startPoint x: 1200, startPoint y: 328, endPoint x: 1173, endPoint y: 329, distance: 27.0
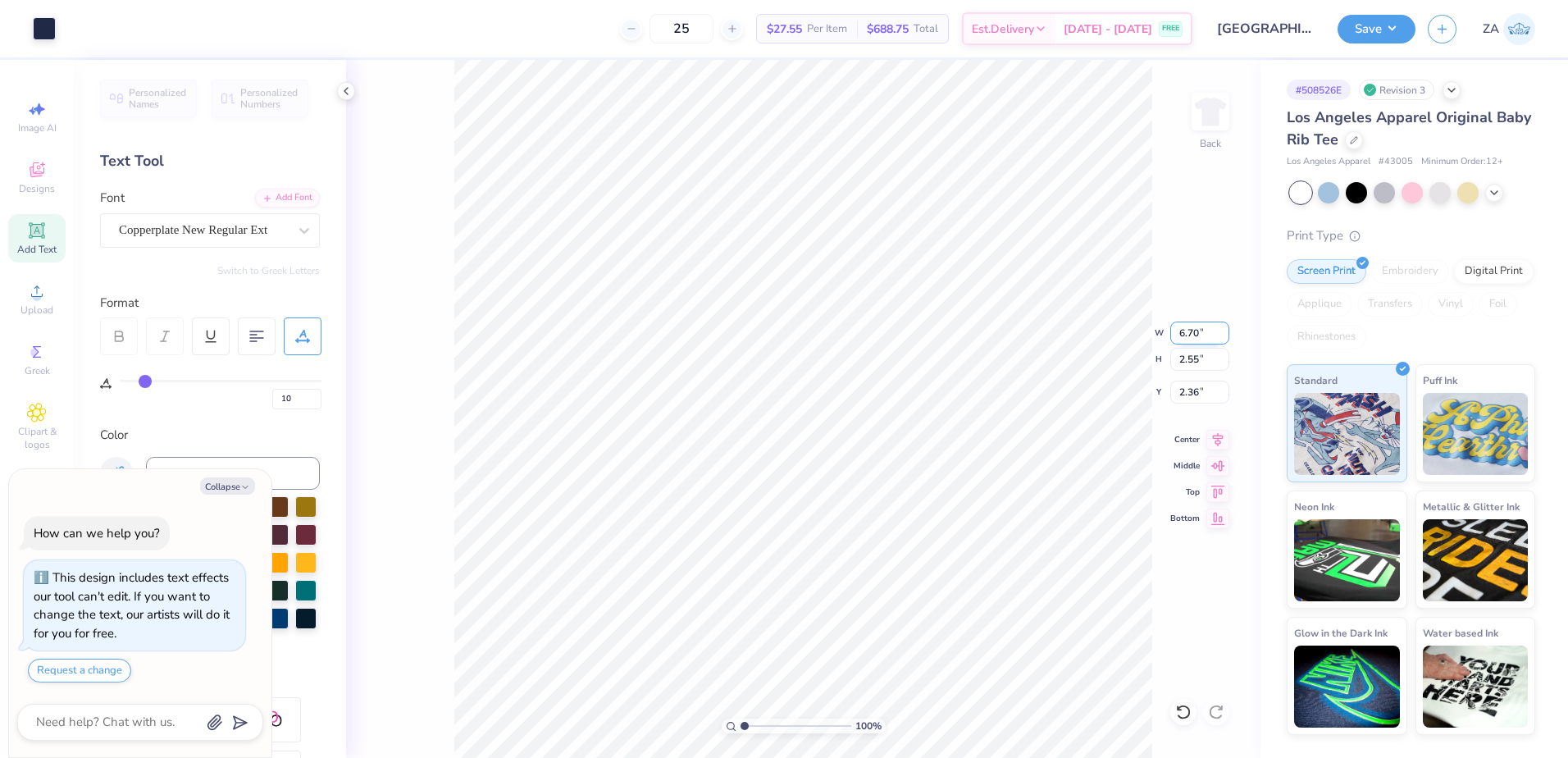
click at [1173, 329] on input "6.70" at bounding box center [1200, 333] width 59 height 23
click at [1208, 406] on div "100 % Back W 7.00 7.00 " H 2.66 2.66 " Y 2.31 2.31 " Center Middle Top Bottom" at bounding box center [804, 409] width 914 height 698
click at [1209, 398] on div "100 % Back W 7.00 H 2.66 Y 2.31 Center Middle Top Bottom" at bounding box center [804, 409] width 914 height 698
drag, startPoint x: 1203, startPoint y: 391, endPoint x: 1177, endPoint y: 391, distance: 26.0
click at [1177, 391] on input "2.31" at bounding box center [1200, 392] width 59 height 23
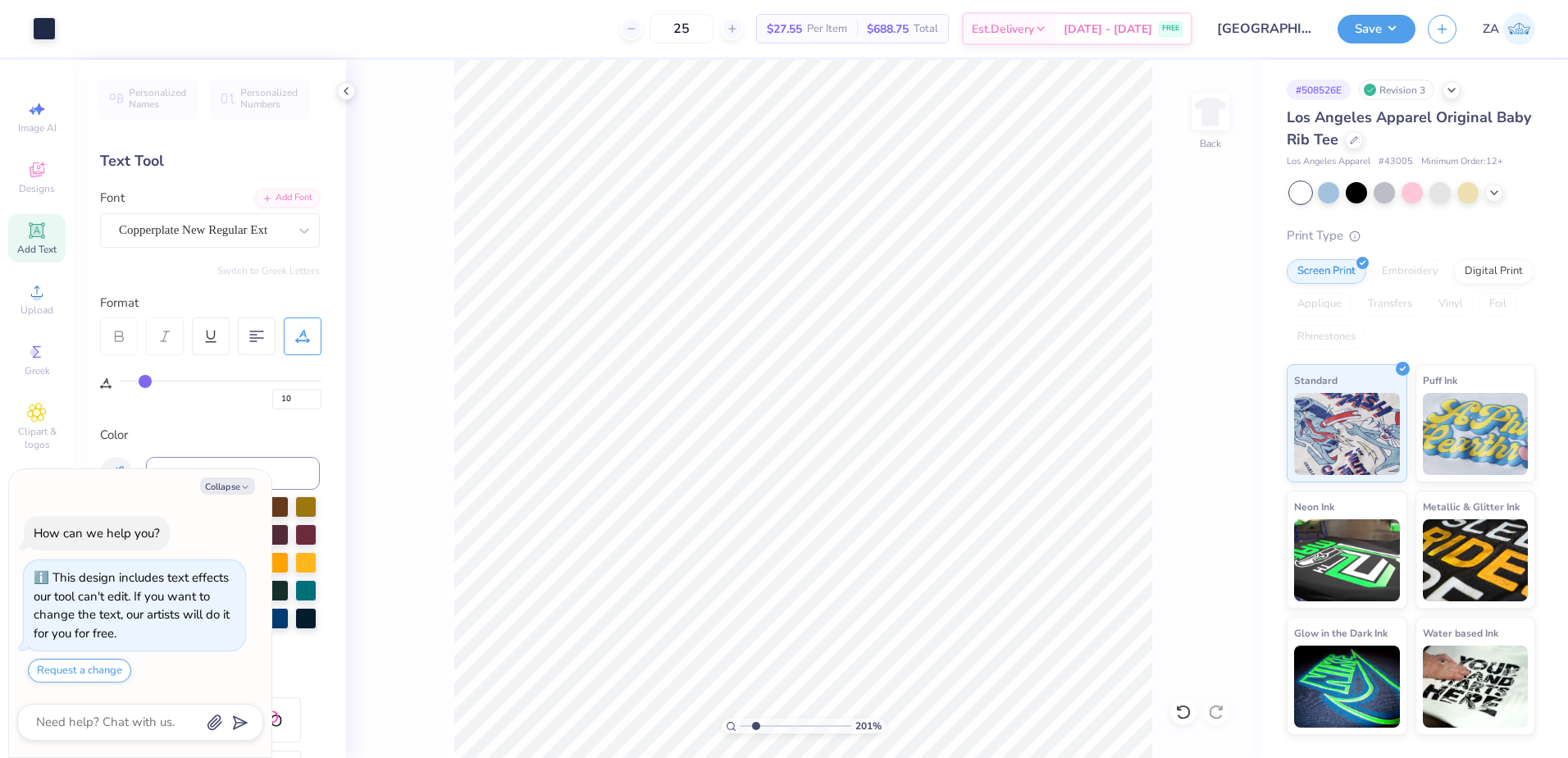
click at [756, 726] on input "range" at bounding box center [796, 725] width 111 height 15
drag, startPoint x: 754, startPoint y: 725, endPoint x: 738, endPoint y: 721, distance: 16.5
click at [741, 725] on input "range" at bounding box center [796, 725] width 111 height 15
drag, startPoint x: 747, startPoint y: 728, endPoint x: 764, endPoint y: 723, distance: 17.7
click at [763, 725] on input "range" at bounding box center [796, 725] width 111 height 15
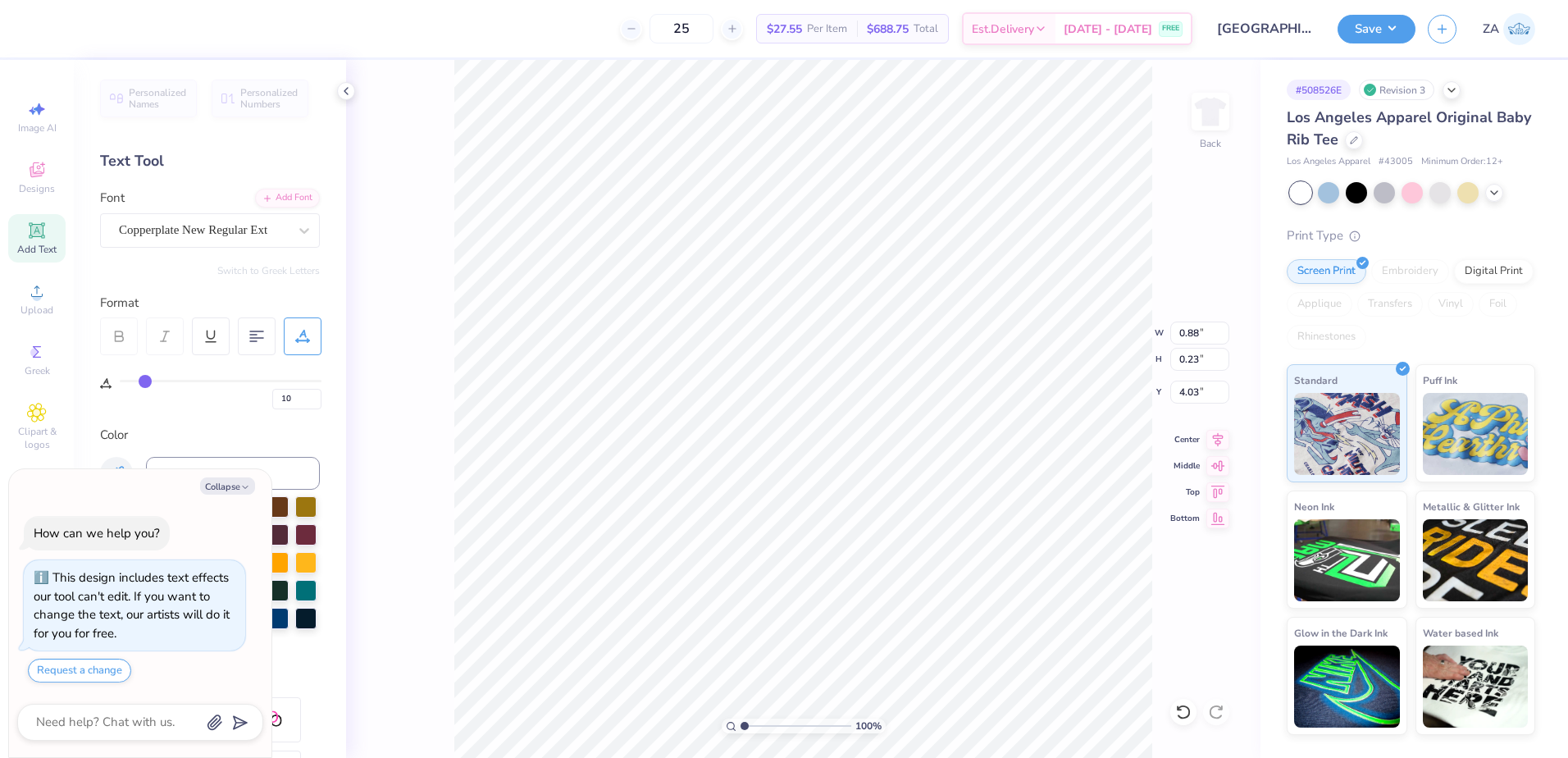
drag, startPoint x: 760, startPoint y: 722, endPoint x: 740, endPoint y: 725, distance: 20.2
click at [741, 725] on input "range" at bounding box center [796, 725] width 111 height 15
click at [1378, 46] on div "Save ZA" at bounding box center [1453, 28] width 231 height 57
click at [1384, 35] on button "Save" at bounding box center [1377, 26] width 78 height 28
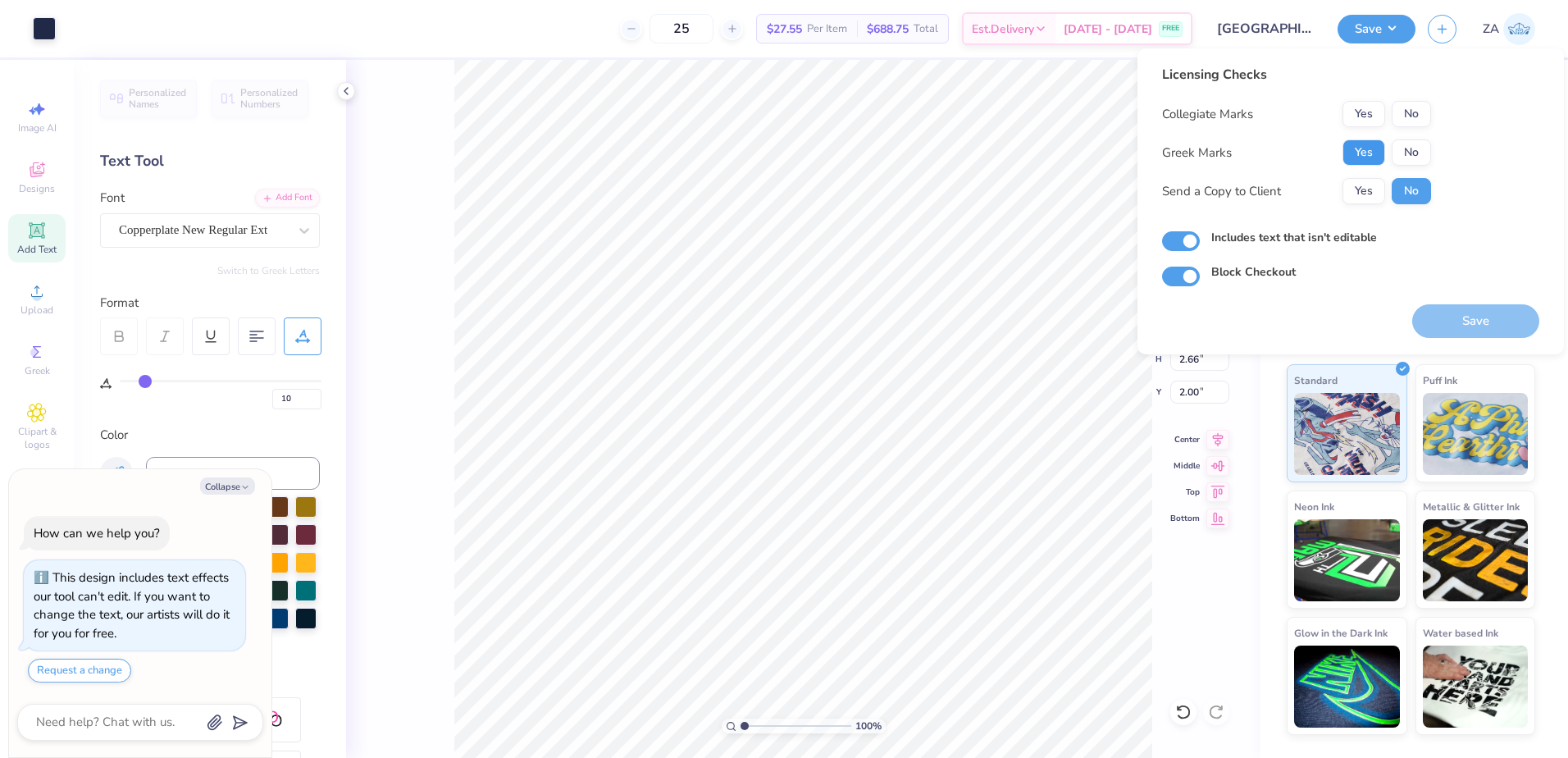
click at [1360, 142] on button "Yes" at bounding box center [1364, 153] width 43 height 27
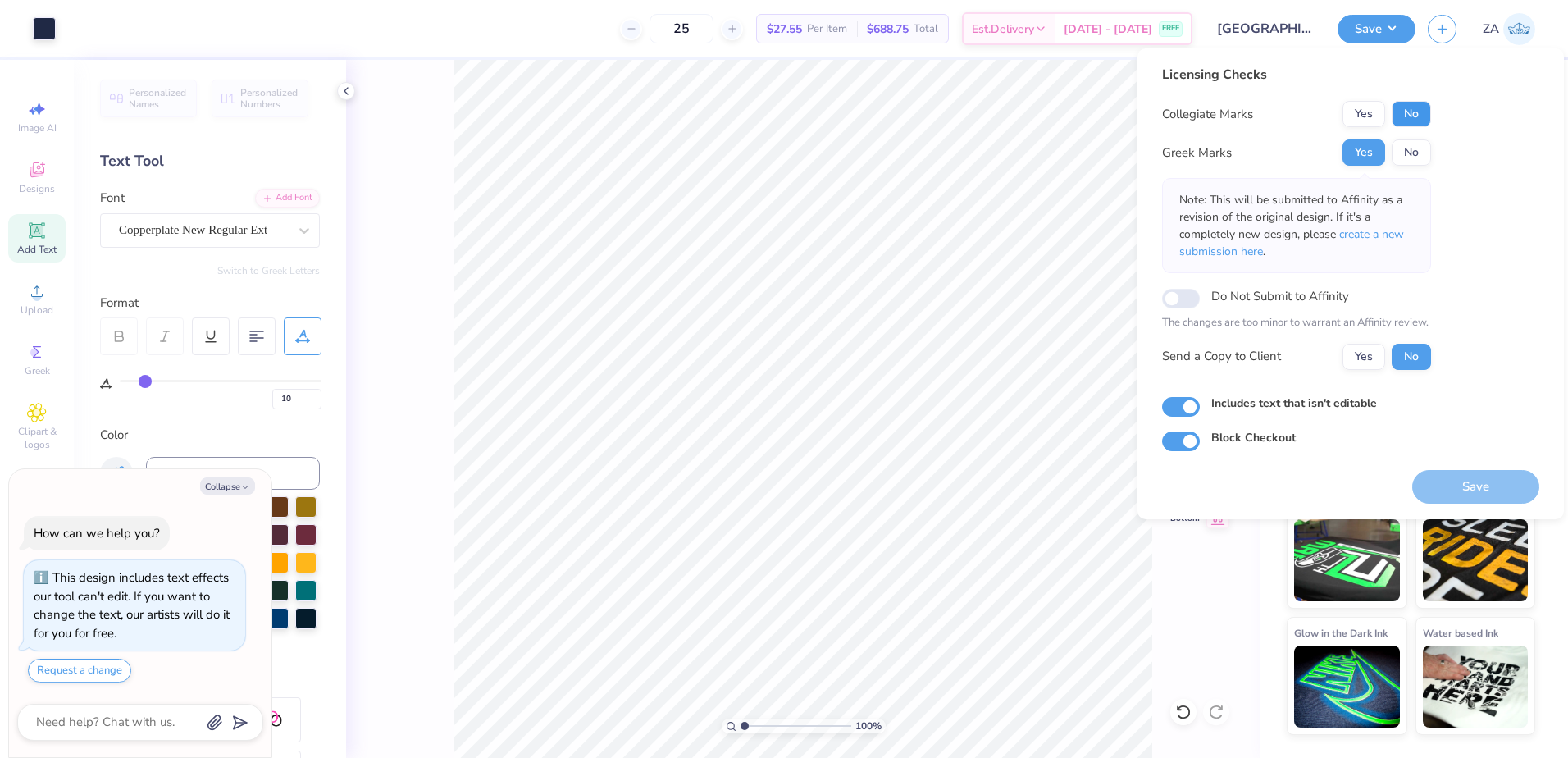
click at [1405, 102] on button "No" at bounding box center [1412, 114] width 39 height 27
click at [1466, 510] on div "Licensing Checks Collegiate Marks Yes No Greek Marks Yes No Note: This will be …" at bounding box center [1350, 283] width 426 height 471
click at [1467, 490] on button "Save" at bounding box center [1476, 486] width 127 height 33
